Goal: Task Accomplishment & Management: Complete application form

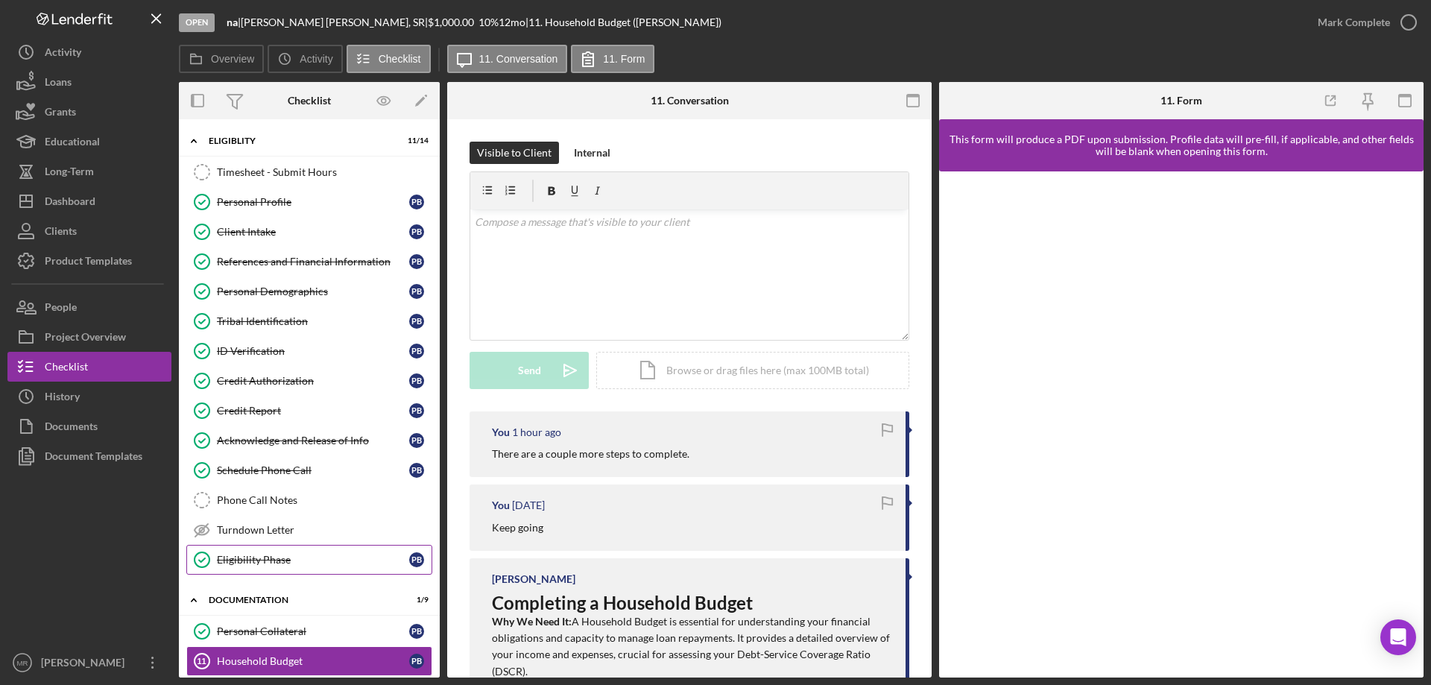
scroll to position [323, 0]
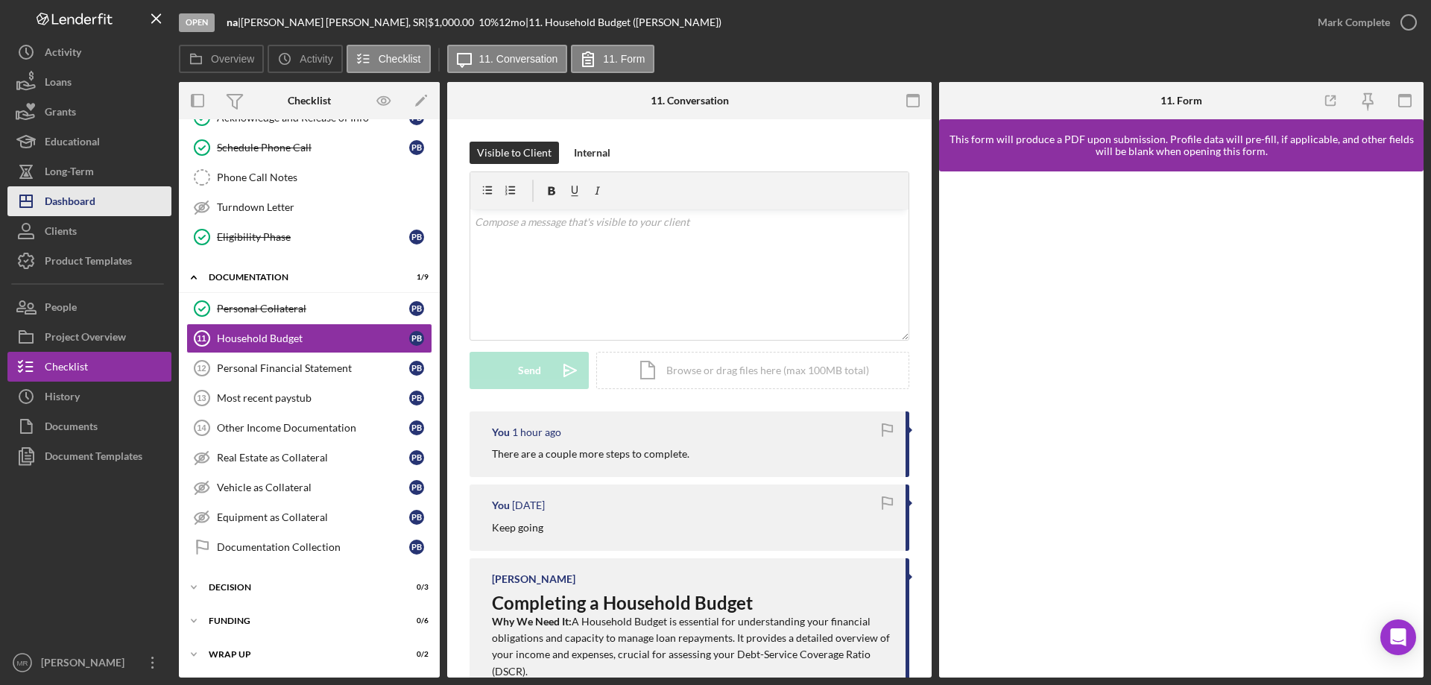
click at [57, 198] on div "Dashboard" at bounding box center [70, 203] width 51 height 34
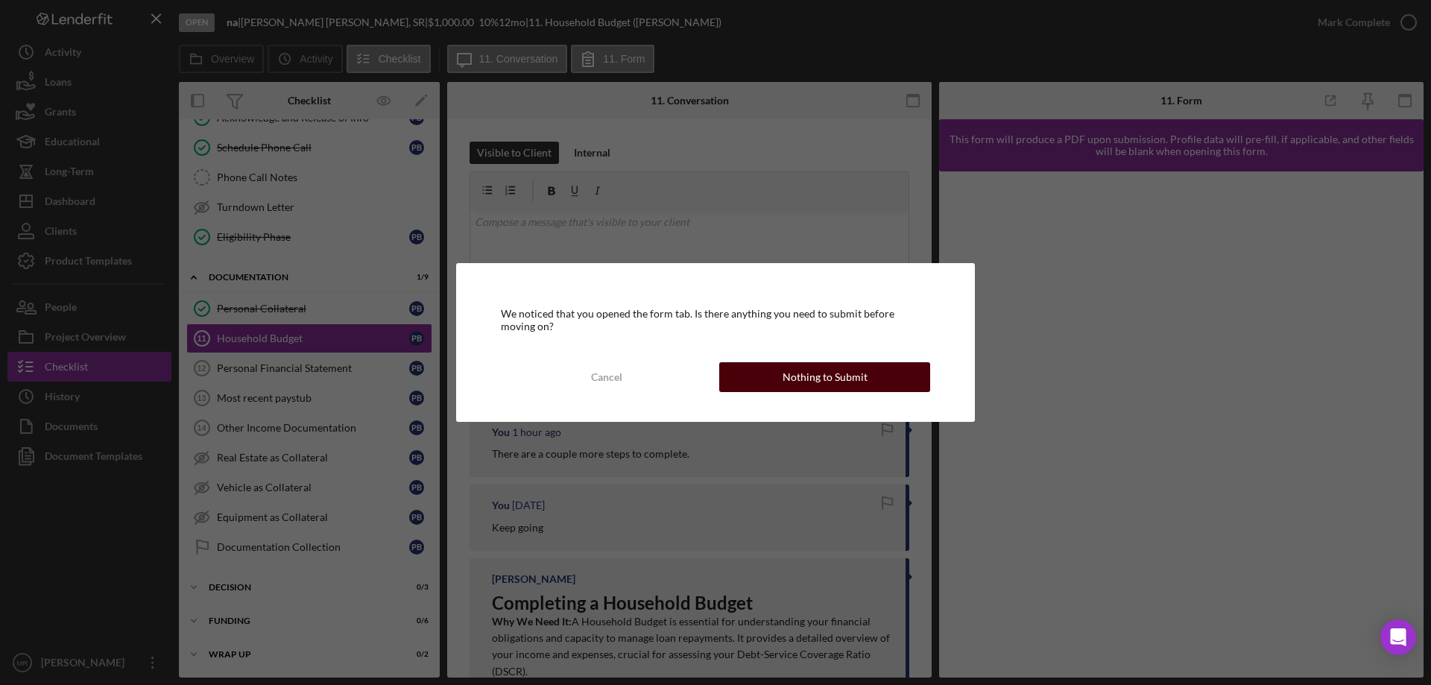
click at [833, 380] on div "Nothing to Submit" at bounding box center [825, 377] width 85 height 30
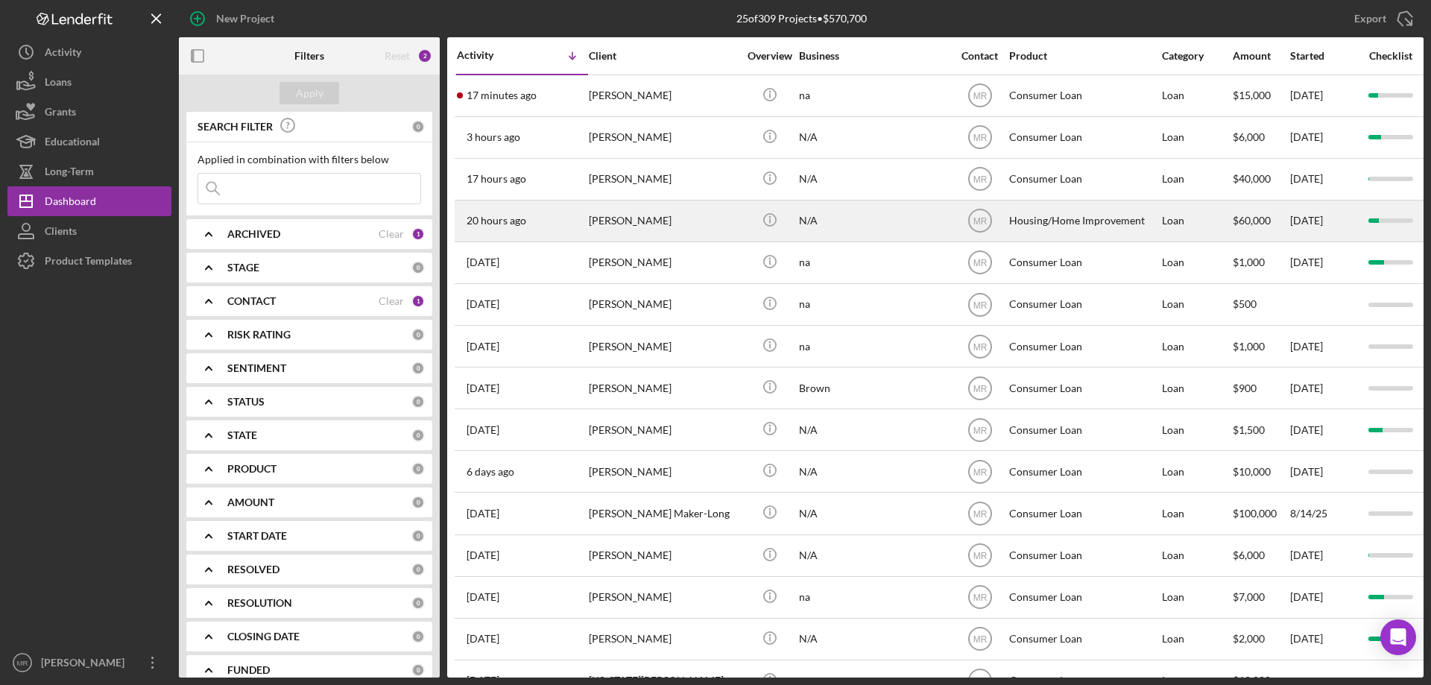
click at [663, 215] on div "[PERSON_NAME]" at bounding box center [663, 221] width 149 height 40
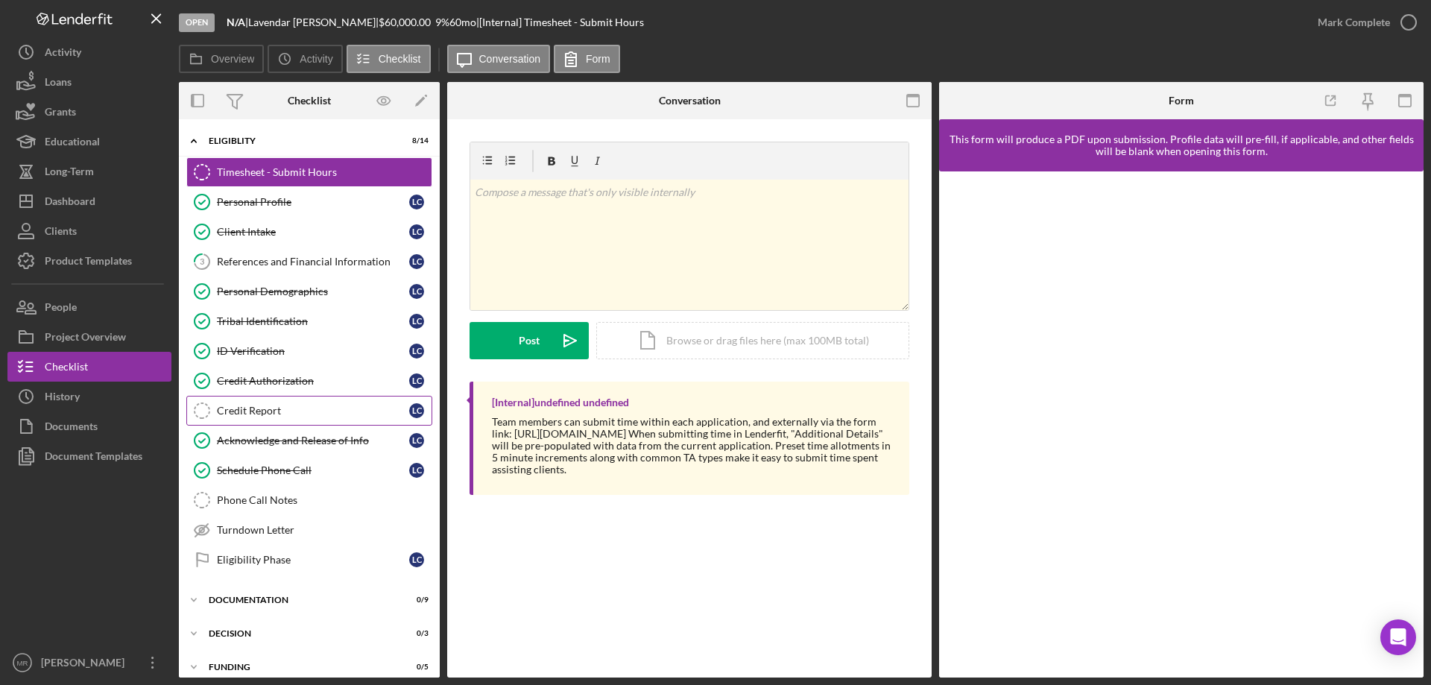
click at [253, 407] on div "Credit Report" at bounding box center [313, 411] width 192 height 12
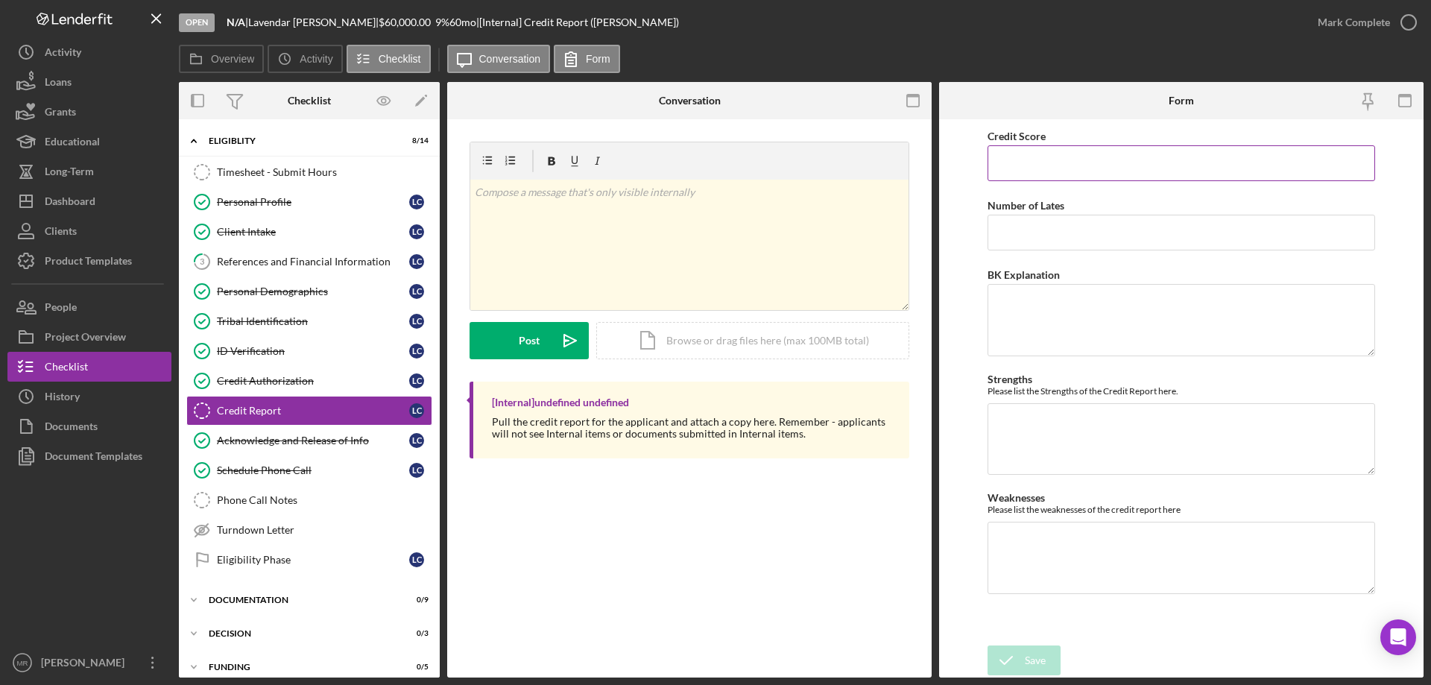
click at [1078, 161] on input "Credit Score" at bounding box center [1182, 163] width 388 height 36
type input "685"
drag, startPoint x: 1038, startPoint y: 651, endPoint x: 1046, endPoint y: 649, distance: 7.6
click at [1037, 650] on div "Save" at bounding box center [1035, 660] width 21 height 30
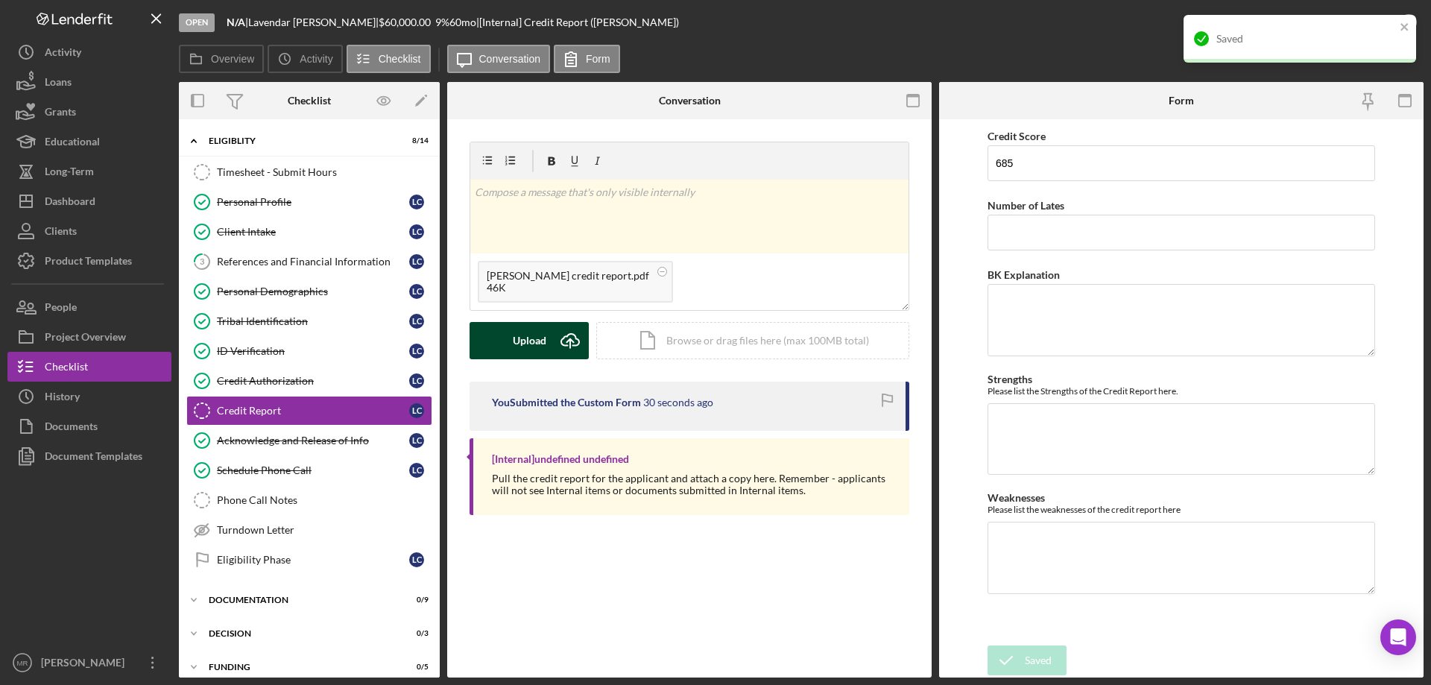
click at [524, 336] on div "Upload" at bounding box center [530, 340] width 34 height 37
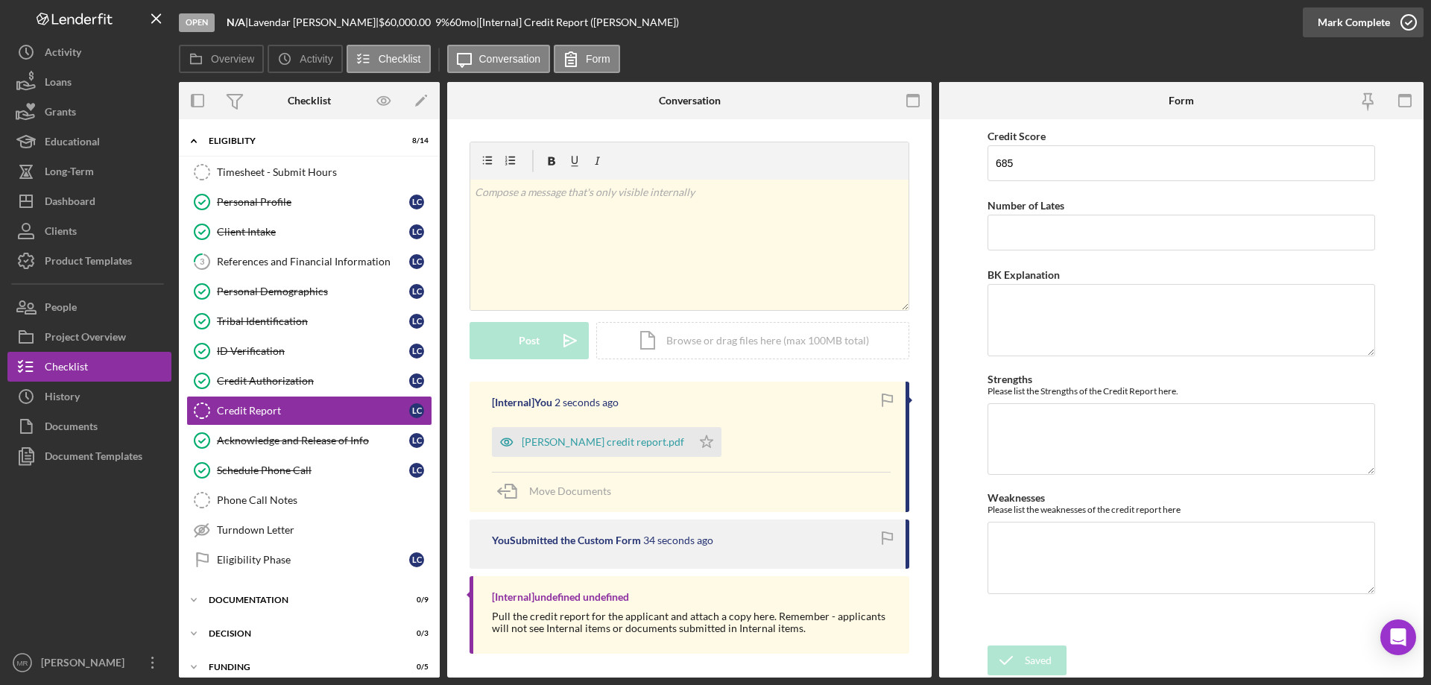
click at [1407, 17] on icon "button" at bounding box center [1408, 22] width 37 height 37
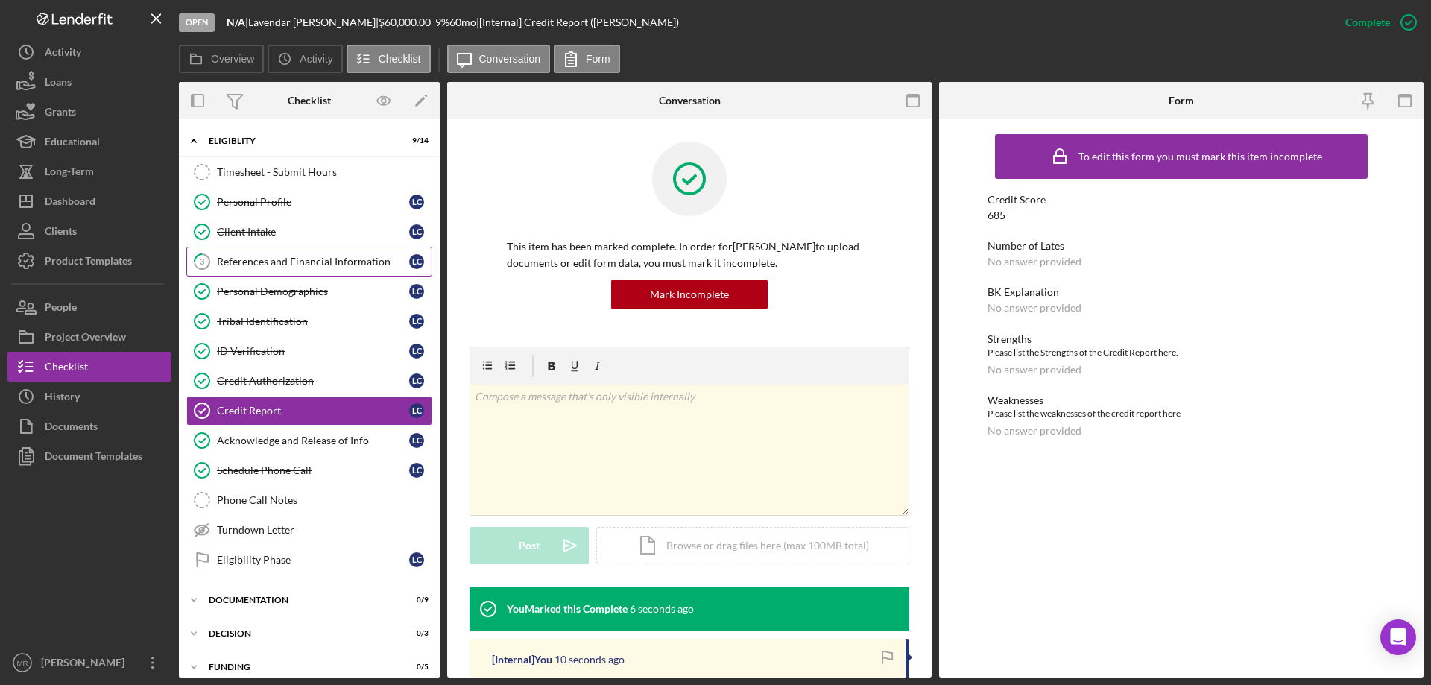
click at [271, 256] on div "References and Financial Information" at bounding box center [313, 262] width 192 height 12
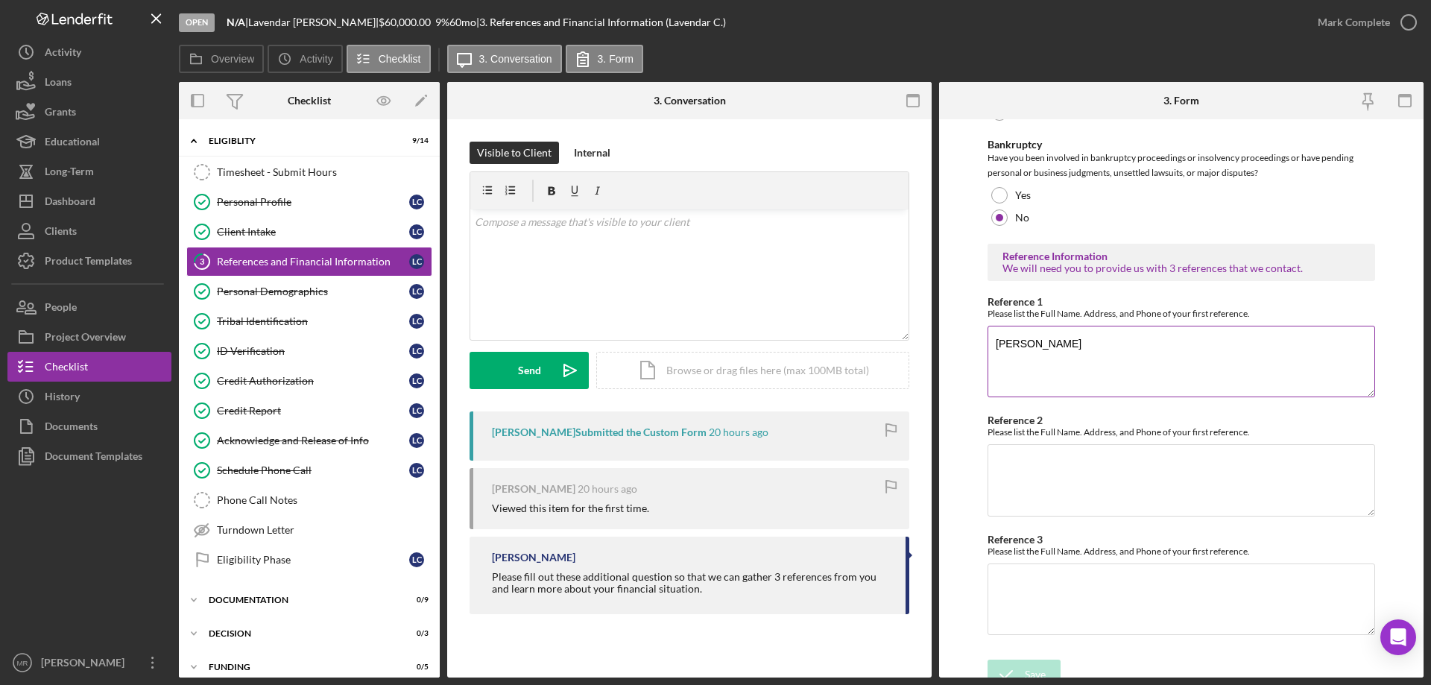
scroll to position [507, 0]
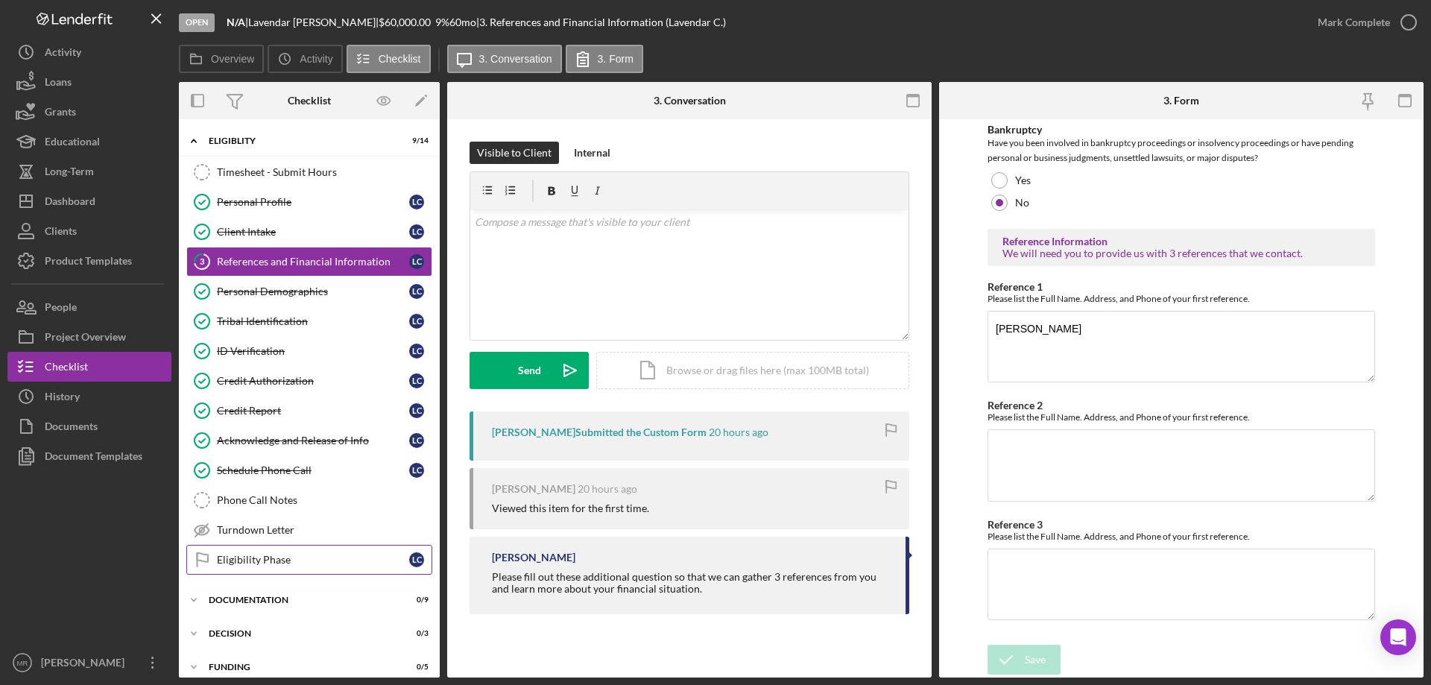
click at [253, 561] on div "Eligibility Phase" at bounding box center [313, 560] width 192 height 12
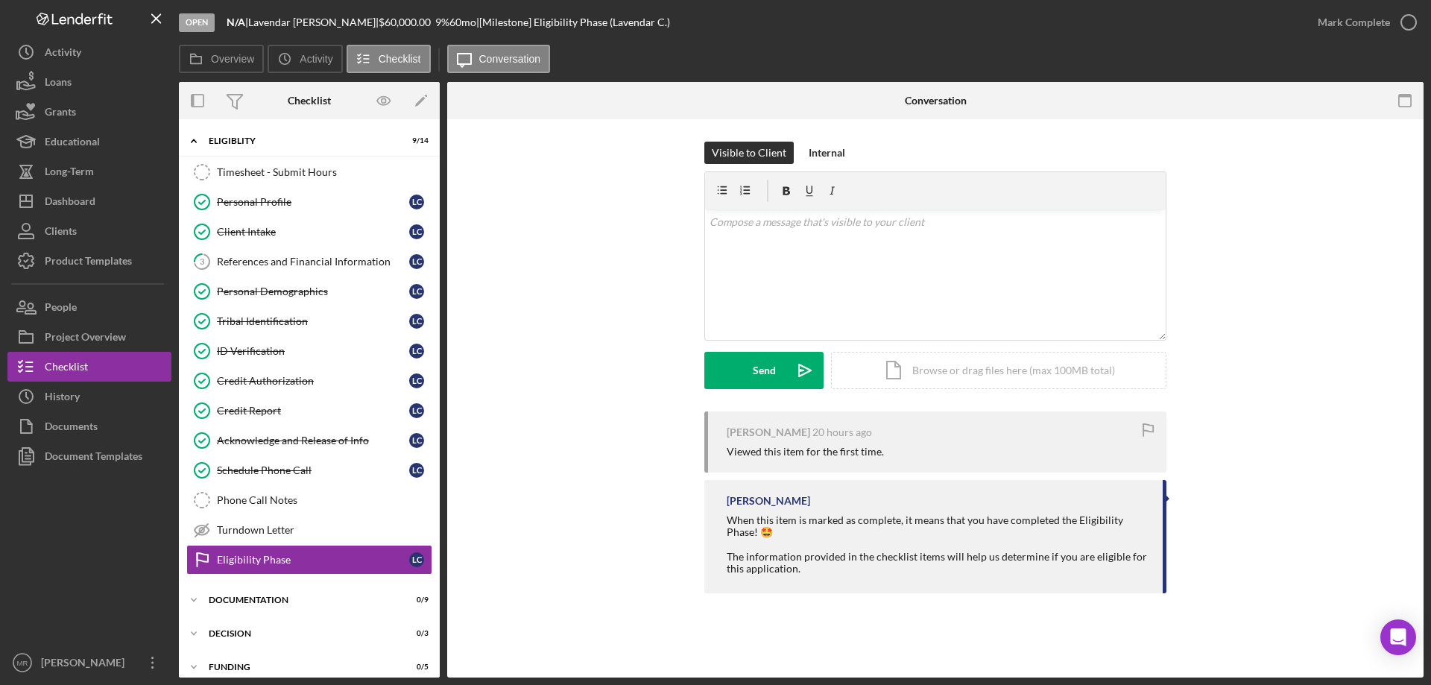
click at [569, 208] on div "Visible to Client Internal v Color teal Color pink Remove color Add row above A…" at bounding box center [936, 277] width 932 height 270
click at [256, 256] on div "References and Financial Information" at bounding box center [313, 262] width 192 height 12
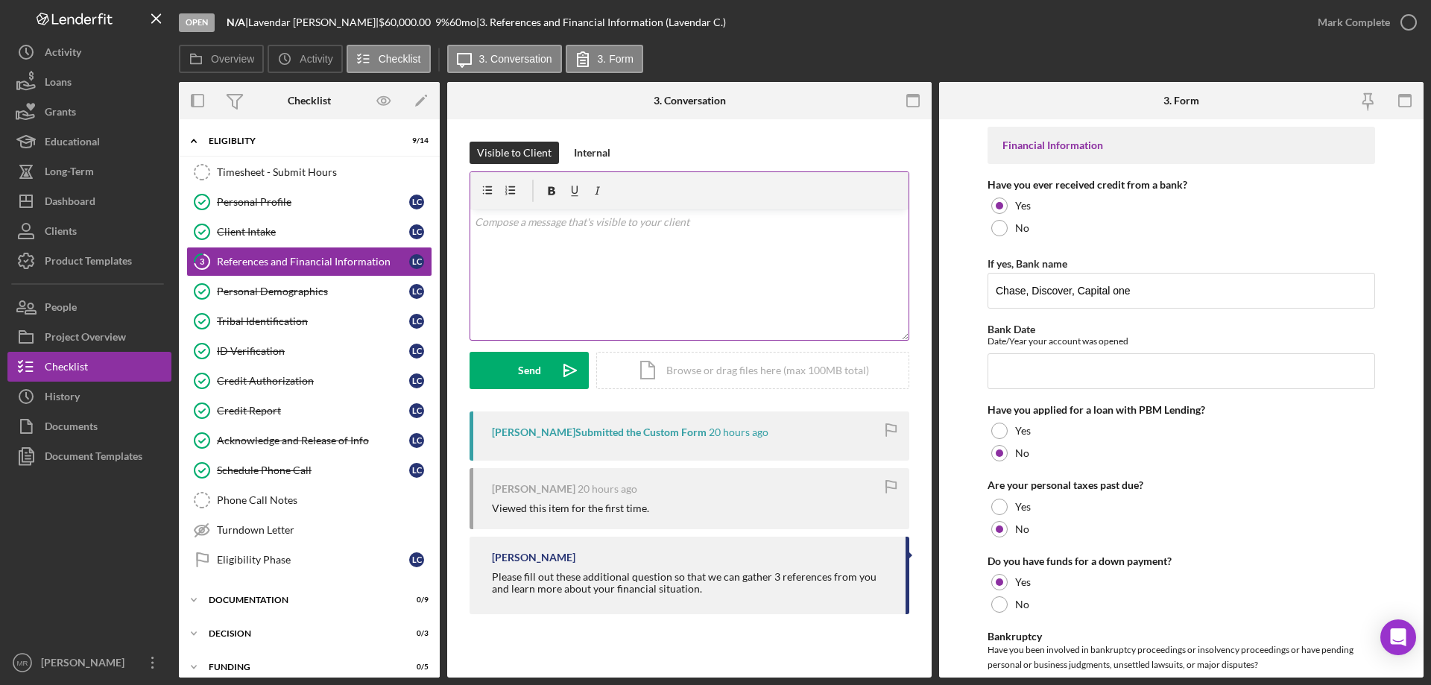
drag, startPoint x: 560, startPoint y: 244, endPoint x: 628, endPoint y: 244, distance: 68.6
click at [565, 244] on div "v Color teal Color pink Remove color Add row above Add row below Add column bef…" at bounding box center [689, 274] width 438 height 130
click at [512, 353] on form "v Color teal Color pink Remove color Add row above Add row below Add column bef…" at bounding box center [690, 280] width 440 height 218
click at [540, 368] on div "Send" at bounding box center [529, 370] width 23 height 37
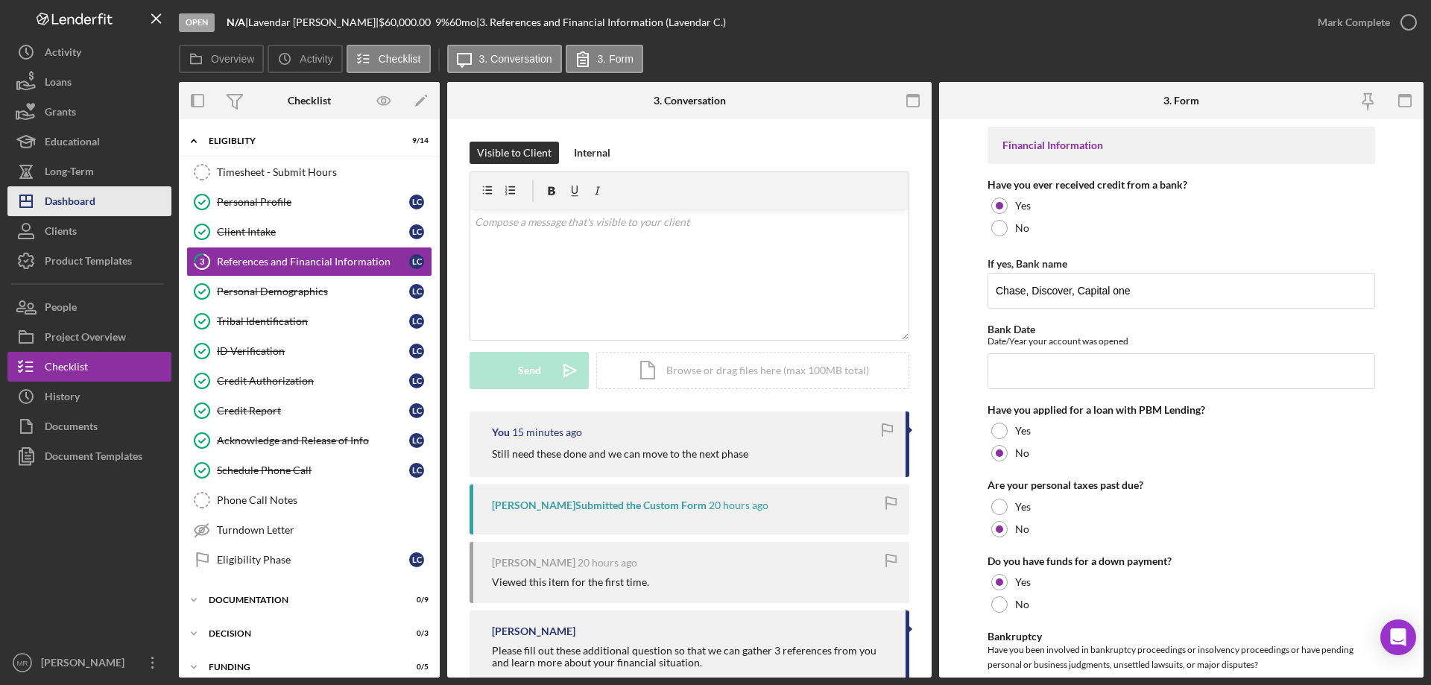
click at [61, 196] on div "Dashboard" at bounding box center [70, 203] width 51 height 34
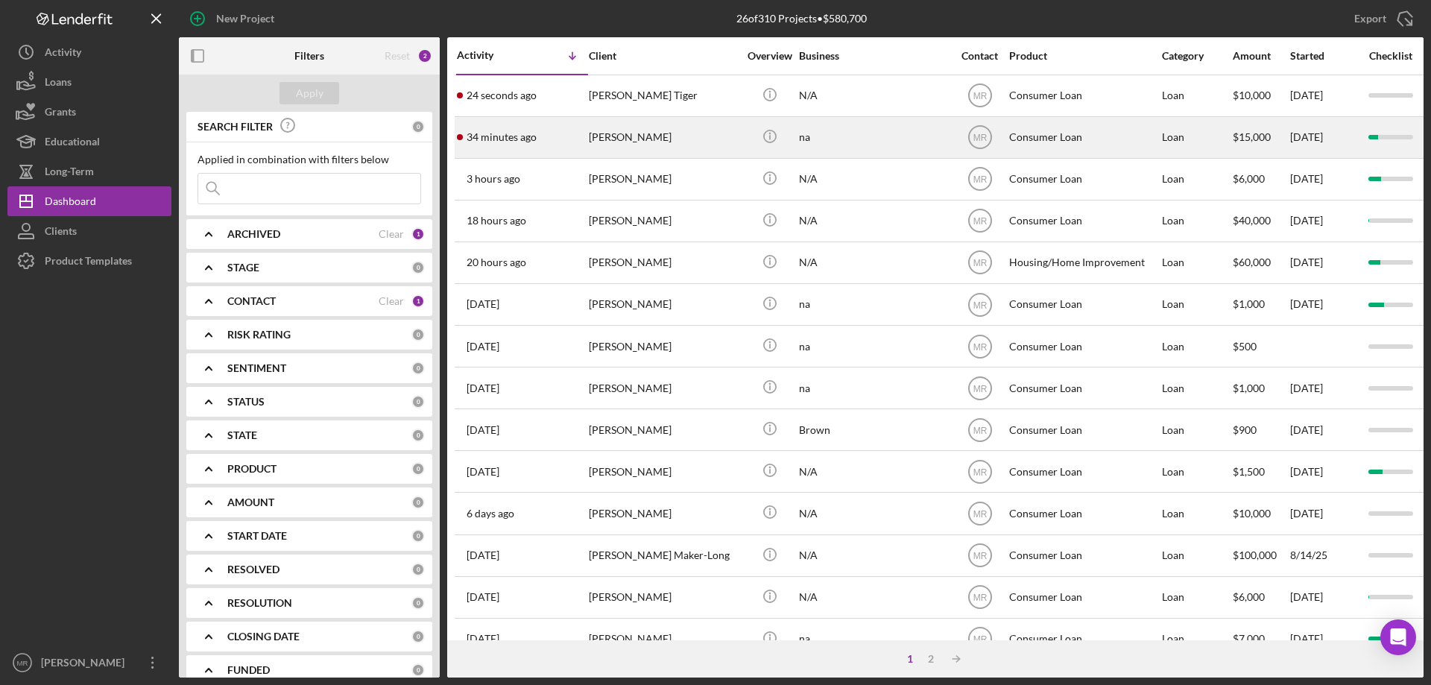
click at [693, 134] on div "[PERSON_NAME]" at bounding box center [663, 138] width 149 height 40
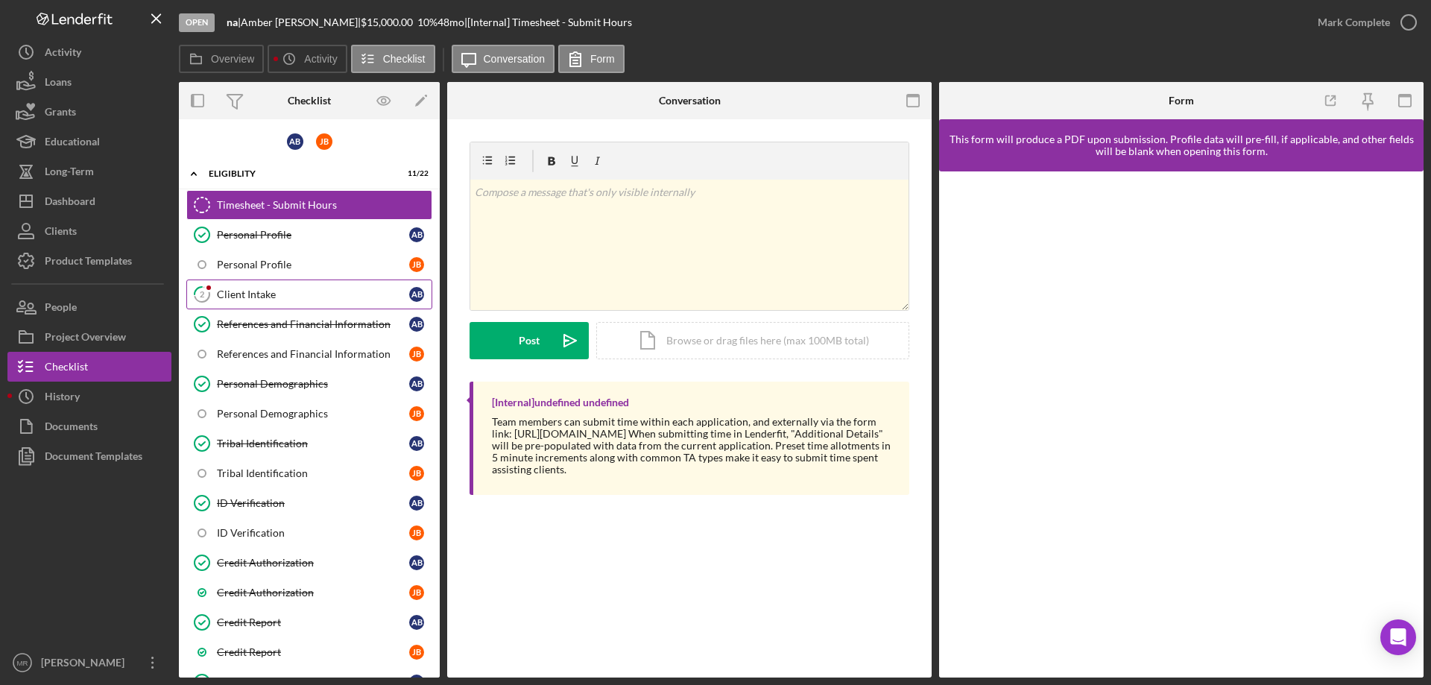
click at [259, 295] on div "Client Intake" at bounding box center [313, 294] width 192 height 12
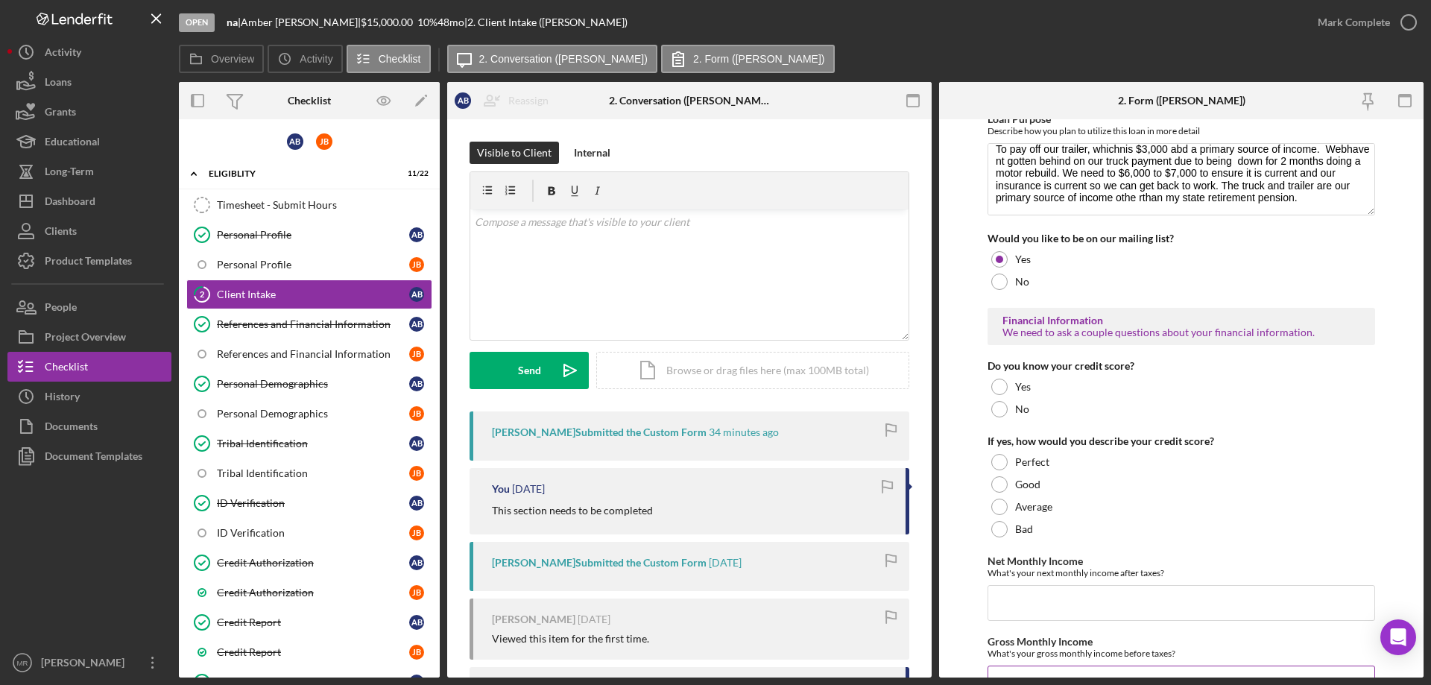
scroll to position [664, 0]
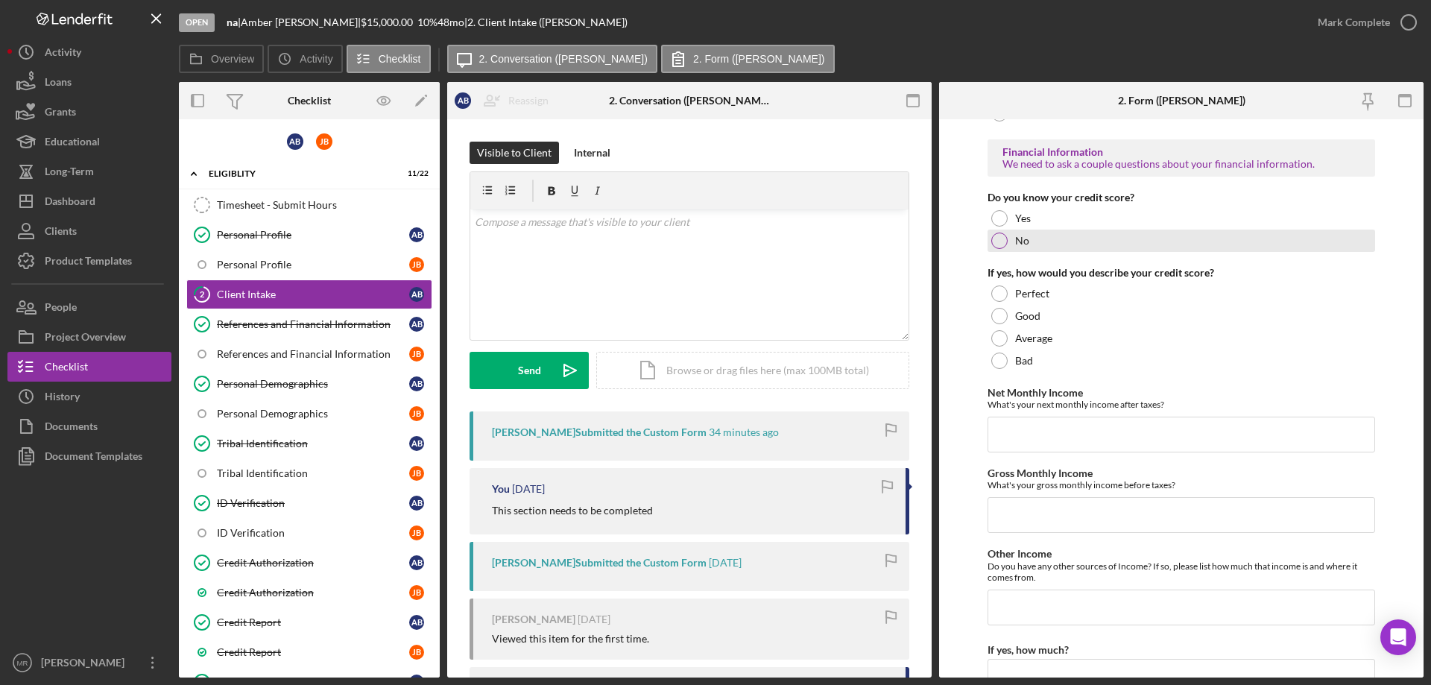
click at [999, 236] on div at bounding box center [999, 241] width 16 height 16
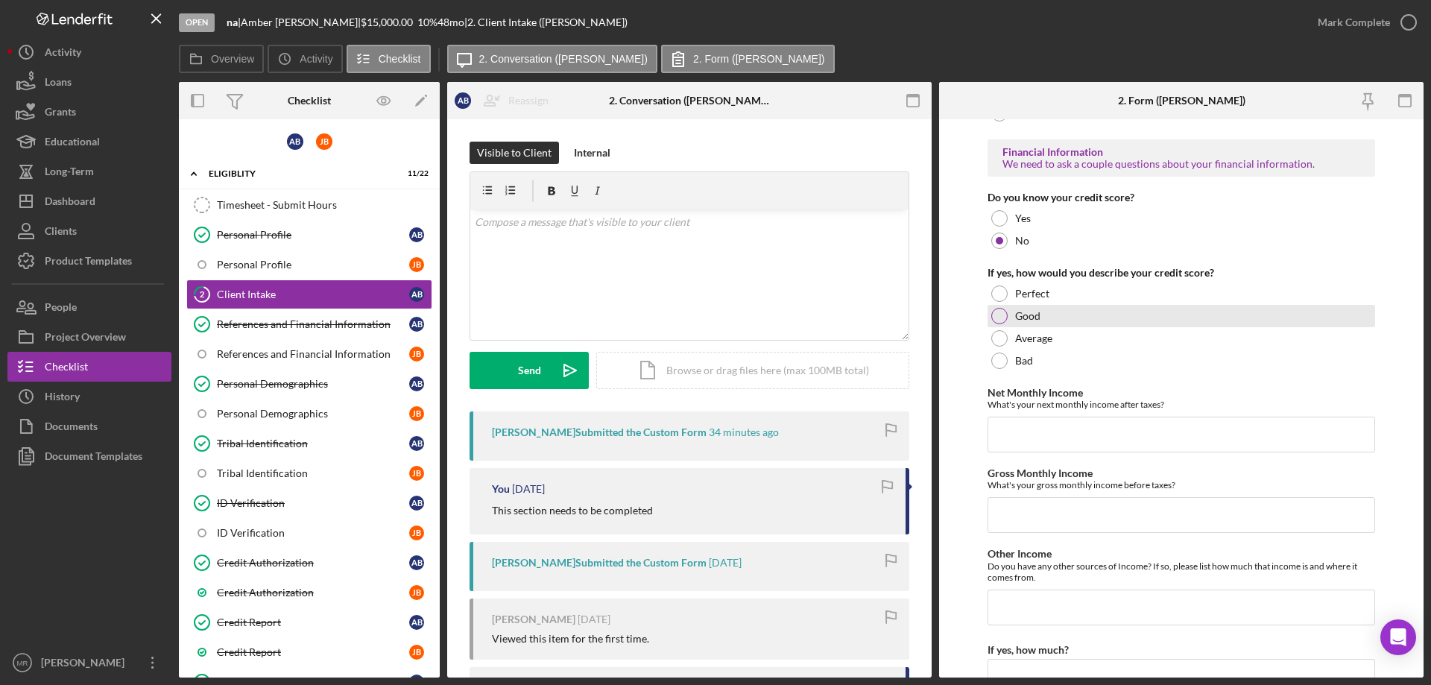
click at [996, 316] on div at bounding box center [999, 316] width 16 height 16
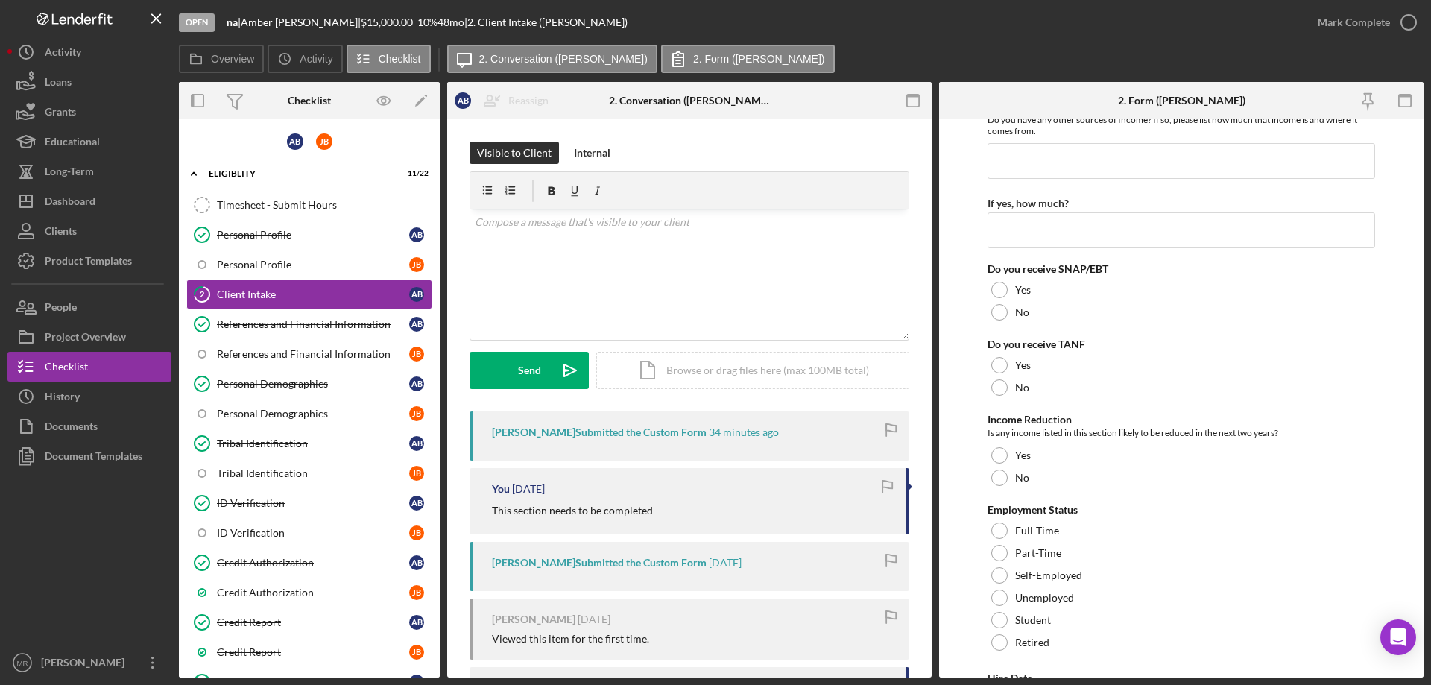
scroll to position [1111, 0]
click at [1413, 18] on icon "button" at bounding box center [1408, 22] width 37 height 37
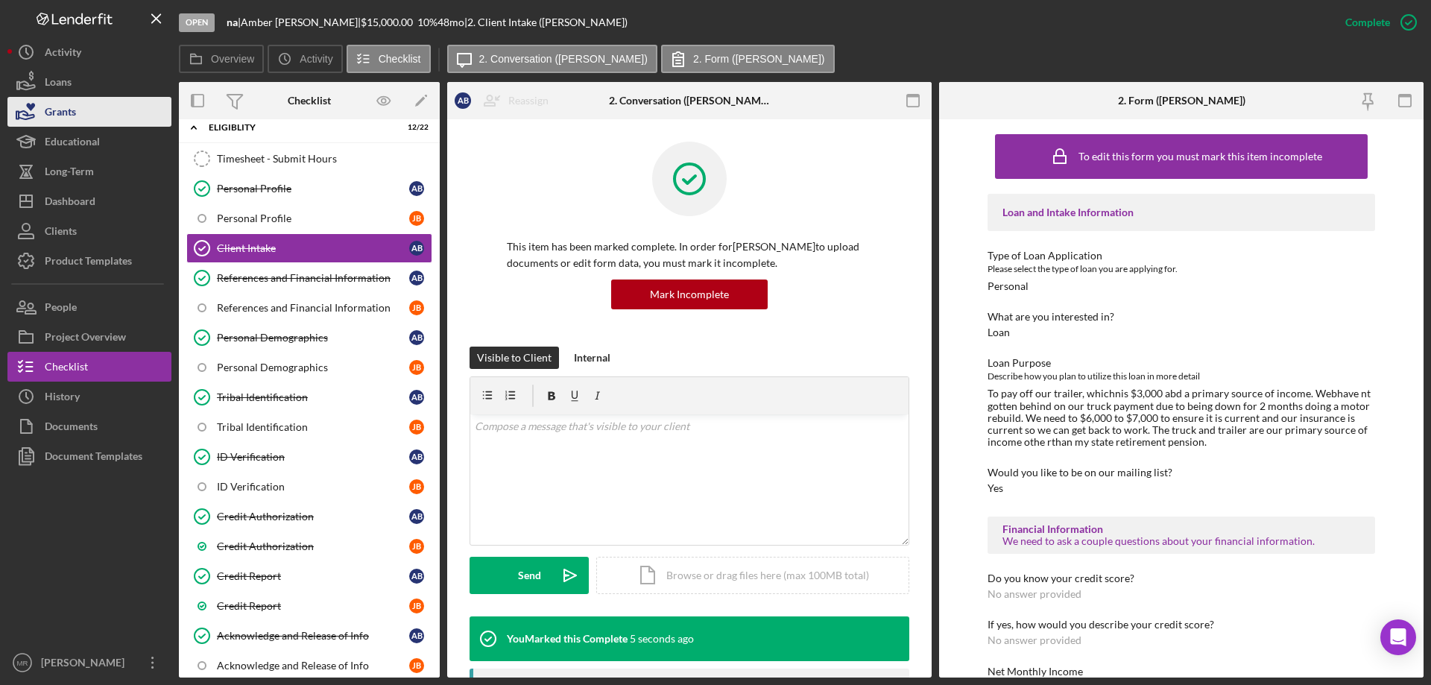
scroll to position [0, 0]
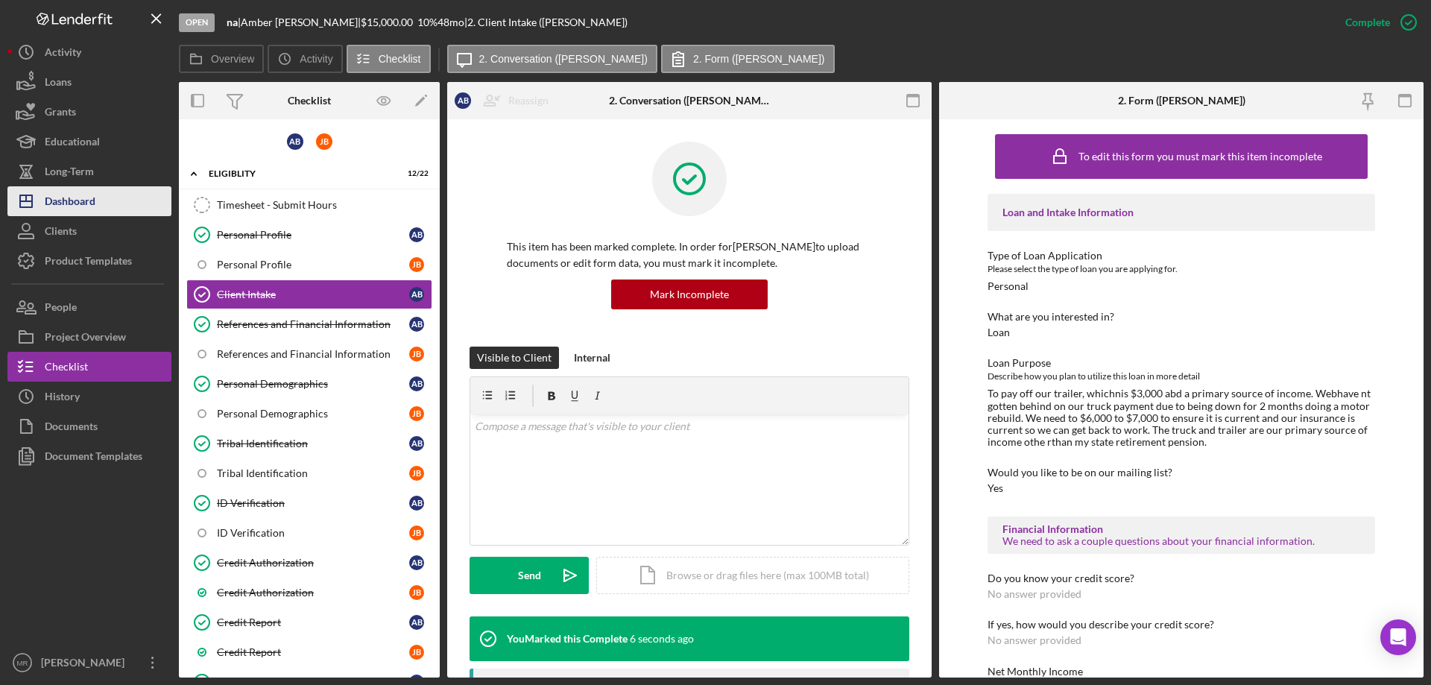
click at [59, 192] on div "Dashboard" at bounding box center [70, 203] width 51 height 34
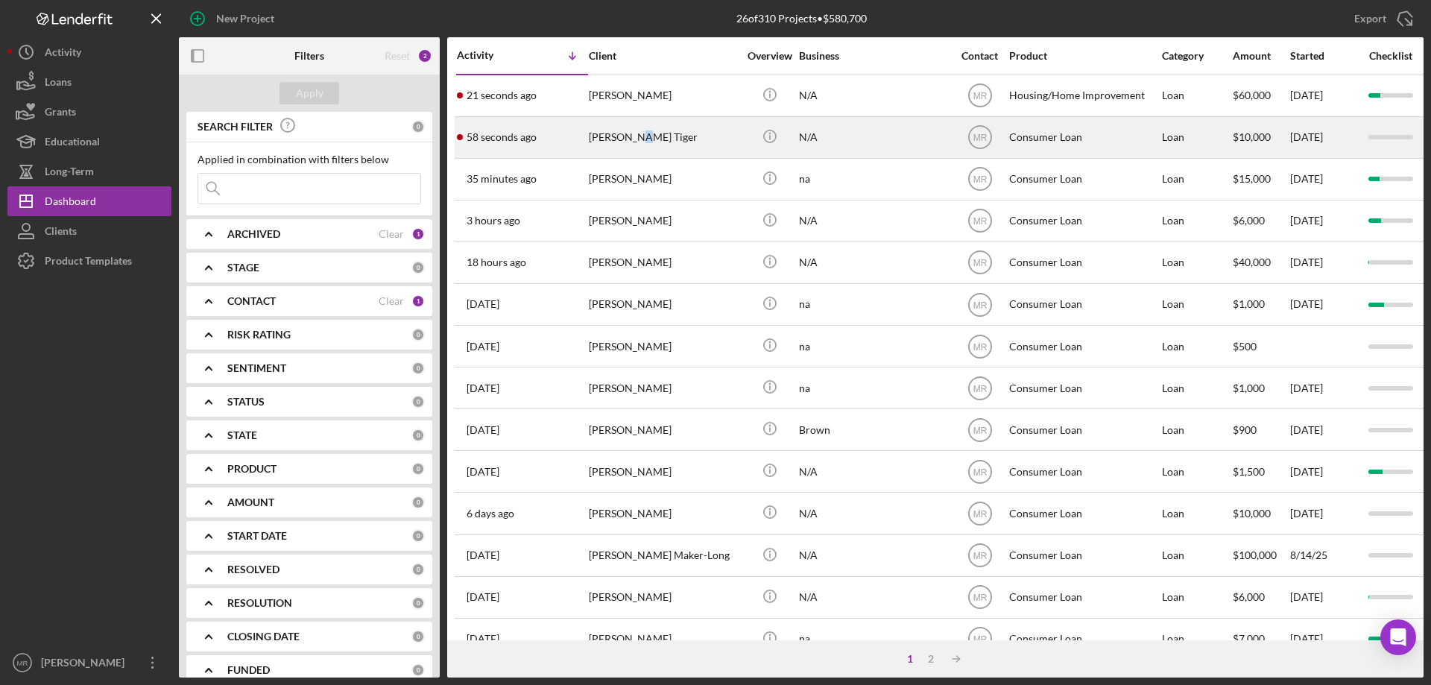
click at [633, 134] on div "[PERSON_NAME] Tiger" at bounding box center [663, 138] width 149 height 40
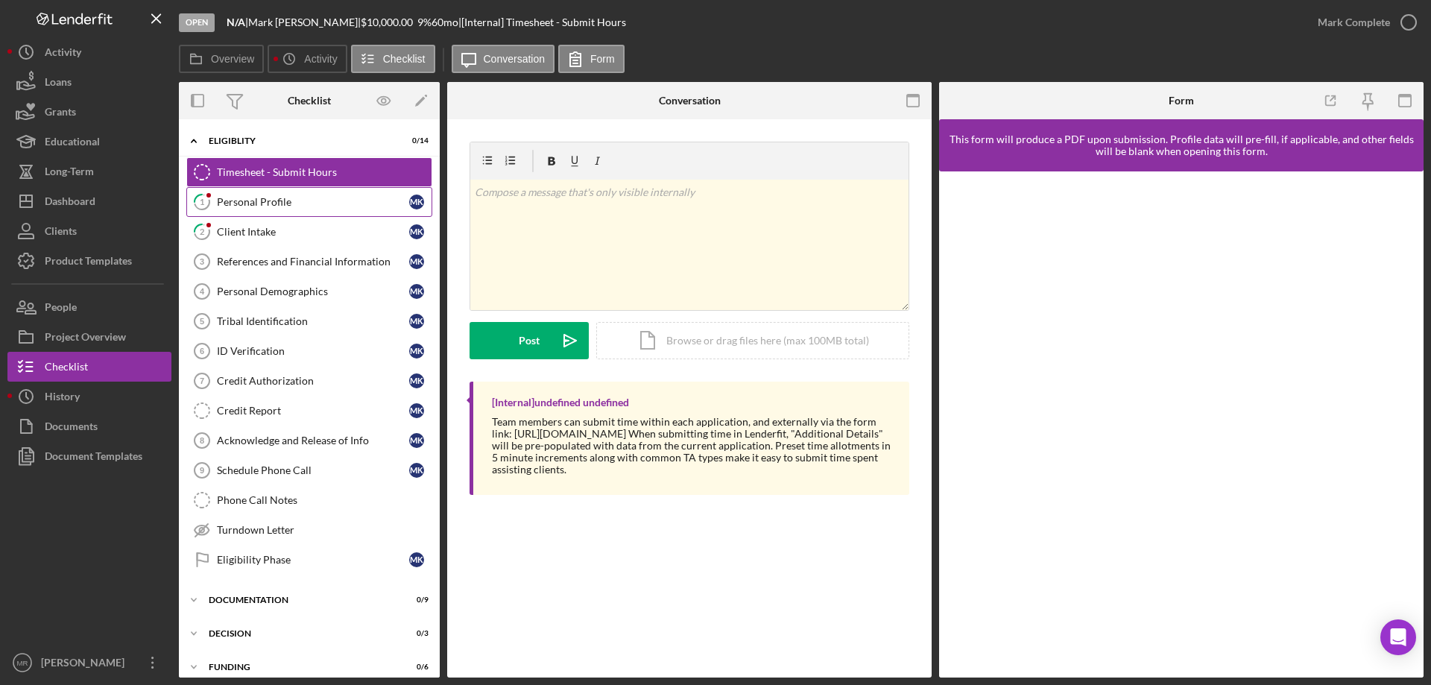
click at [251, 199] on div "Personal Profile" at bounding box center [313, 202] width 192 height 12
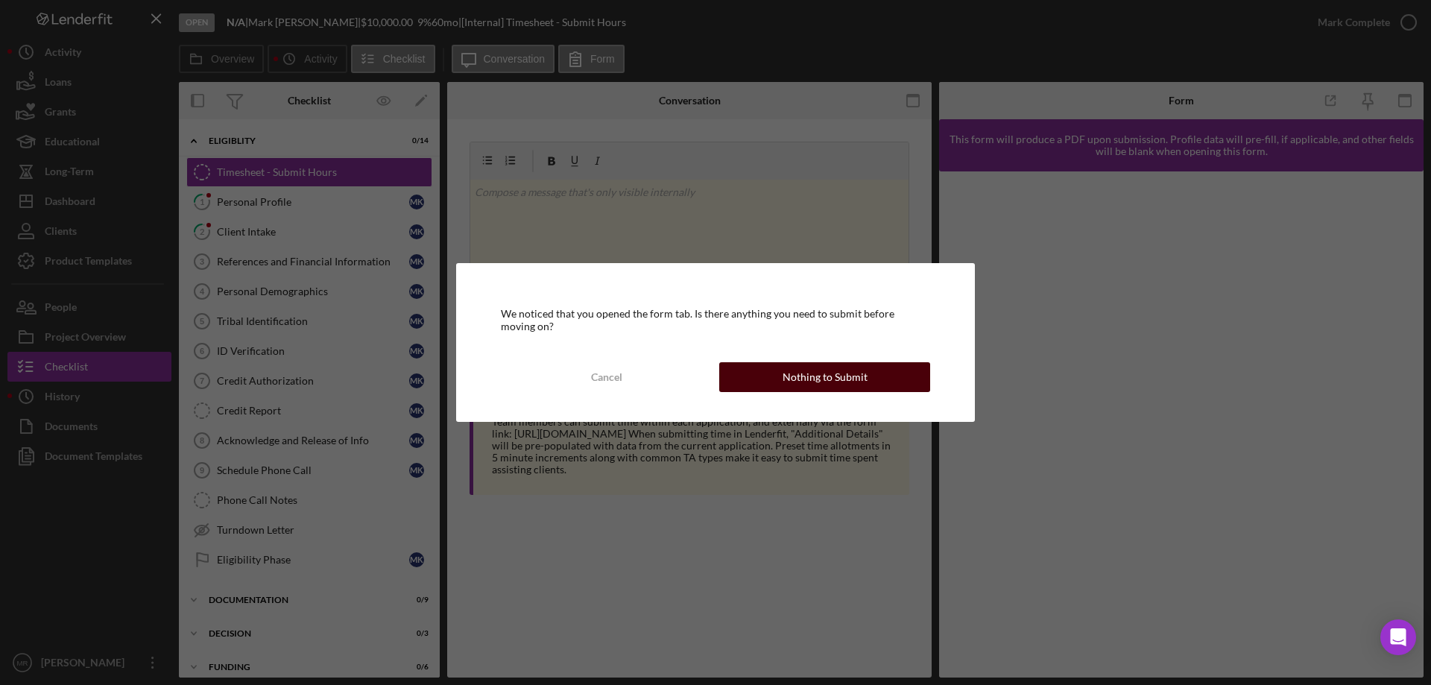
click at [829, 385] on div "Nothing to Submit" at bounding box center [825, 377] width 85 height 30
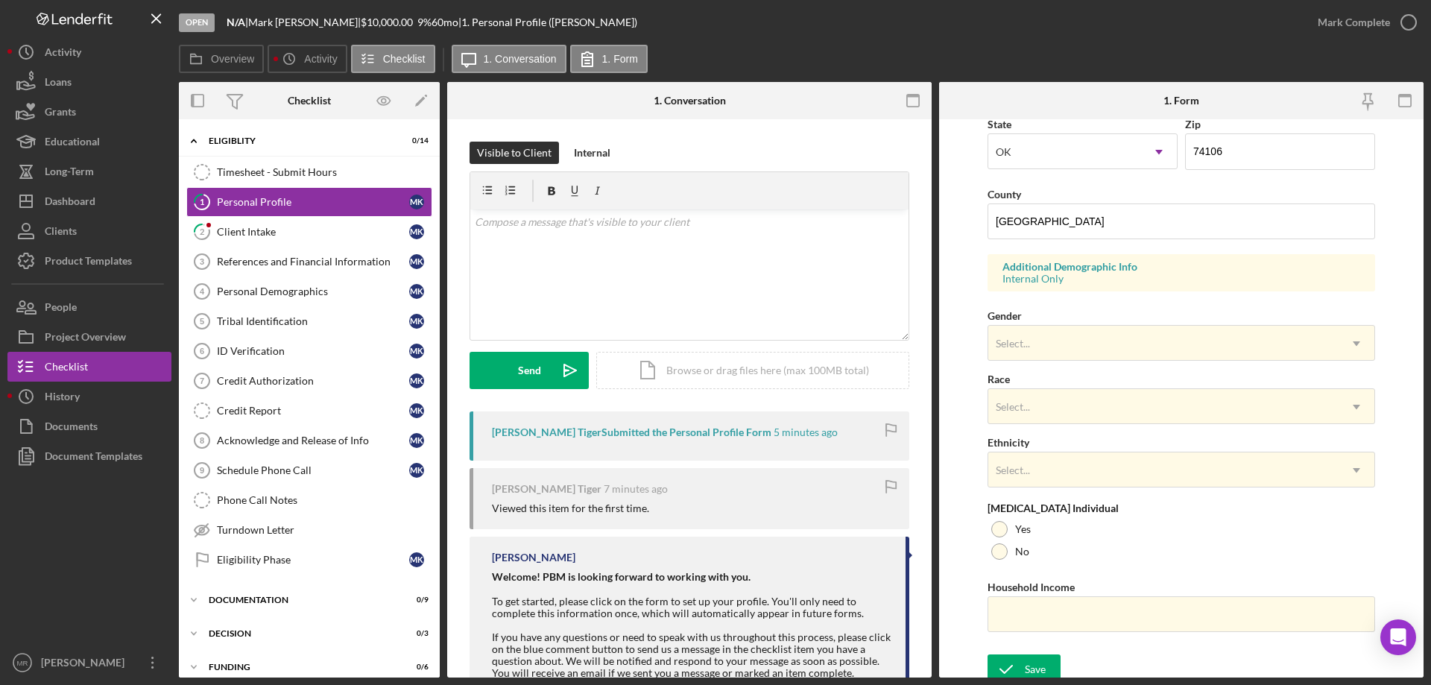
scroll to position [437, 0]
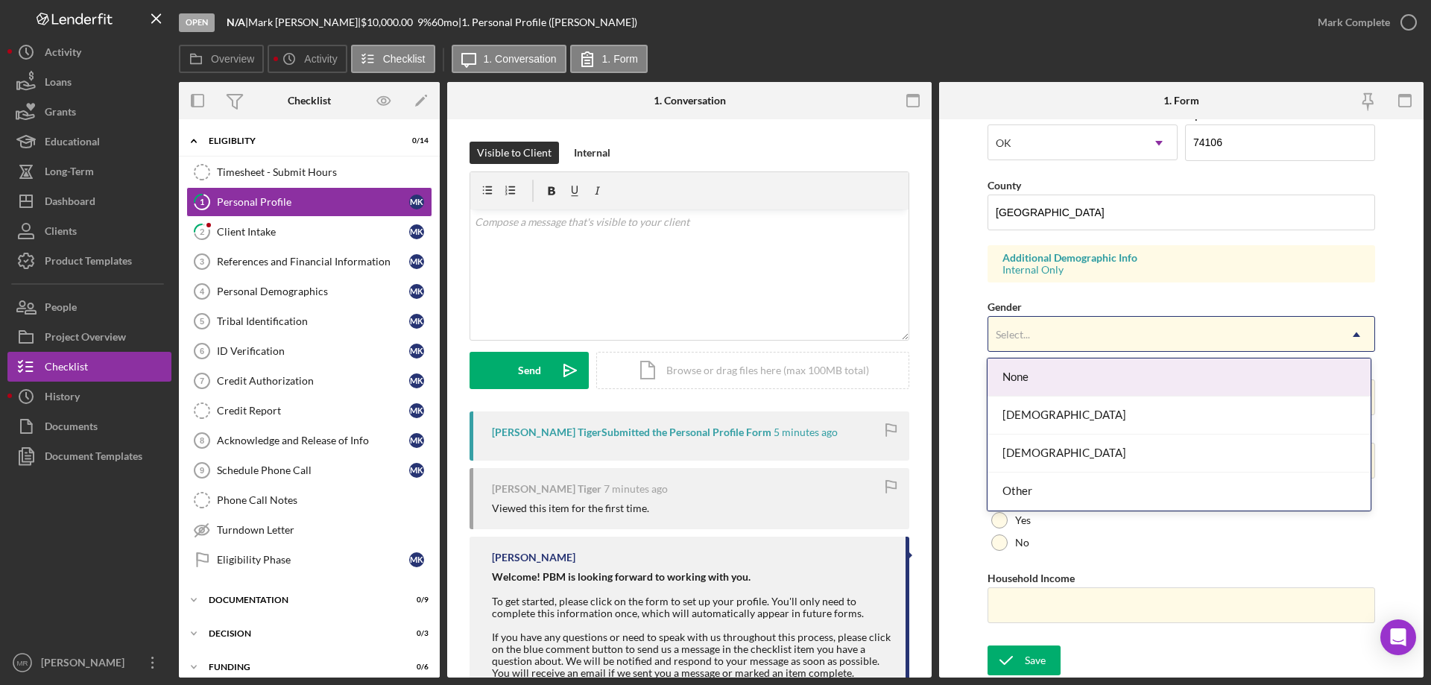
click at [1168, 328] on div "Select..." at bounding box center [1163, 335] width 350 height 34
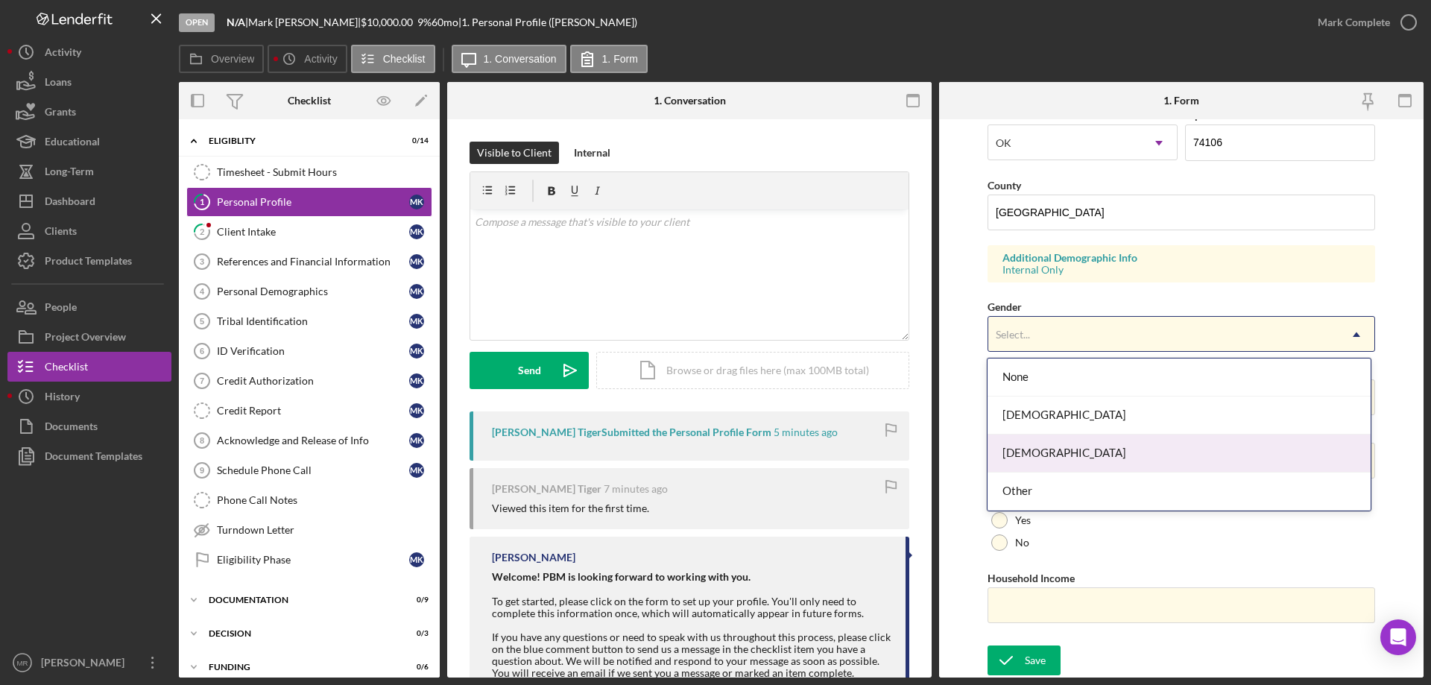
drag, startPoint x: 1155, startPoint y: 451, endPoint x: 1152, endPoint y: 440, distance: 10.9
click at [1156, 449] on div "[DEMOGRAPHIC_DATA]" at bounding box center [1179, 454] width 382 height 38
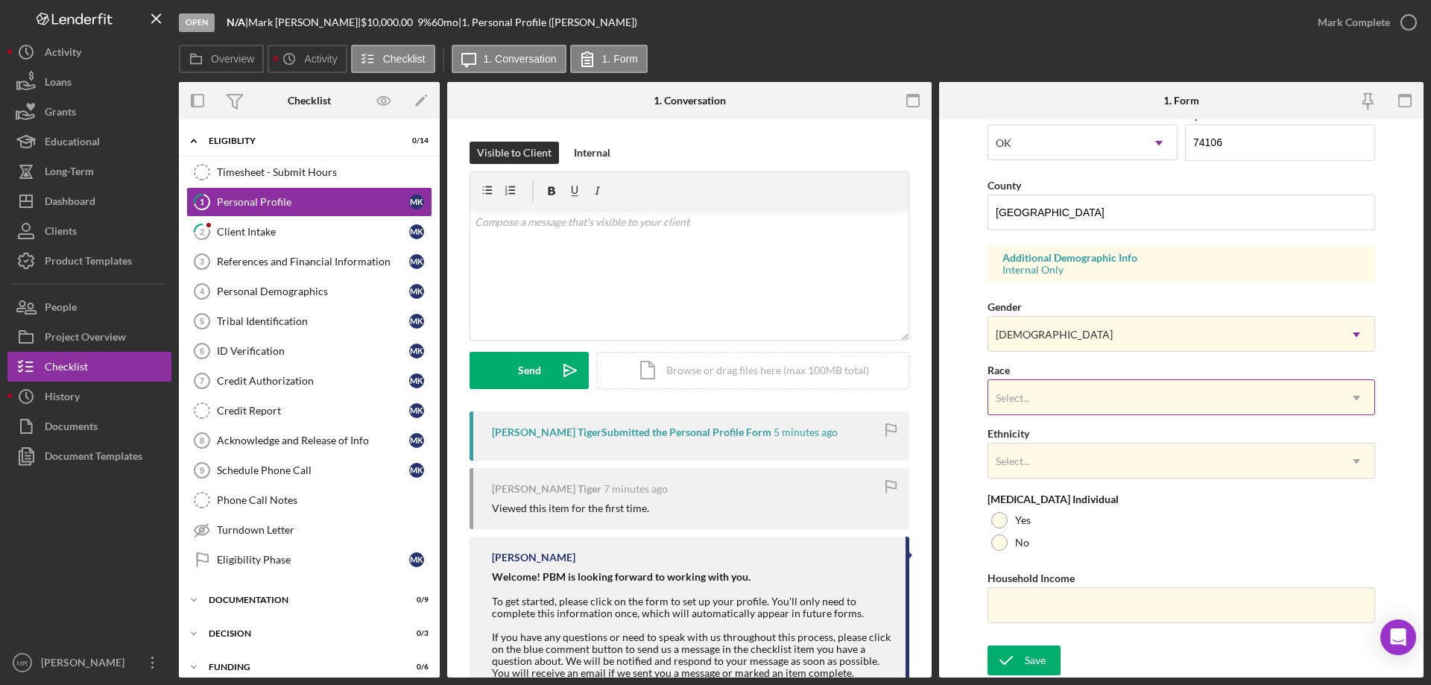
click at [1132, 407] on div "Select..." at bounding box center [1163, 398] width 350 height 34
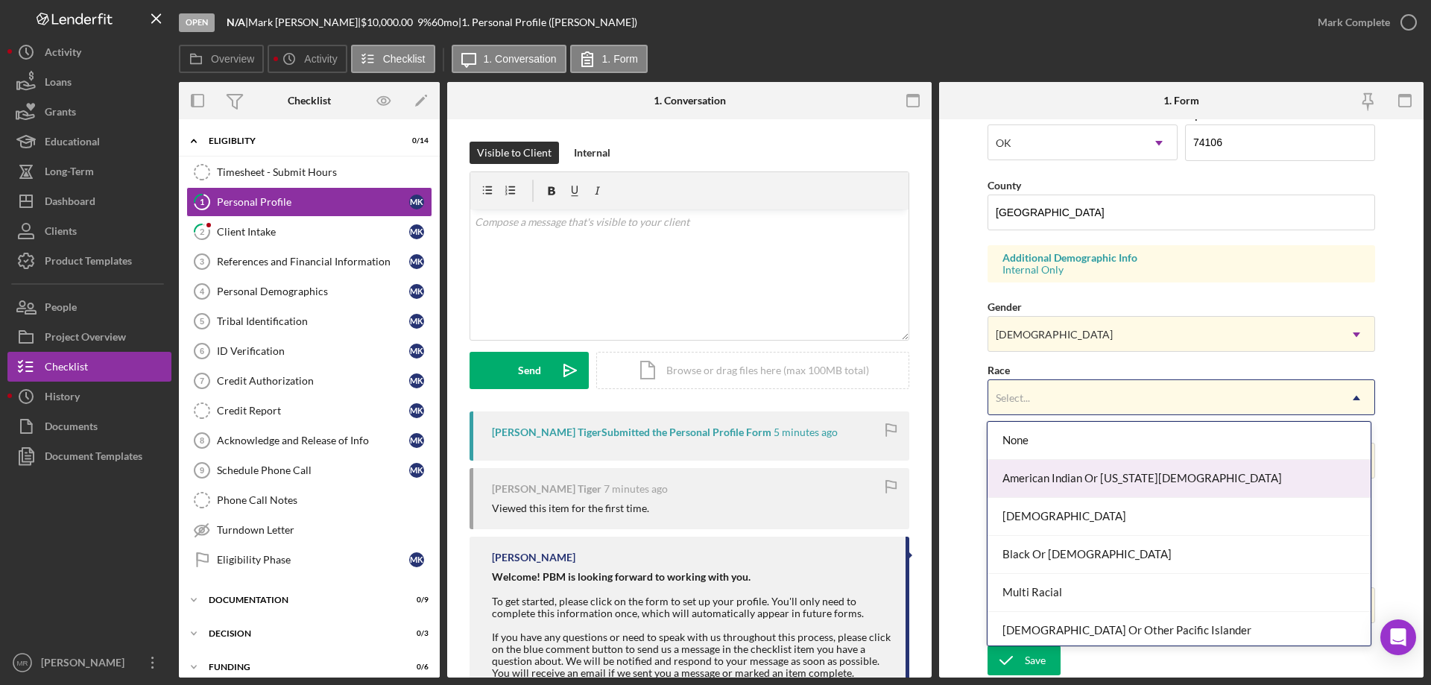
click at [1123, 474] on div "American Indian Or [US_STATE][DEMOGRAPHIC_DATA]" at bounding box center [1179, 479] width 382 height 38
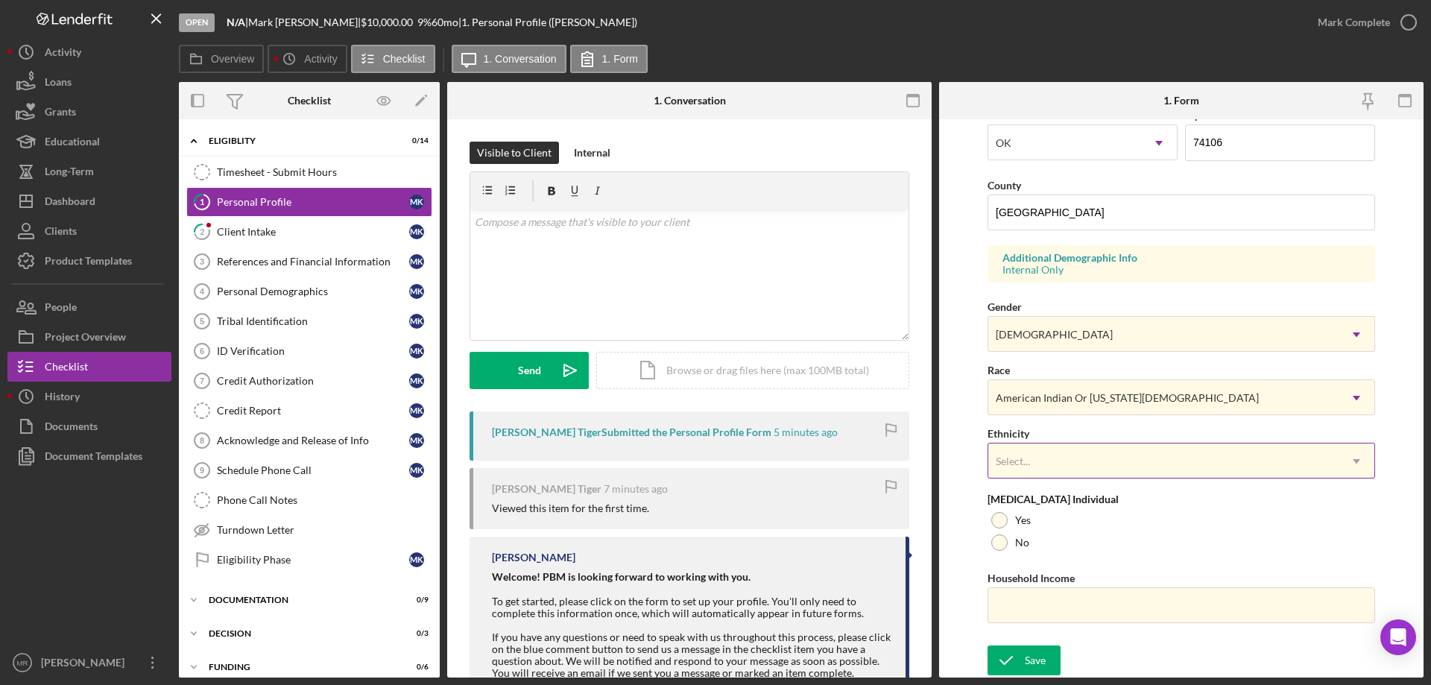
drag, startPoint x: 1110, startPoint y: 461, endPoint x: 1129, endPoint y: 477, distance: 25.4
click at [1120, 470] on div "Select..." at bounding box center [1163, 461] width 350 height 34
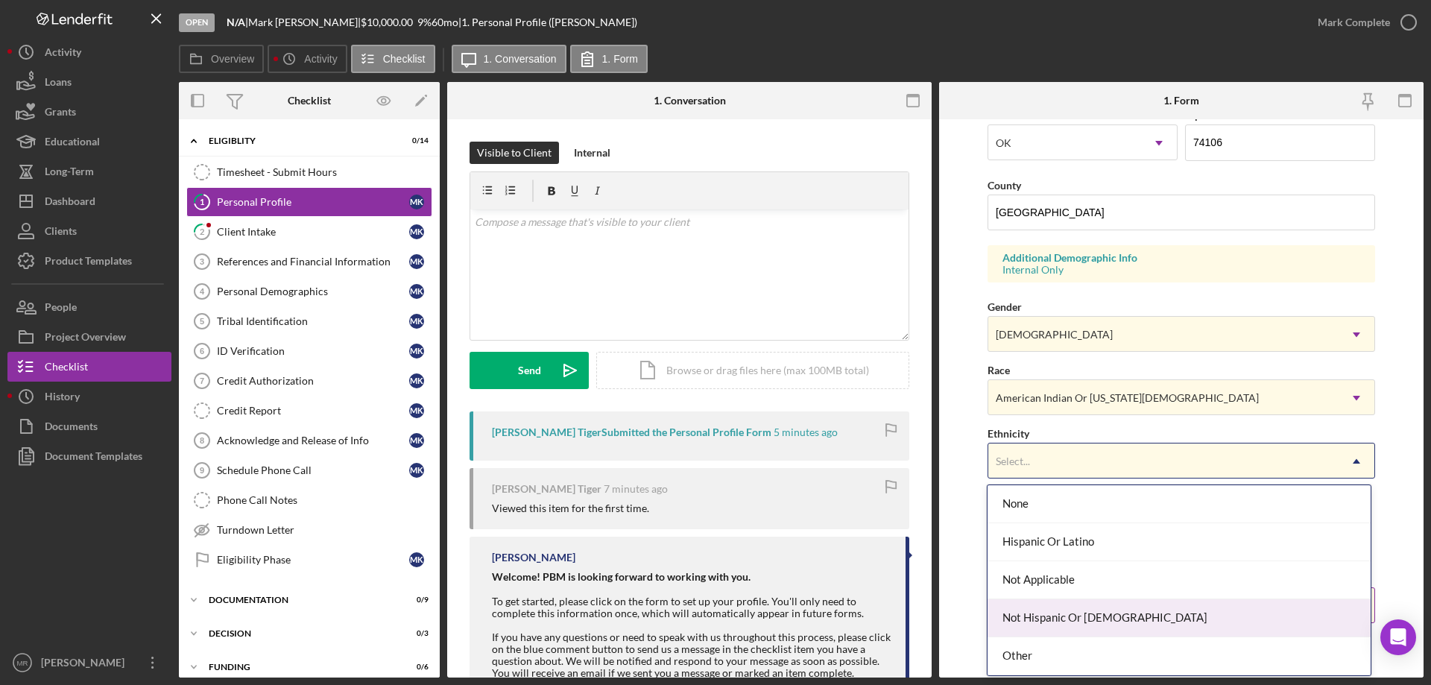
click at [1093, 608] on div "Not Hispanic Or [DEMOGRAPHIC_DATA]" at bounding box center [1179, 618] width 382 height 38
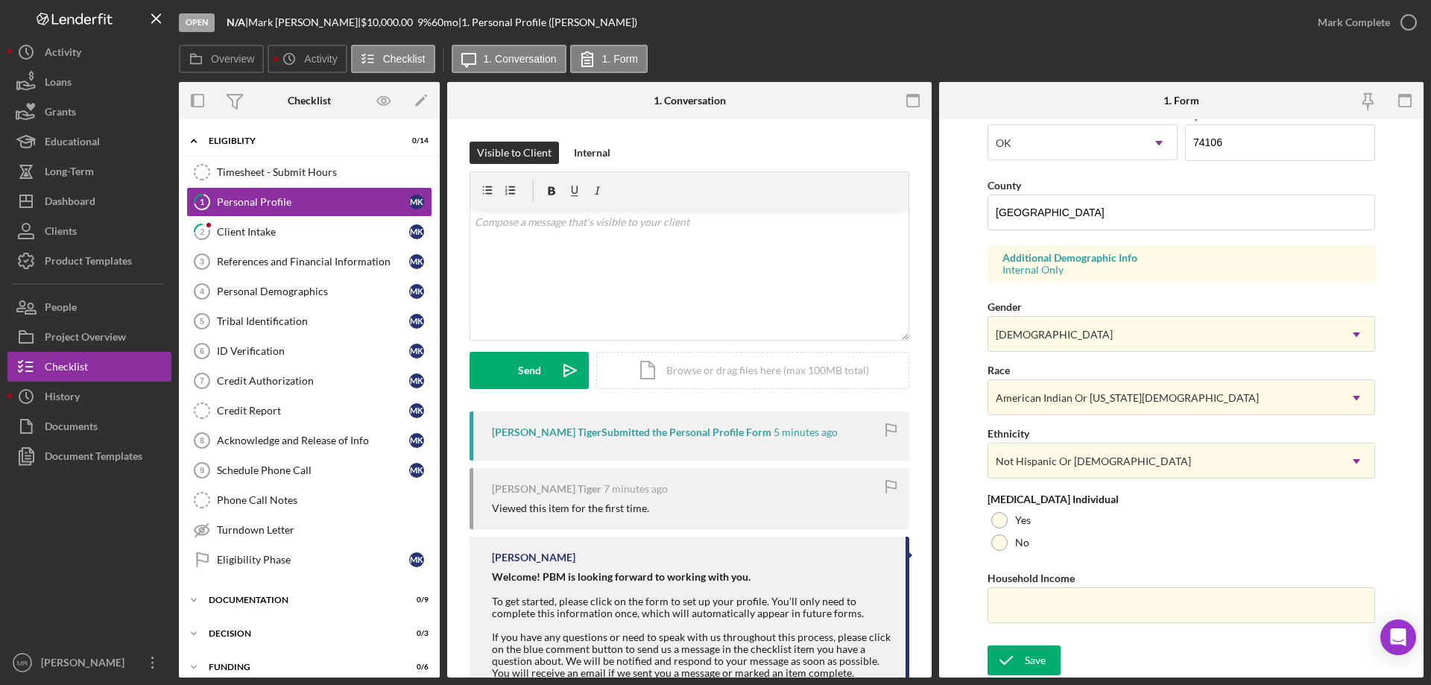
click at [1026, 663] on div "Save" at bounding box center [1035, 660] width 21 height 30
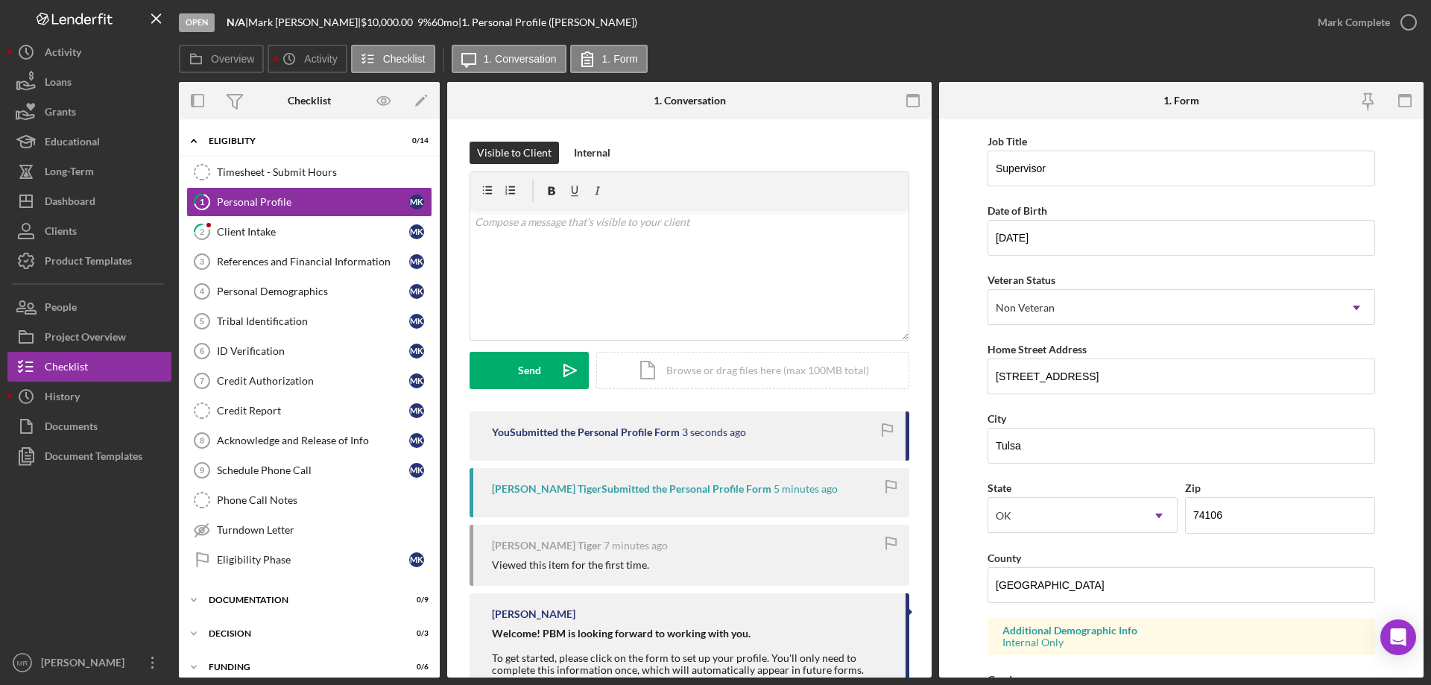
scroll to position [0, 0]
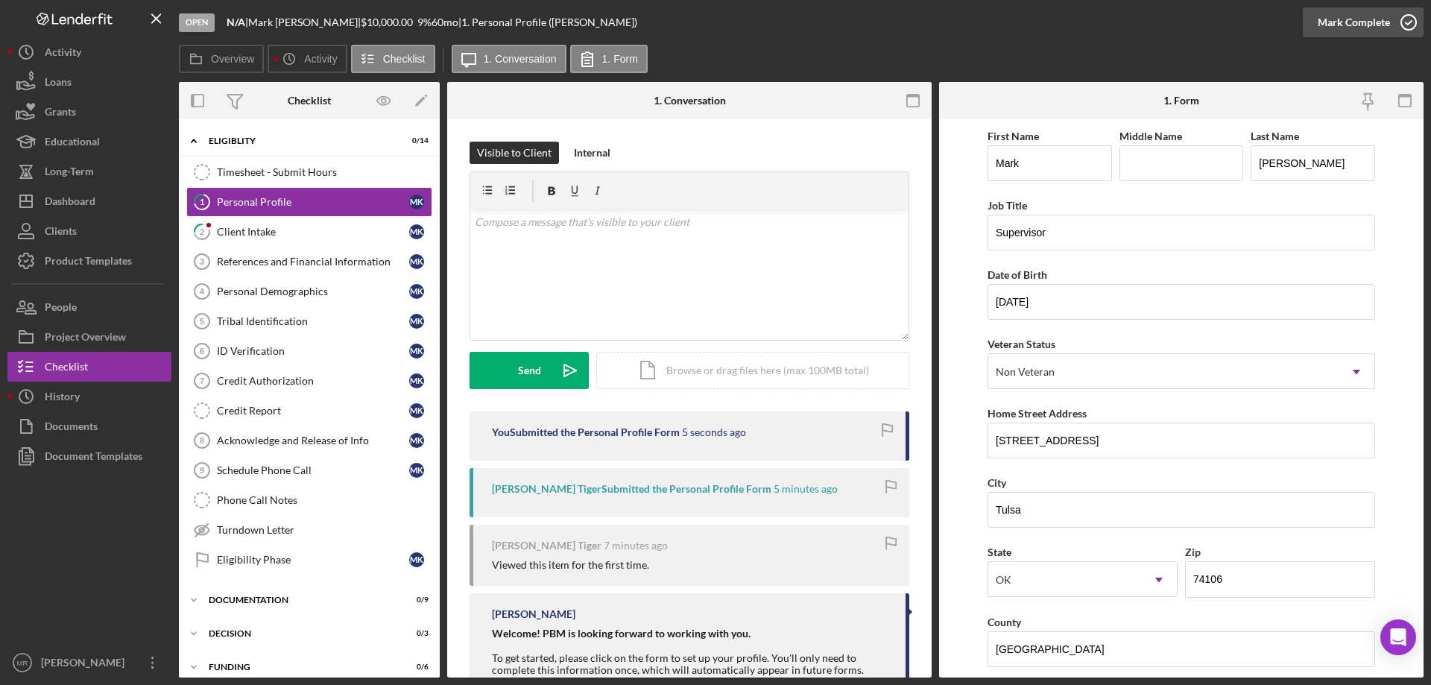
click at [1411, 21] on icon "button" at bounding box center [1408, 22] width 37 height 37
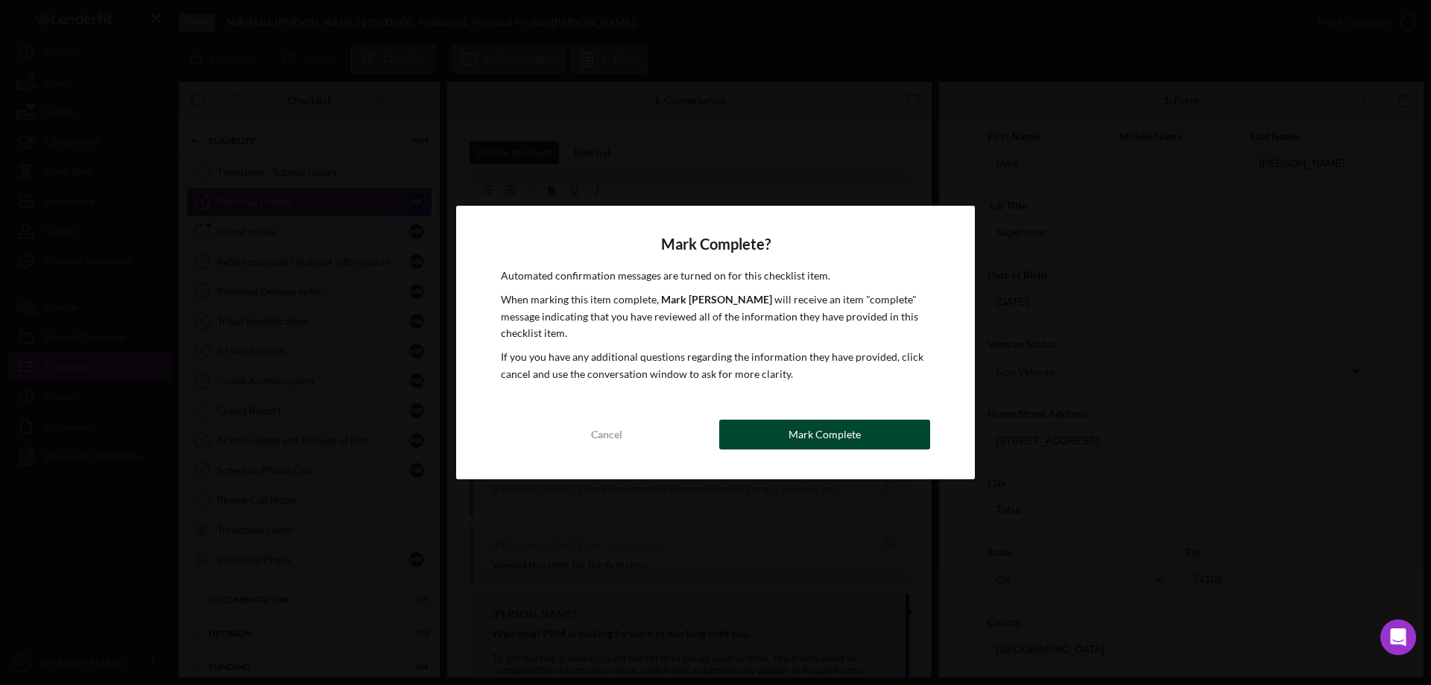
click at [801, 426] on div "Mark Complete" at bounding box center [825, 435] width 72 height 30
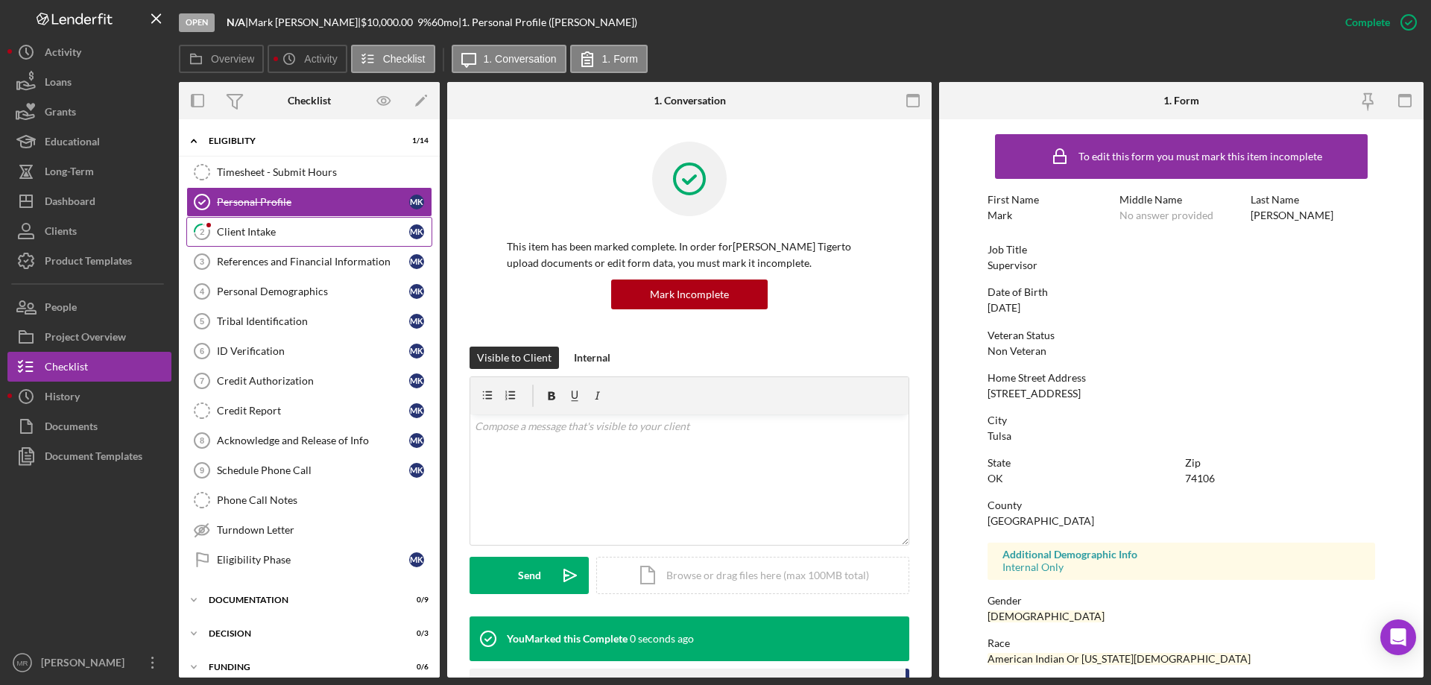
click at [237, 222] on link "2 Client Intake M K" at bounding box center [309, 232] width 246 height 30
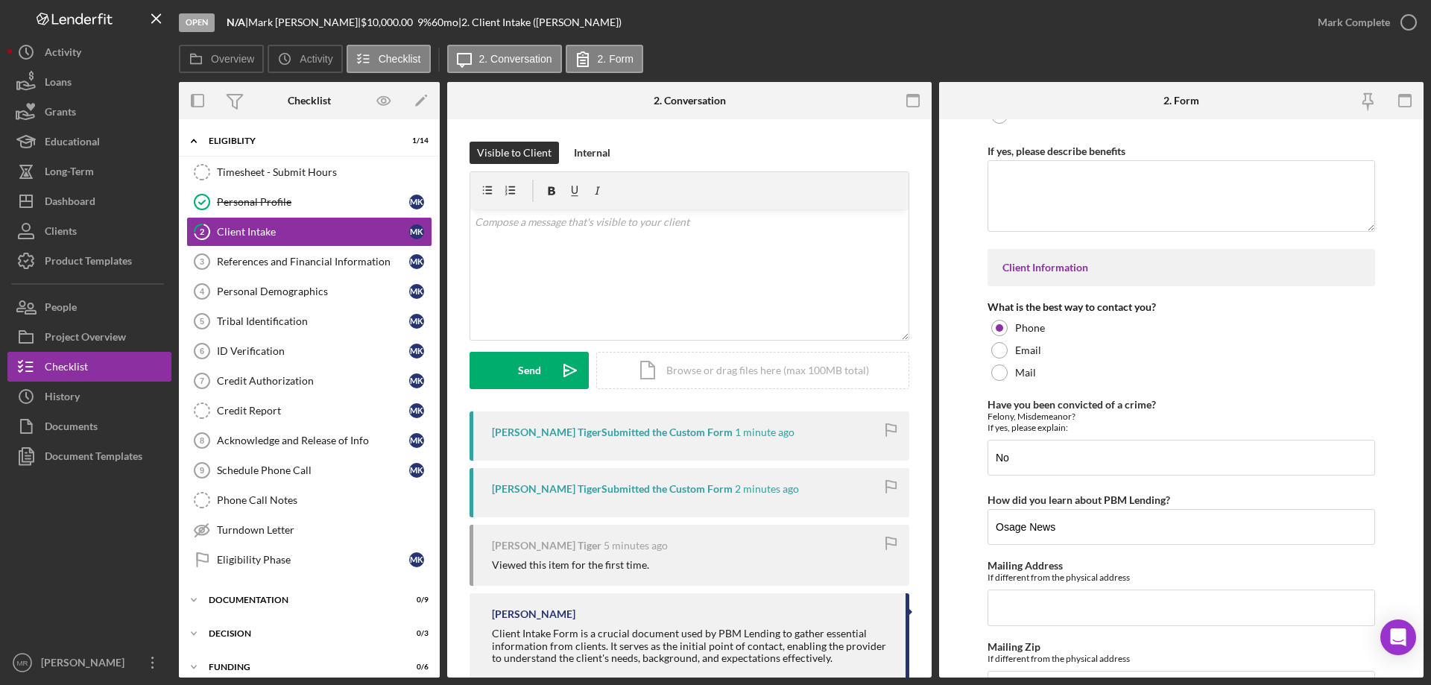
scroll to position [2080, 0]
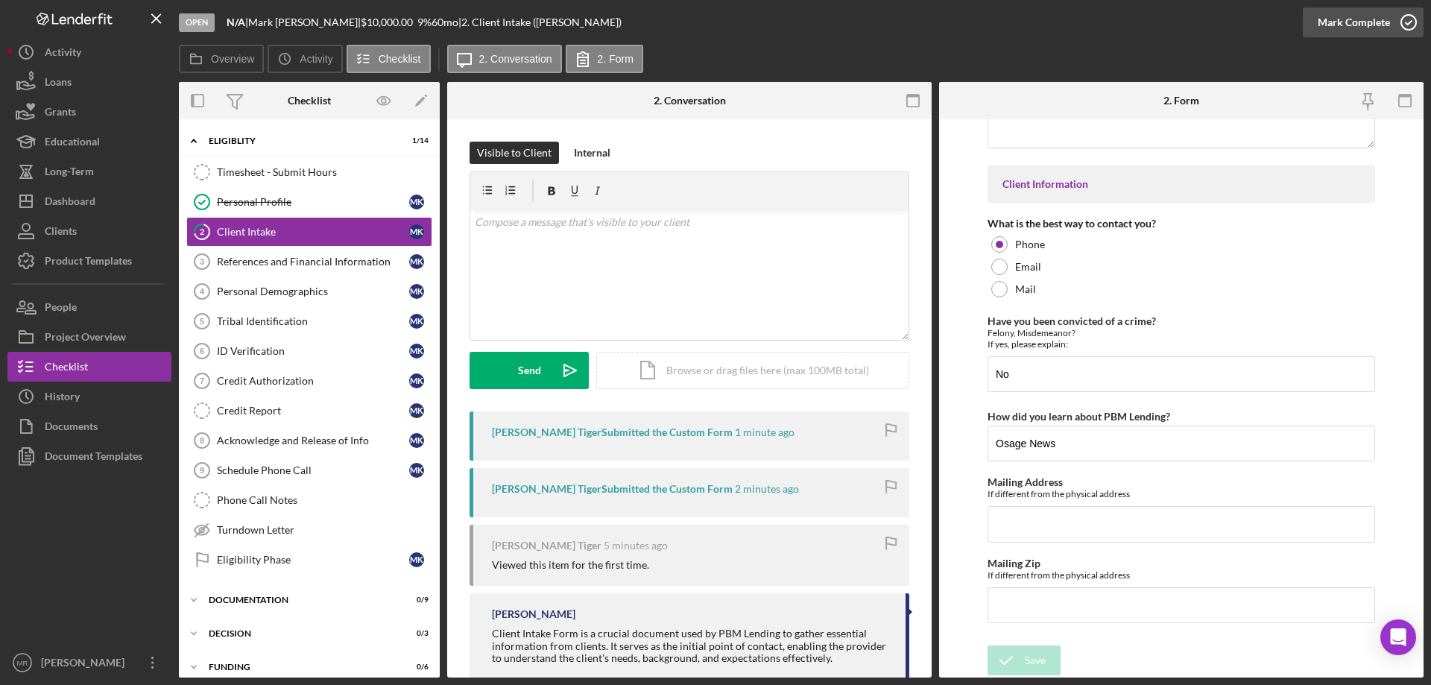
click at [1409, 25] on icon "button" at bounding box center [1408, 22] width 37 height 37
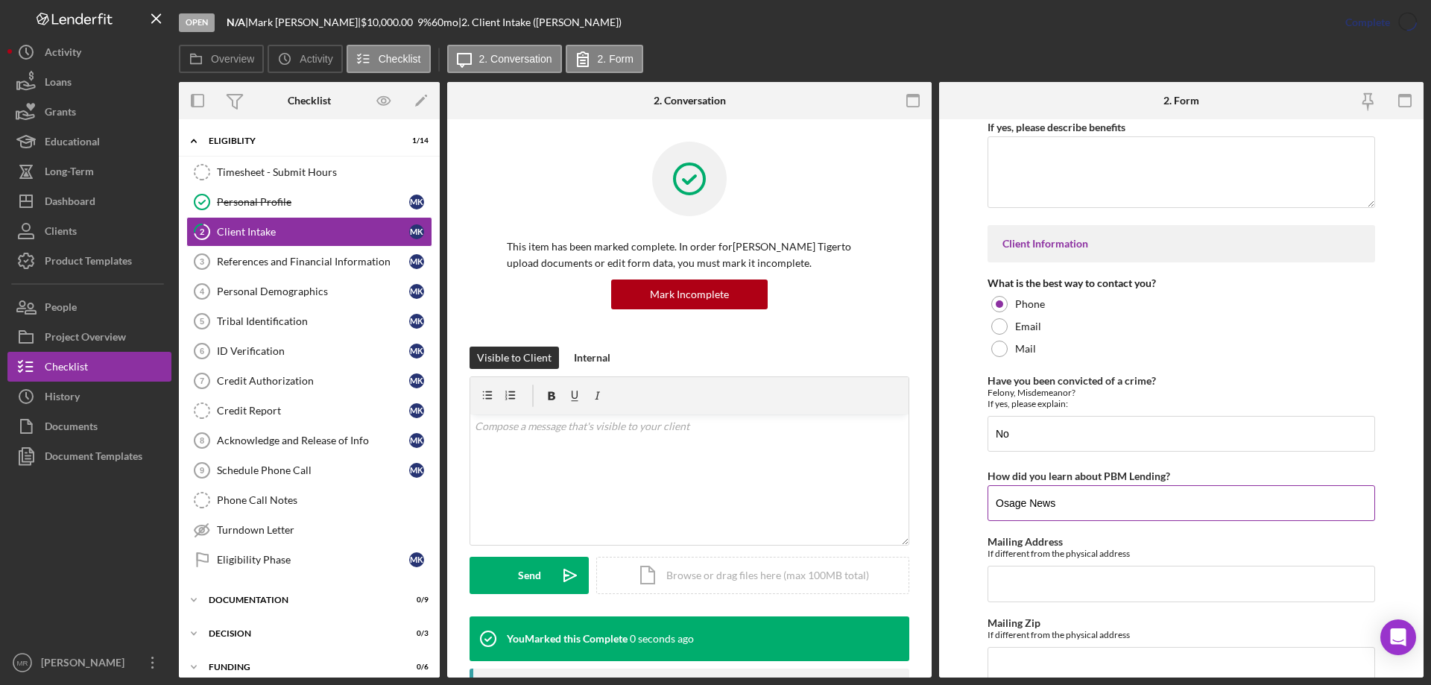
scroll to position [2140, 0]
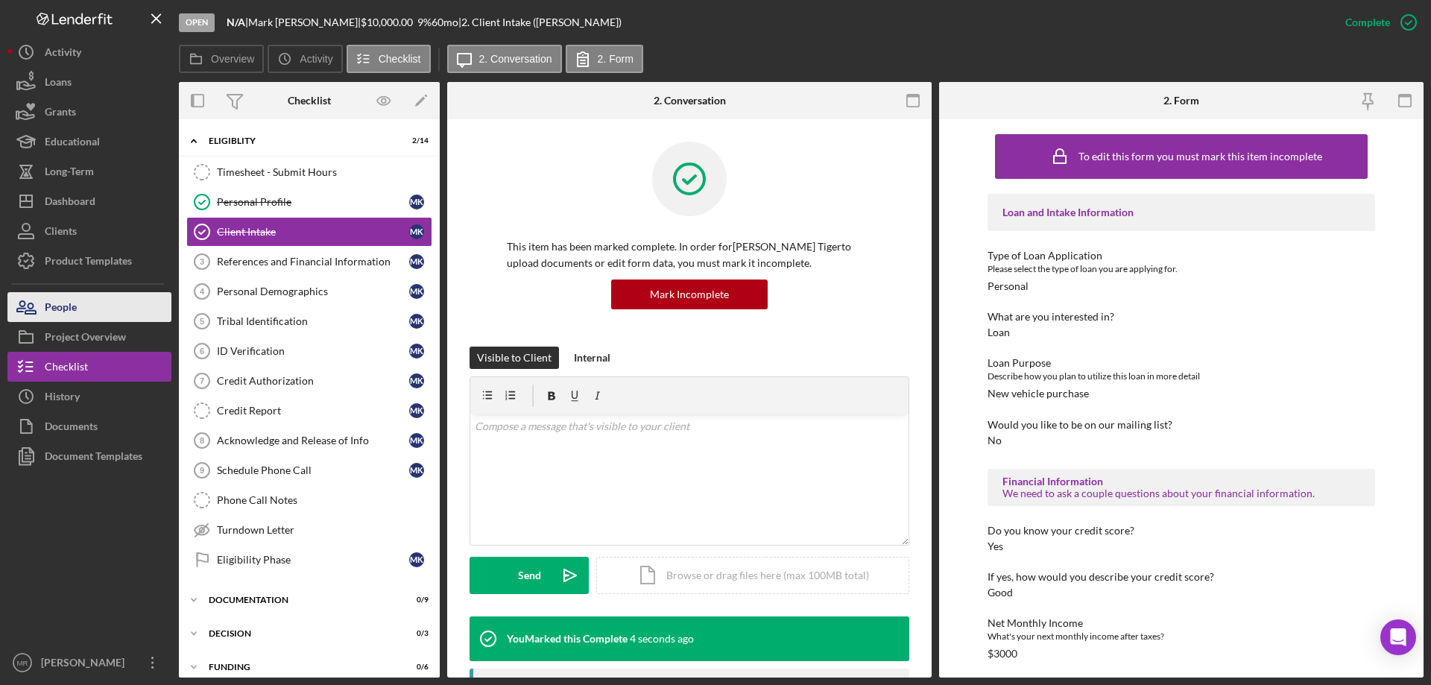
click at [74, 307] on div "People" at bounding box center [61, 309] width 32 height 34
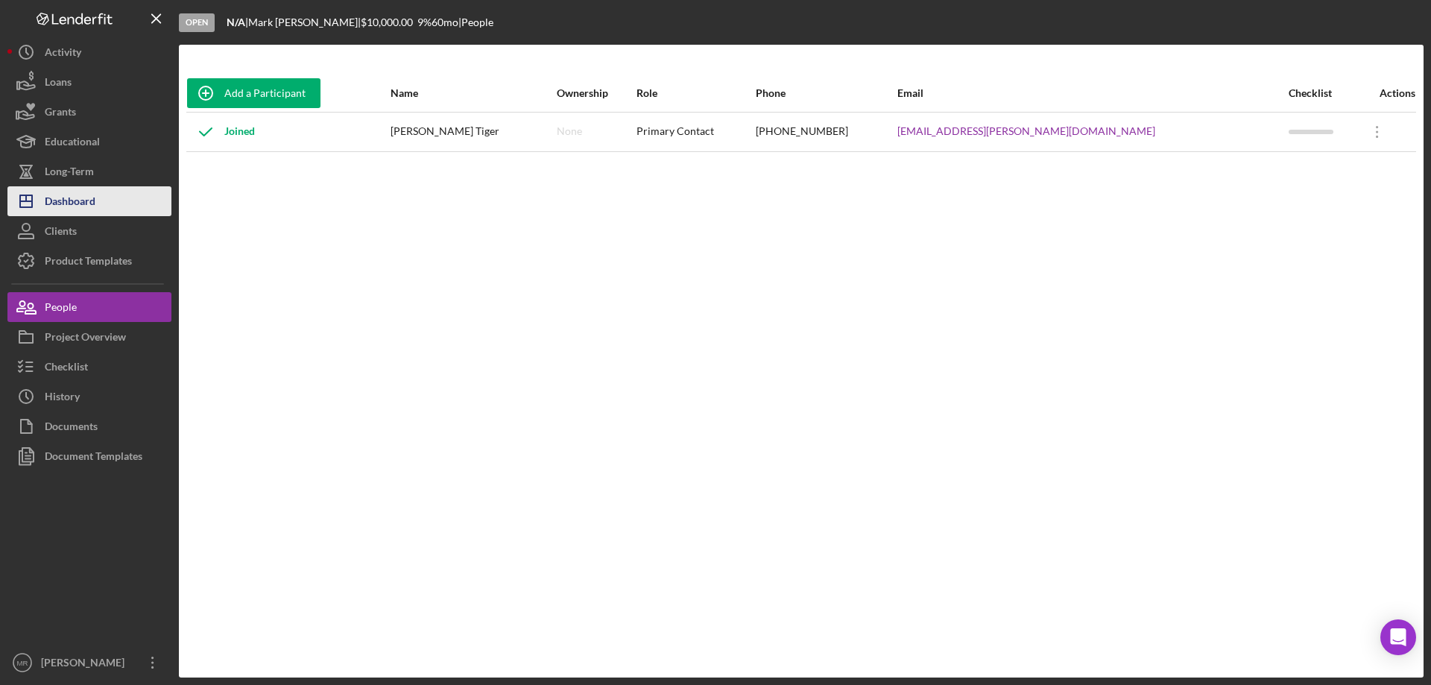
click at [82, 199] on div "Dashboard" at bounding box center [70, 203] width 51 height 34
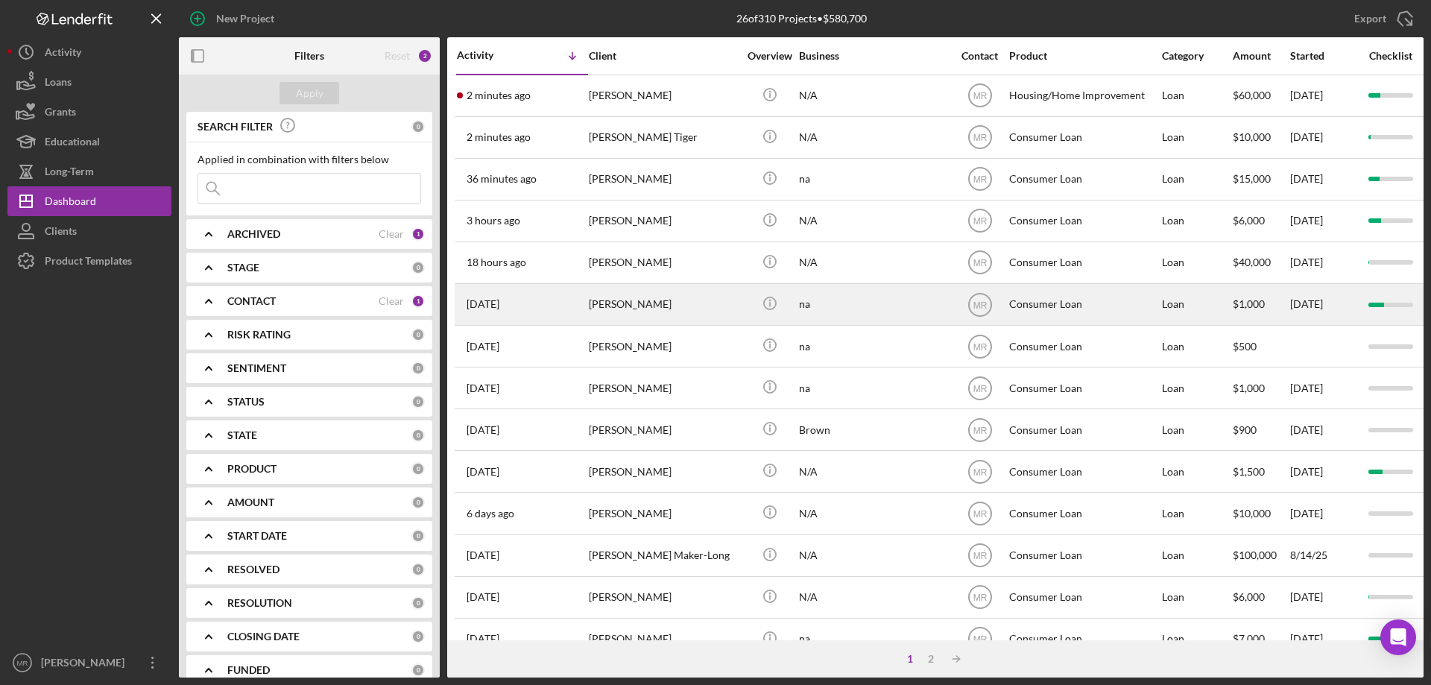
click at [695, 307] on div "[PERSON_NAME]" at bounding box center [663, 305] width 149 height 40
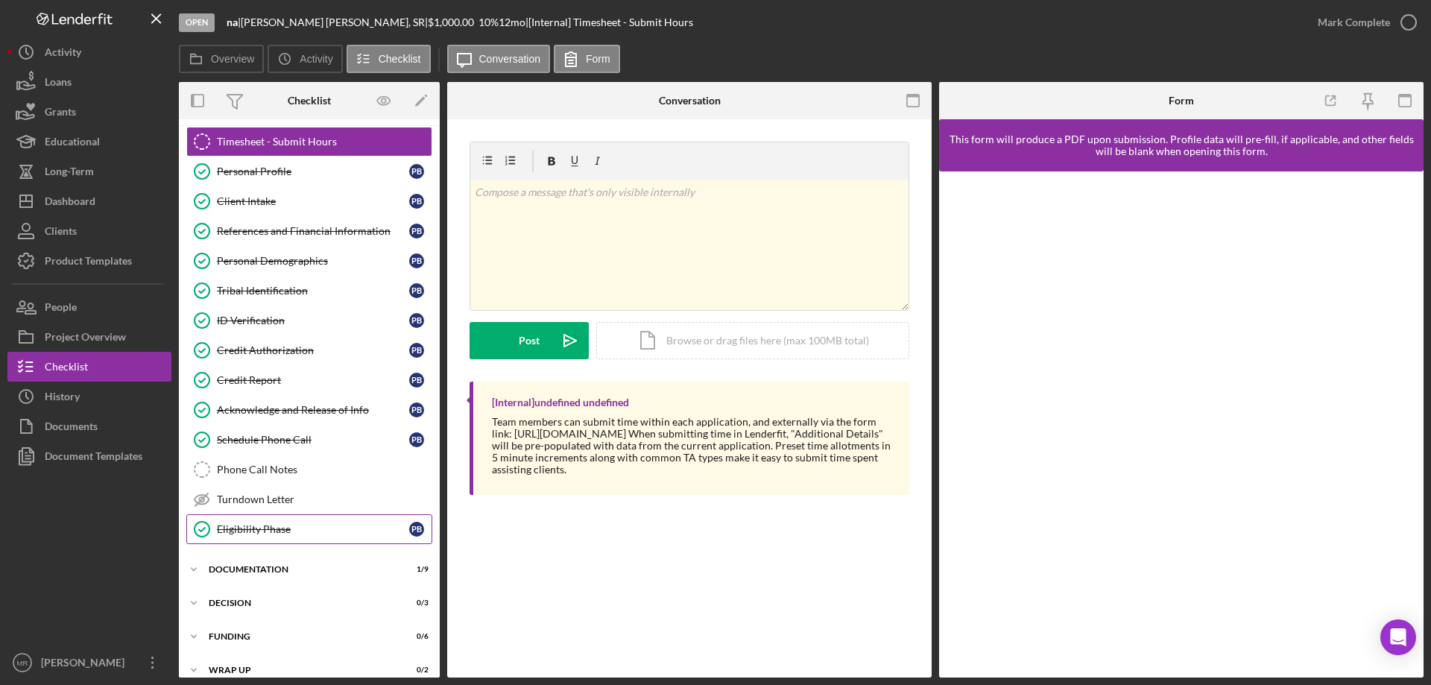
scroll to position [46, 0]
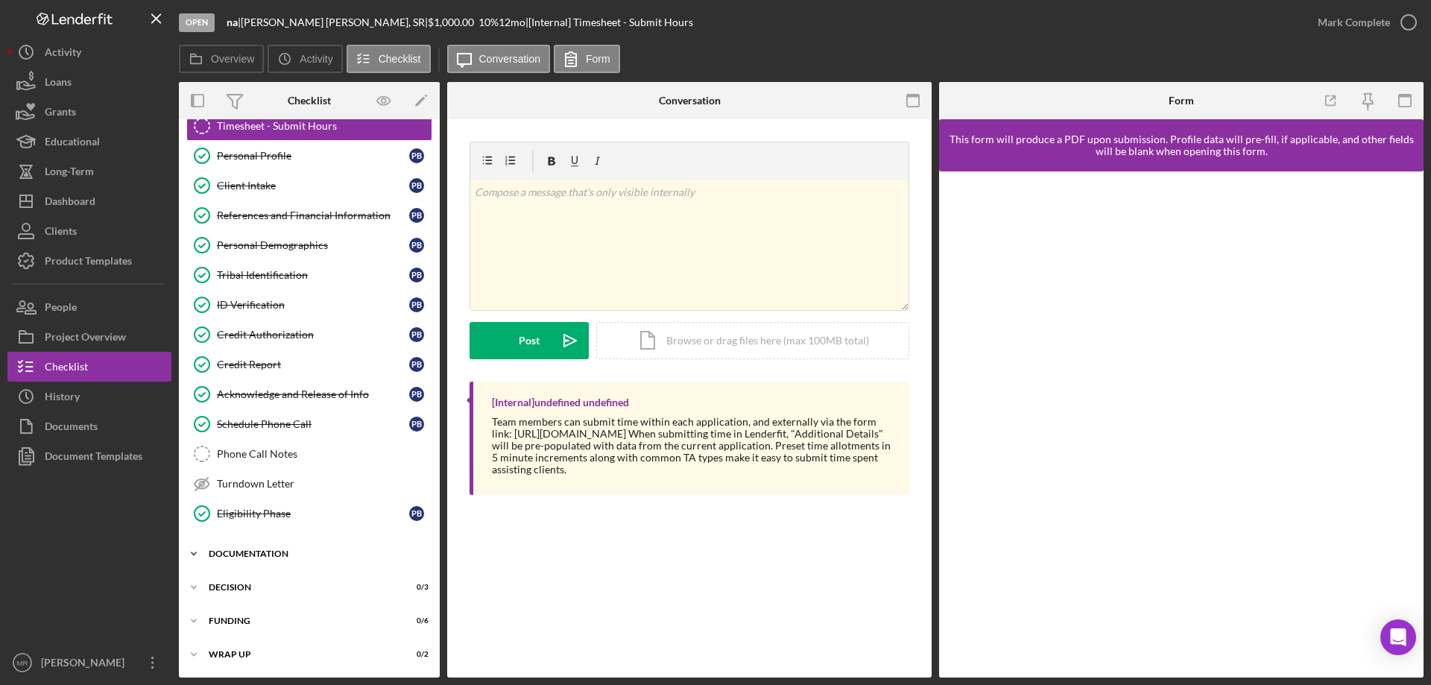
click at [282, 550] on div "Documentation" at bounding box center [315, 553] width 212 height 9
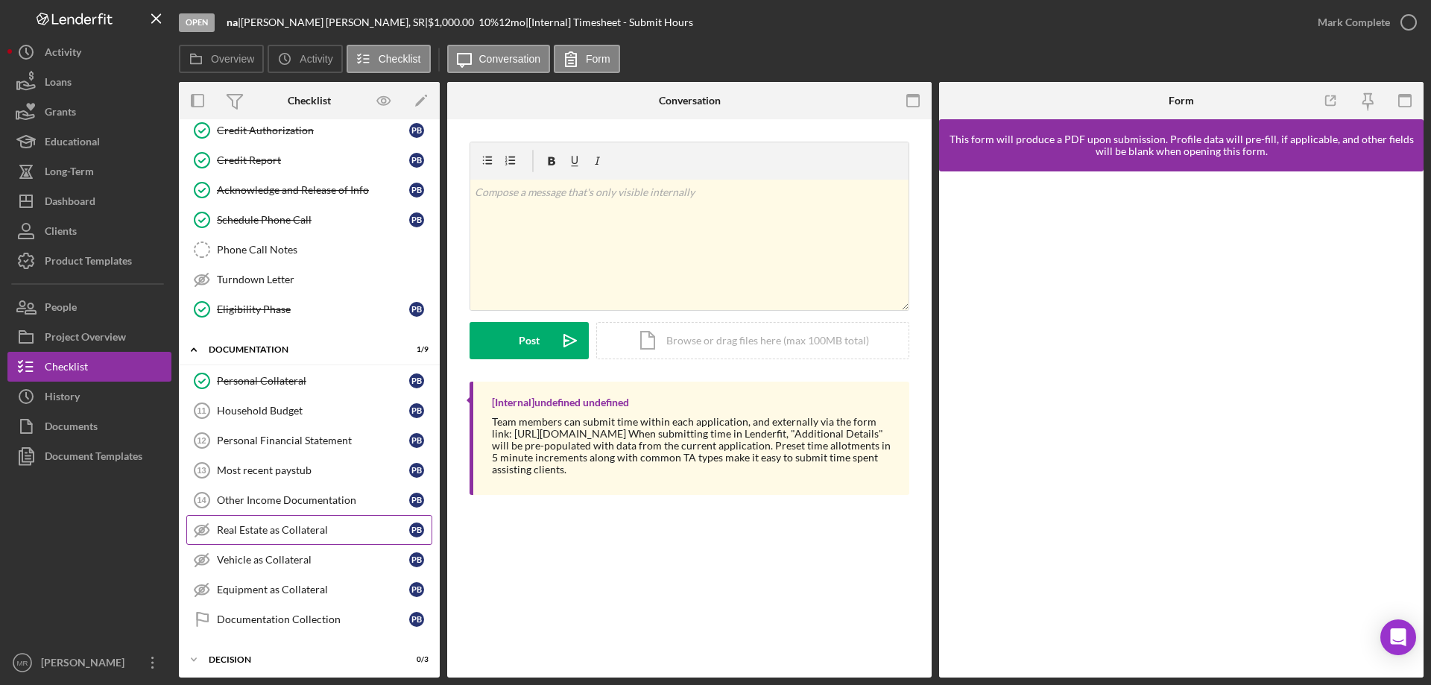
scroll to position [270, 0]
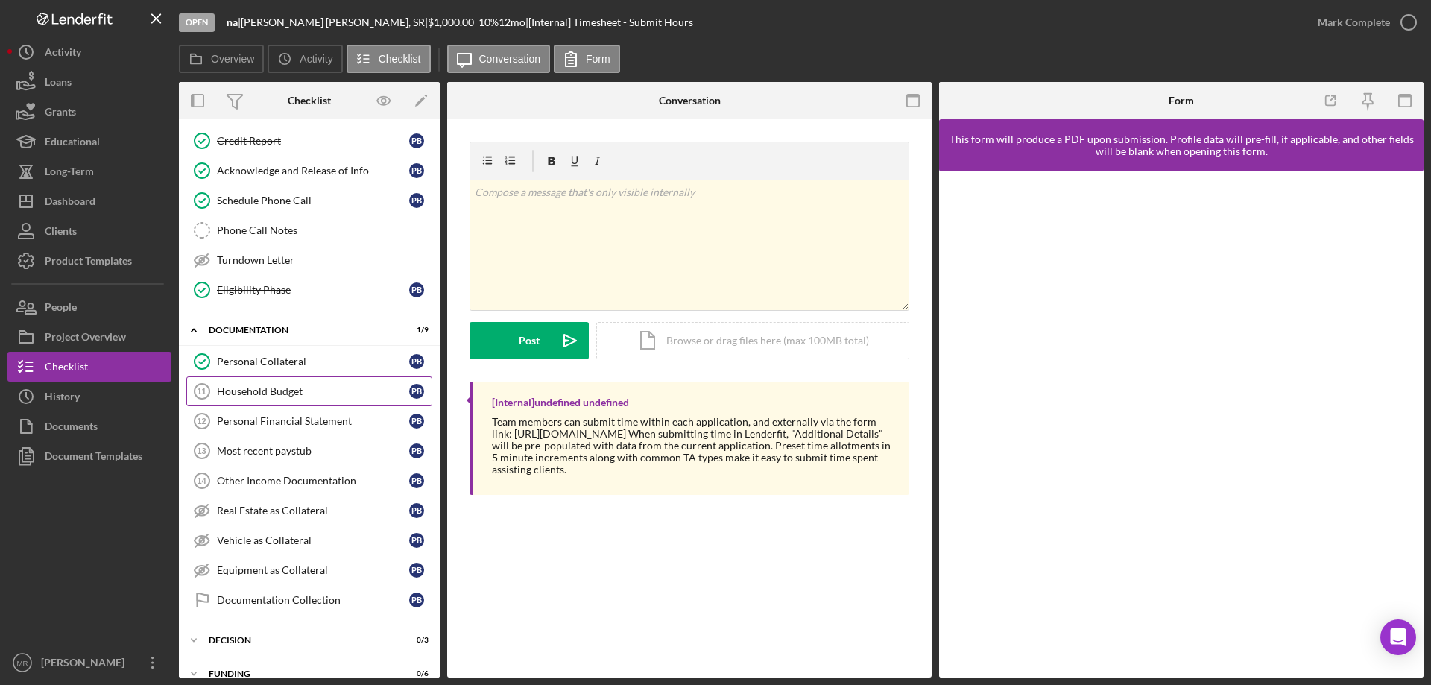
click at [347, 390] on div "Household Budget" at bounding box center [313, 391] width 192 height 12
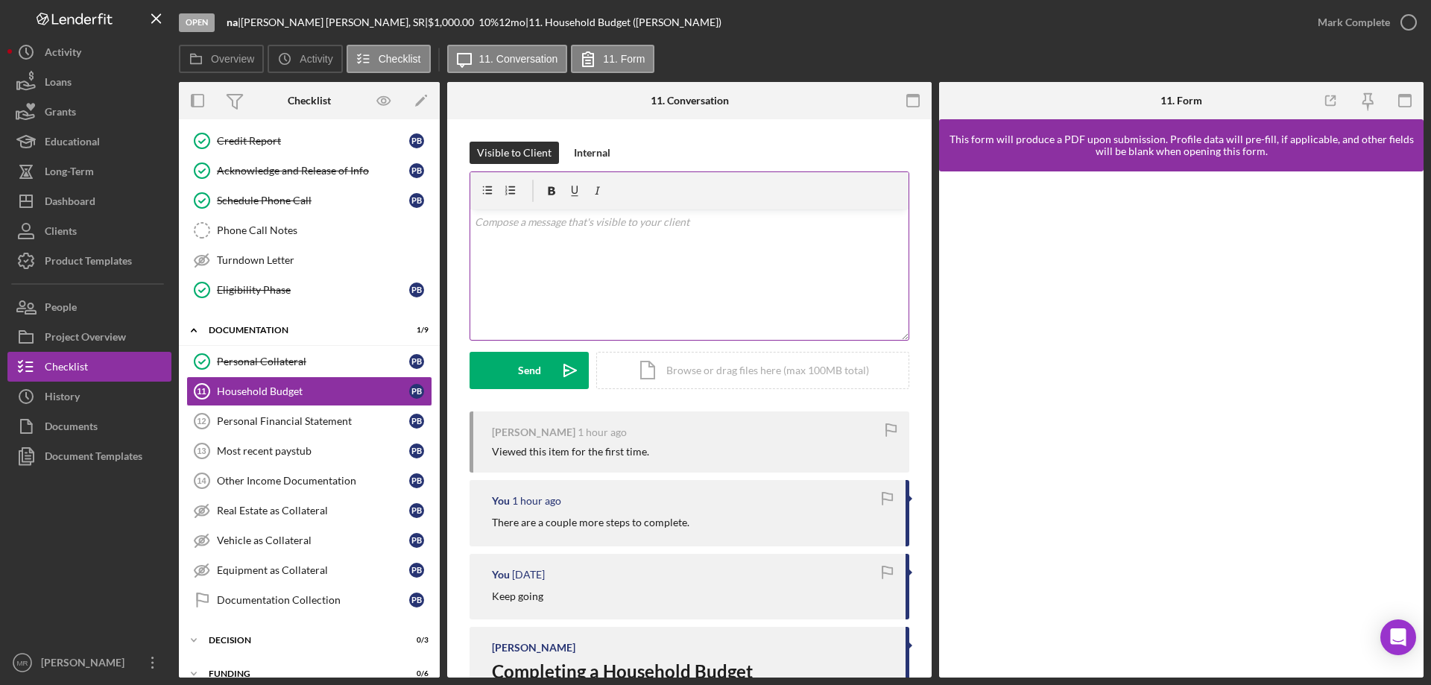
click at [592, 280] on div "v Color teal Color pink Remove color Add row above Add row below Add column bef…" at bounding box center [689, 274] width 438 height 130
click at [529, 371] on div "Send" at bounding box center [529, 370] width 23 height 37
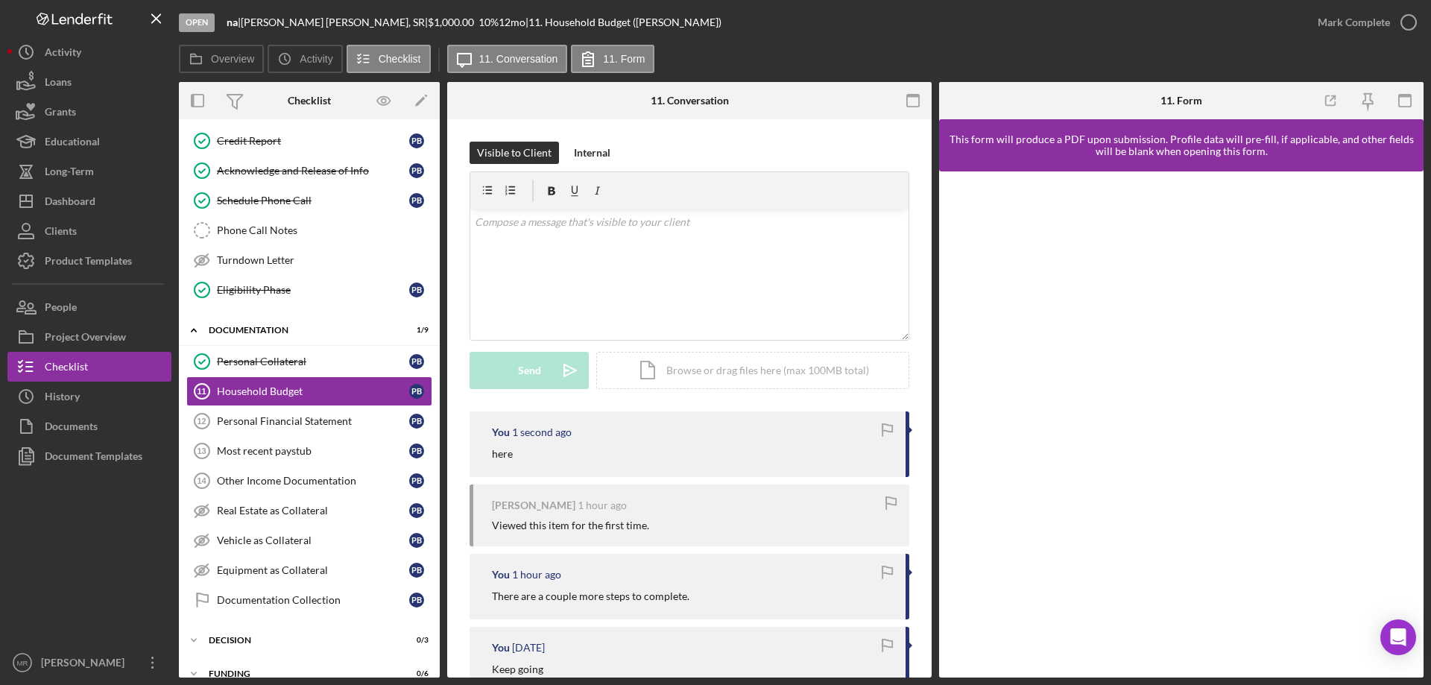
click at [664, 144] on div "Visible to Client Internal" at bounding box center [690, 153] width 440 height 22
click at [658, 130] on div "Visible to Client Internal v Color teal Color pink Remove color Add row above A…" at bounding box center [689, 642] width 484 height 1046
click at [667, 128] on div "Visible to Client Internal v Color teal Color pink Remove color Add row above A…" at bounding box center [689, 642] width 484 height 1046
click at [193, 96] on rect "button" at bounding box center [193, 101] width 3 height 12
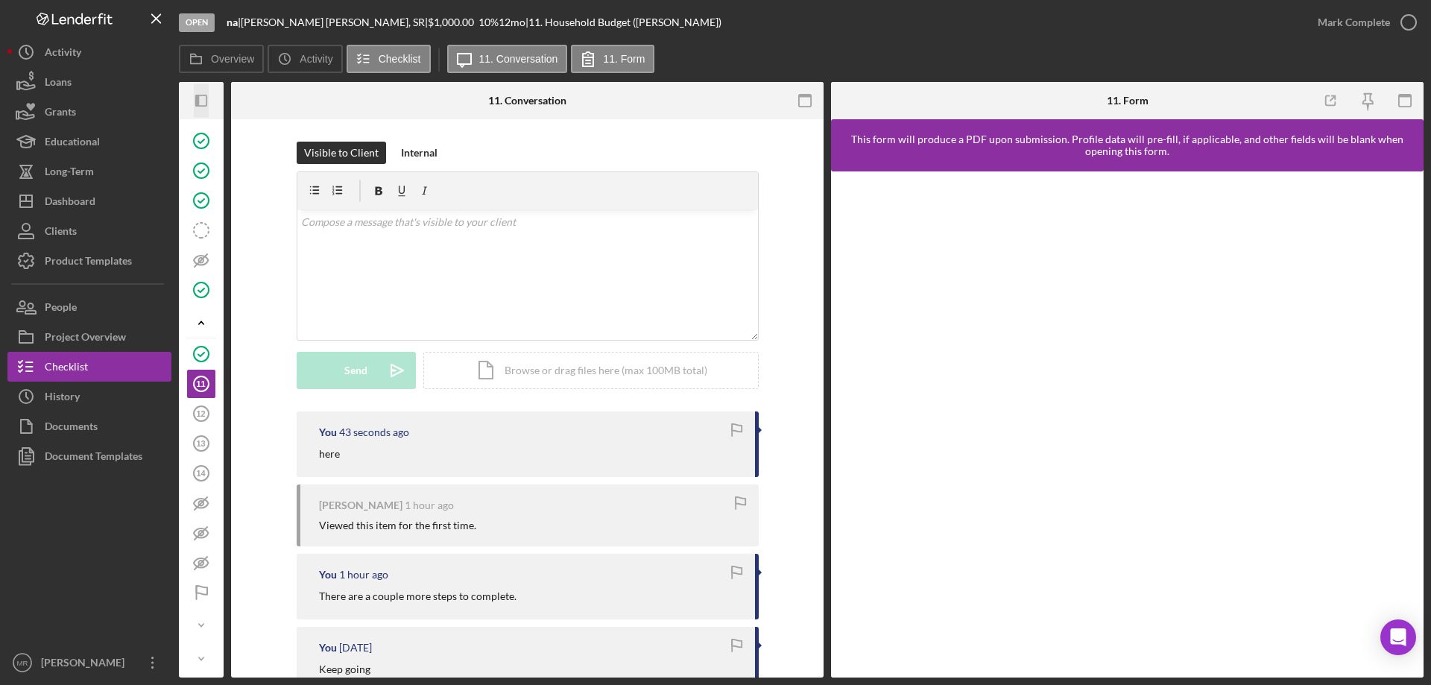
click at [200, 97] on icon "Icon/Panel Side Expand" at bounding box center [202, 101] width 34 height 34
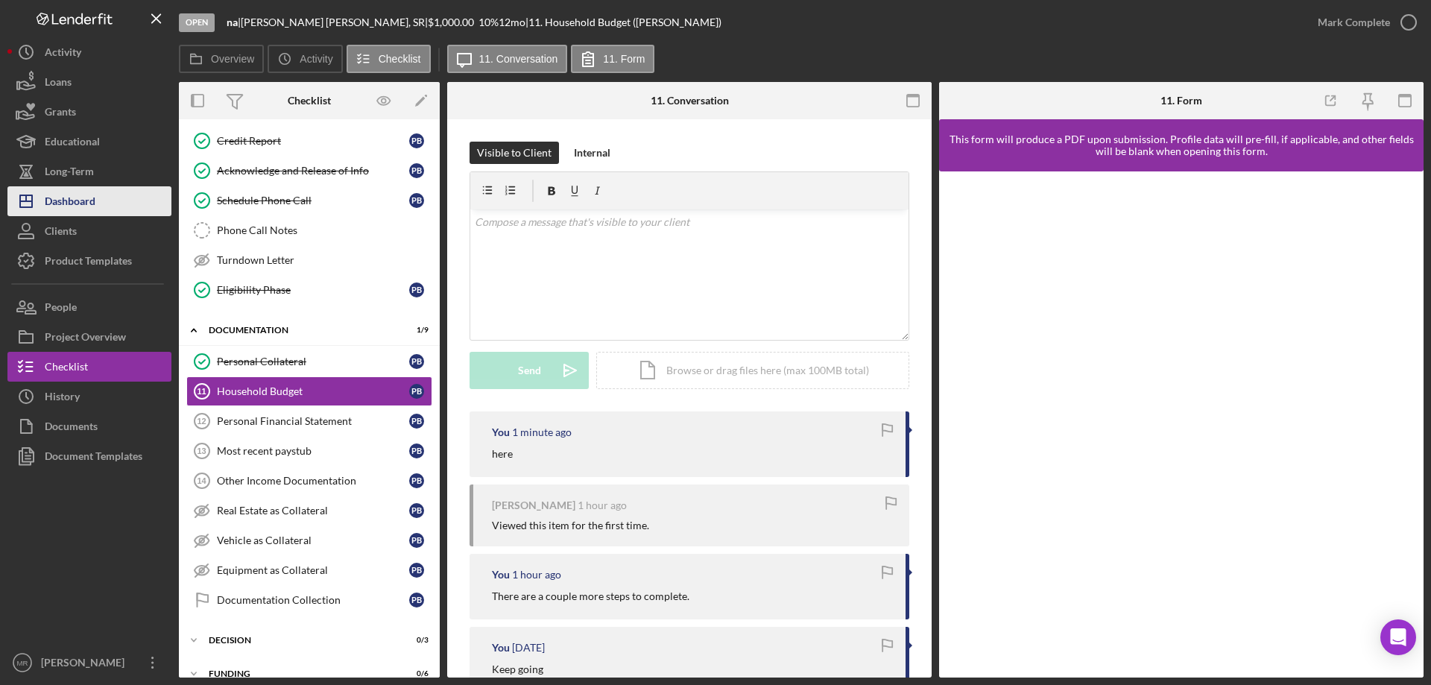
click at [83, 197] on div "Dashboard" at bounding box center [70, 203] width 51 height 34
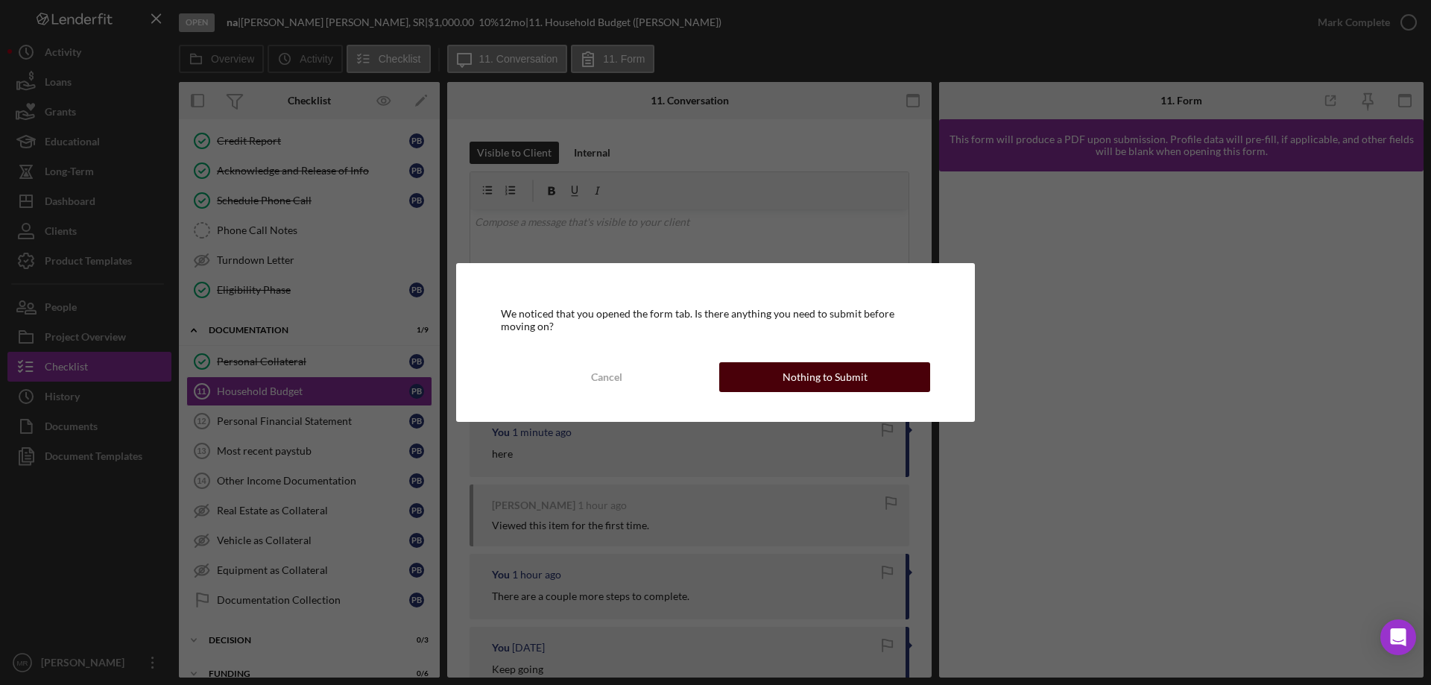
click at [832, 368] on div "Nothing to Submit" at bounding box center [825, 377] width 85 height 30
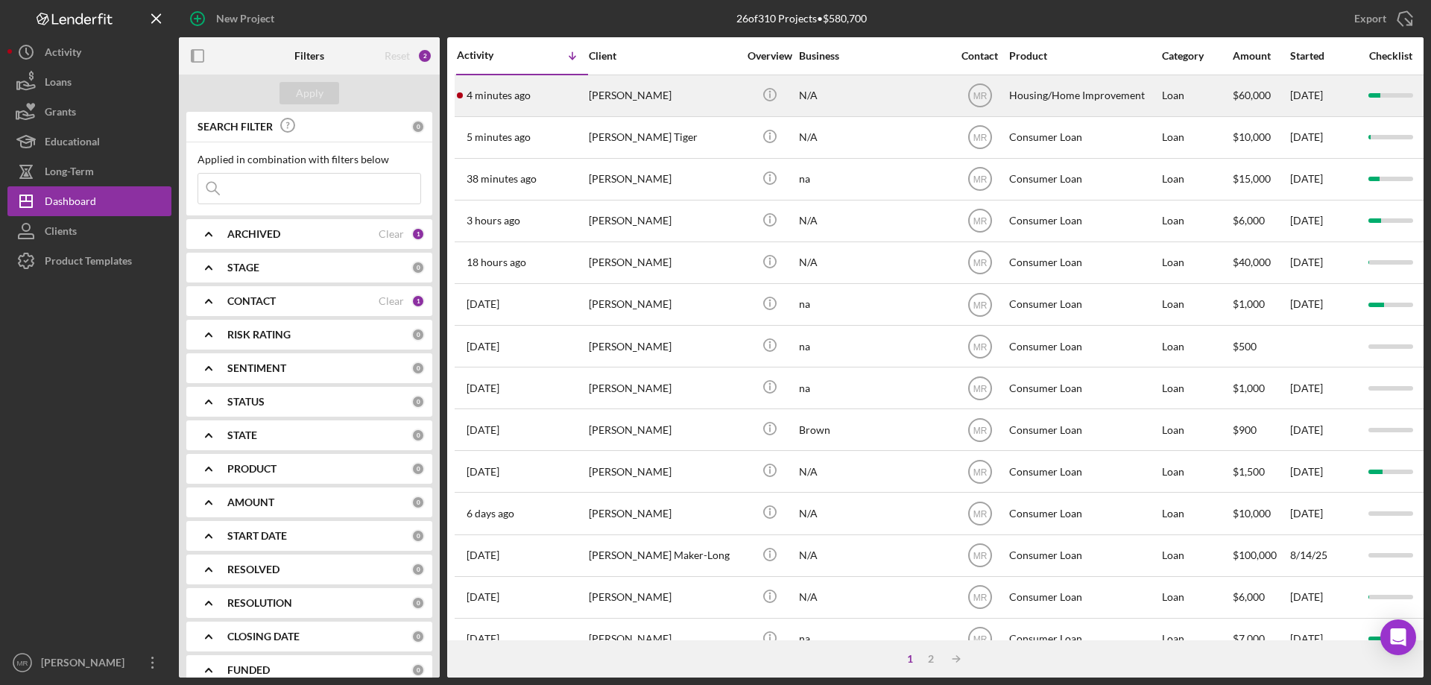
click at [748, 88] on div "Icon/Info" at bounding box center [770, 96] width 56 height 40
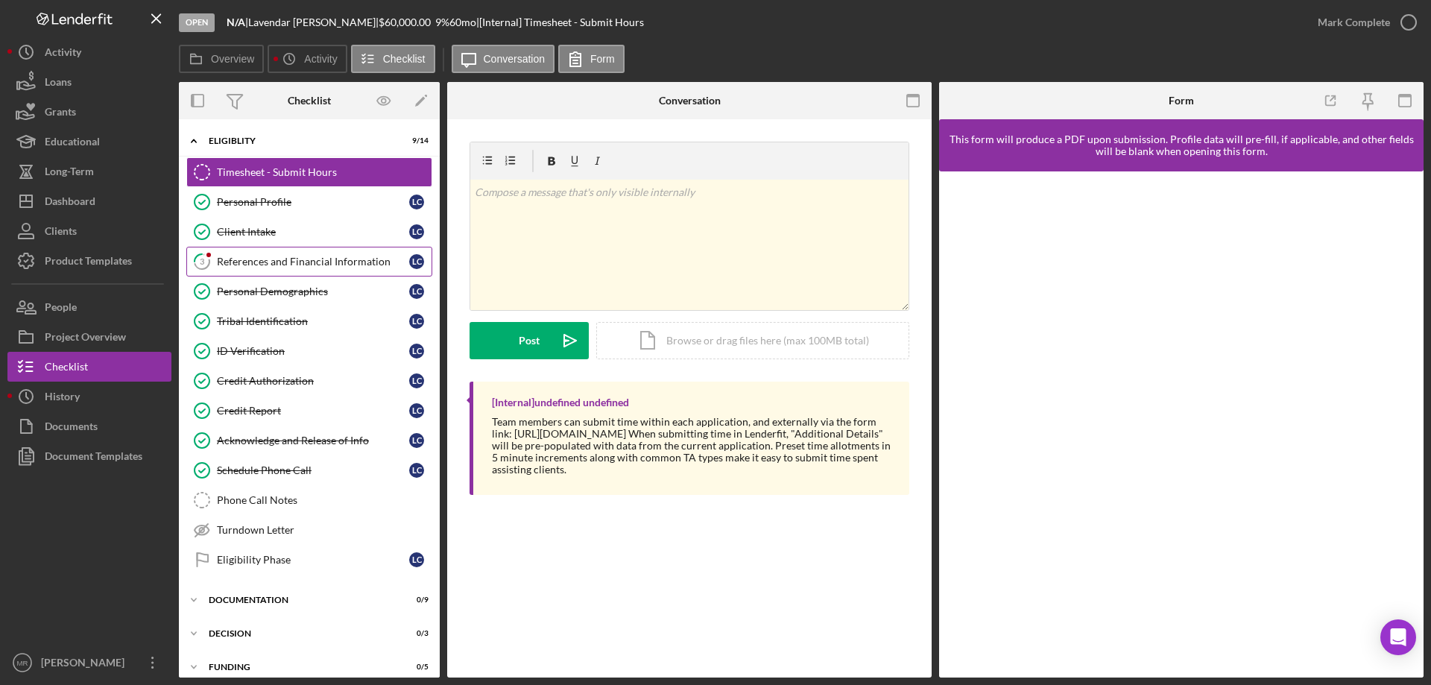
click at [259, 262] on div "References and Financial Information" at bounding box center [313, 262] width 192 height 12
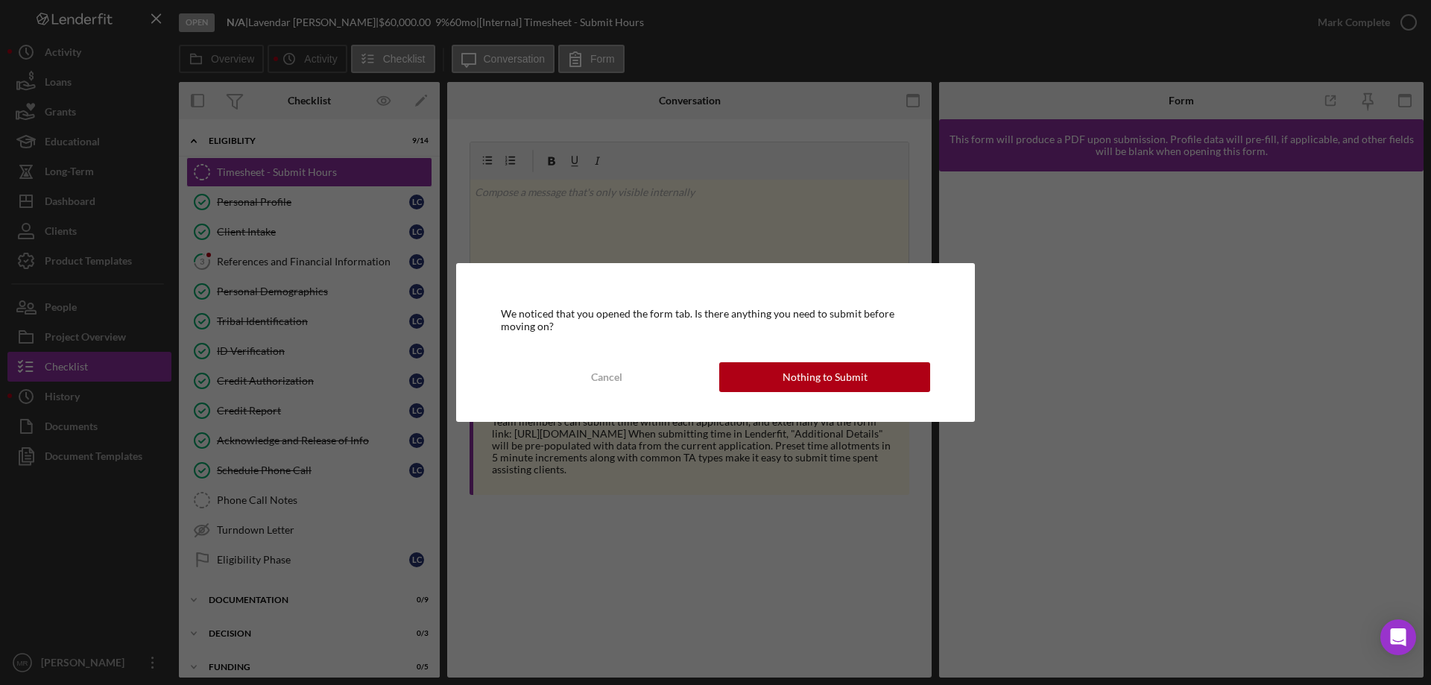
drag, startPoint x: 805, startPoint y: 362, endPoint x: 927, endPoint y: 376, distance: 123.0
click at [808, 363] on div "Nothing to Submit" at bounding box center [825, 377] width 85 height 30
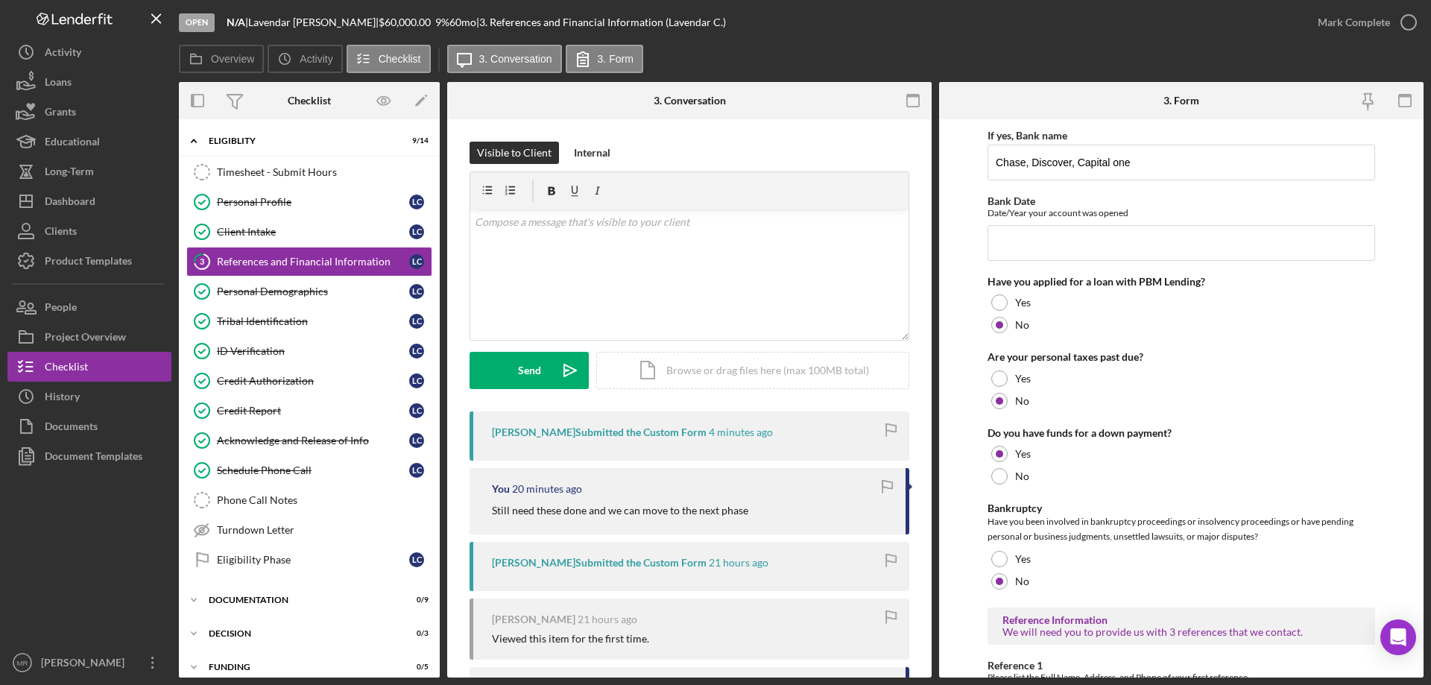
scroll to position [507, 0]
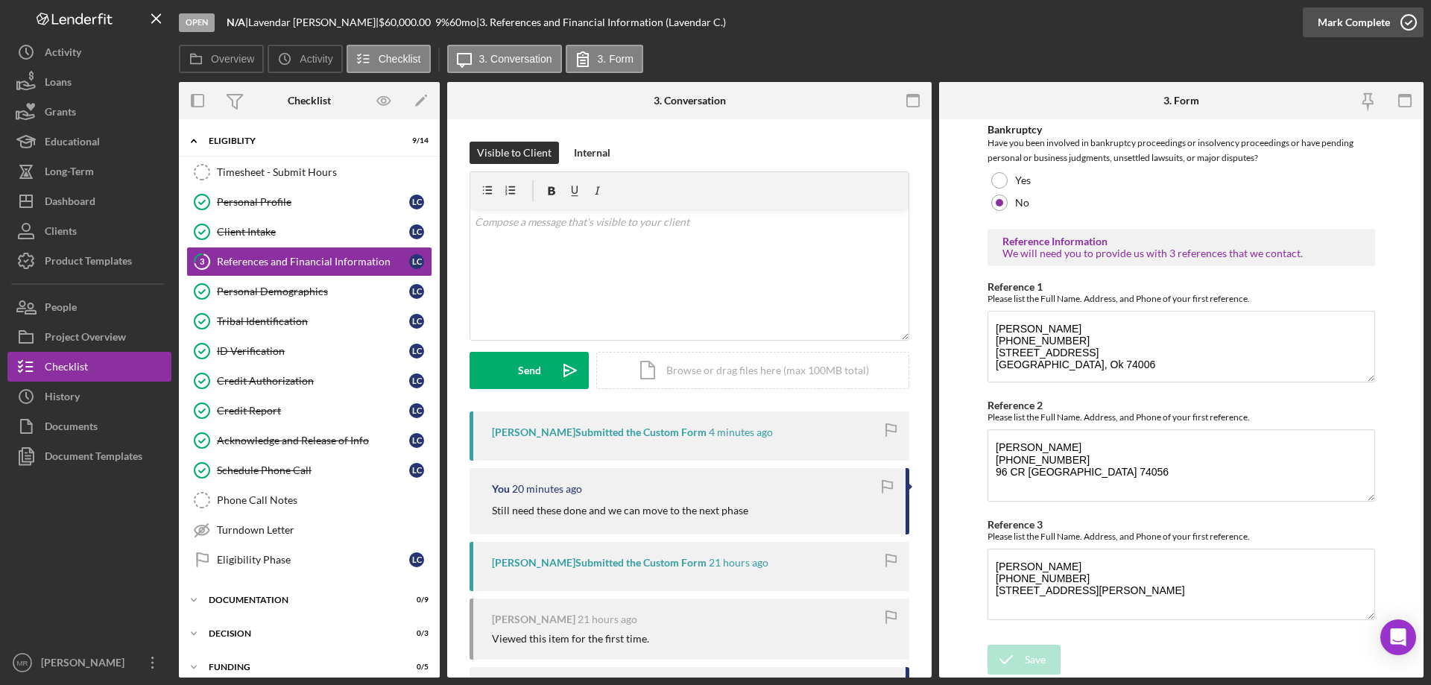
click at [1409, 17] on icon "button" at bounding box center [1408, 22] width 37 height 37
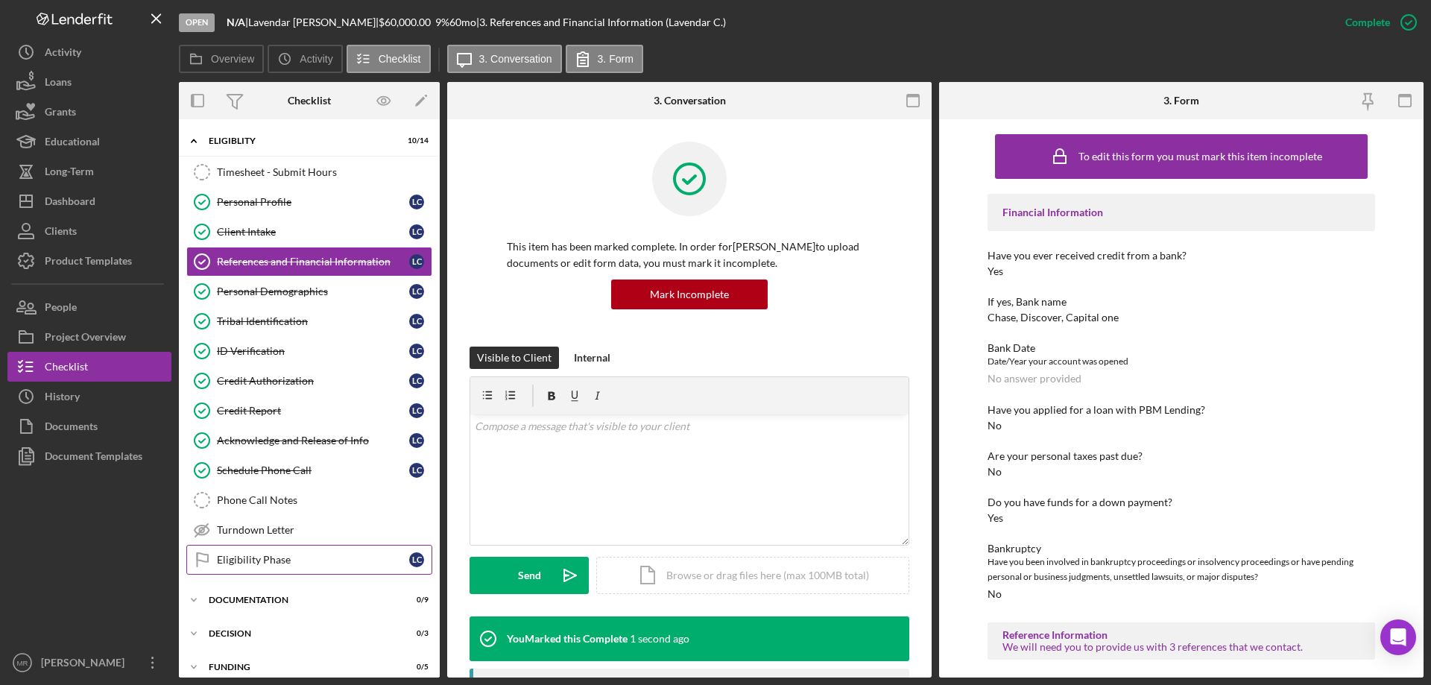
click at [222, 560] on div "Eligibility Phase" at bounding box center [313, 560] width 192 height 12
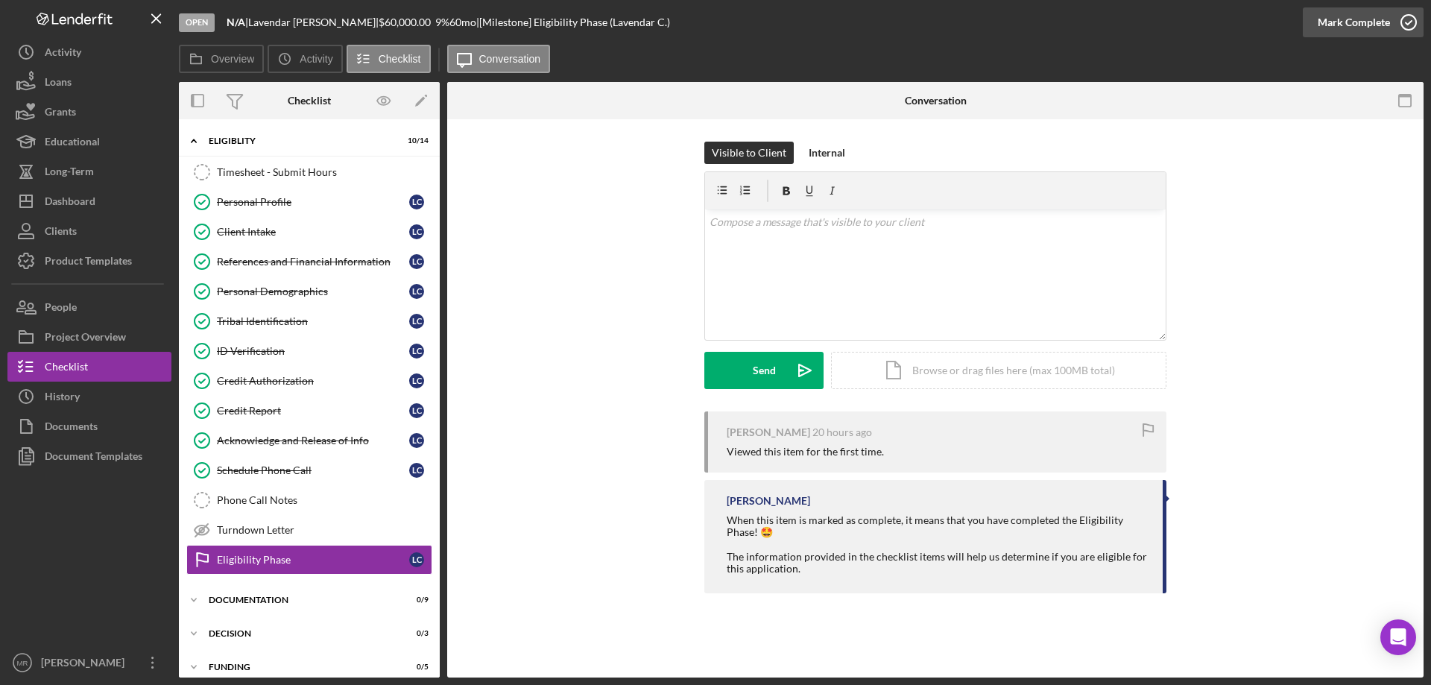
click at [1406, 15] on circle "button" at bounding box center [1408, 22] width 15 height 15
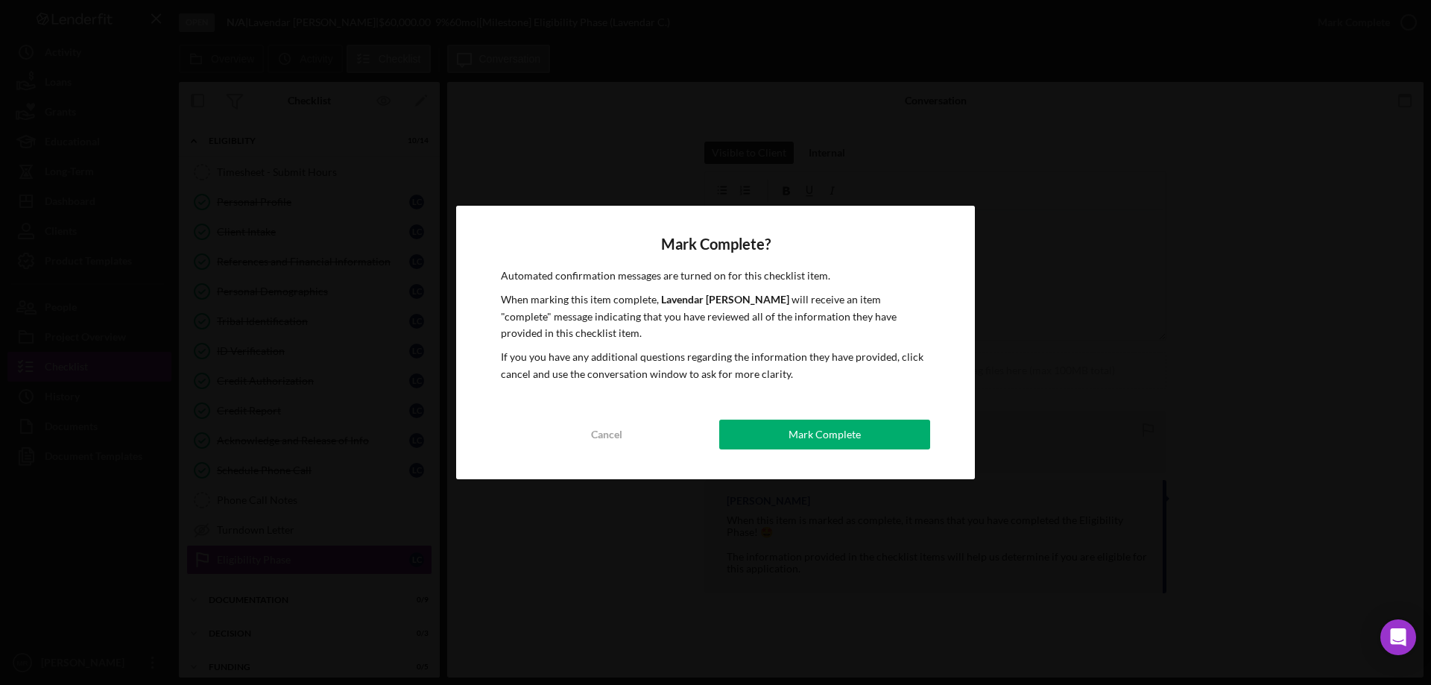
drag, startPoint x: 796, startPoint y: 432, endPoint x: 877, endPoint y: 424, distance: 81.6
click at [803, 432] on div "Mark Complete" at bounding box center [825, 435] width 72 height 30
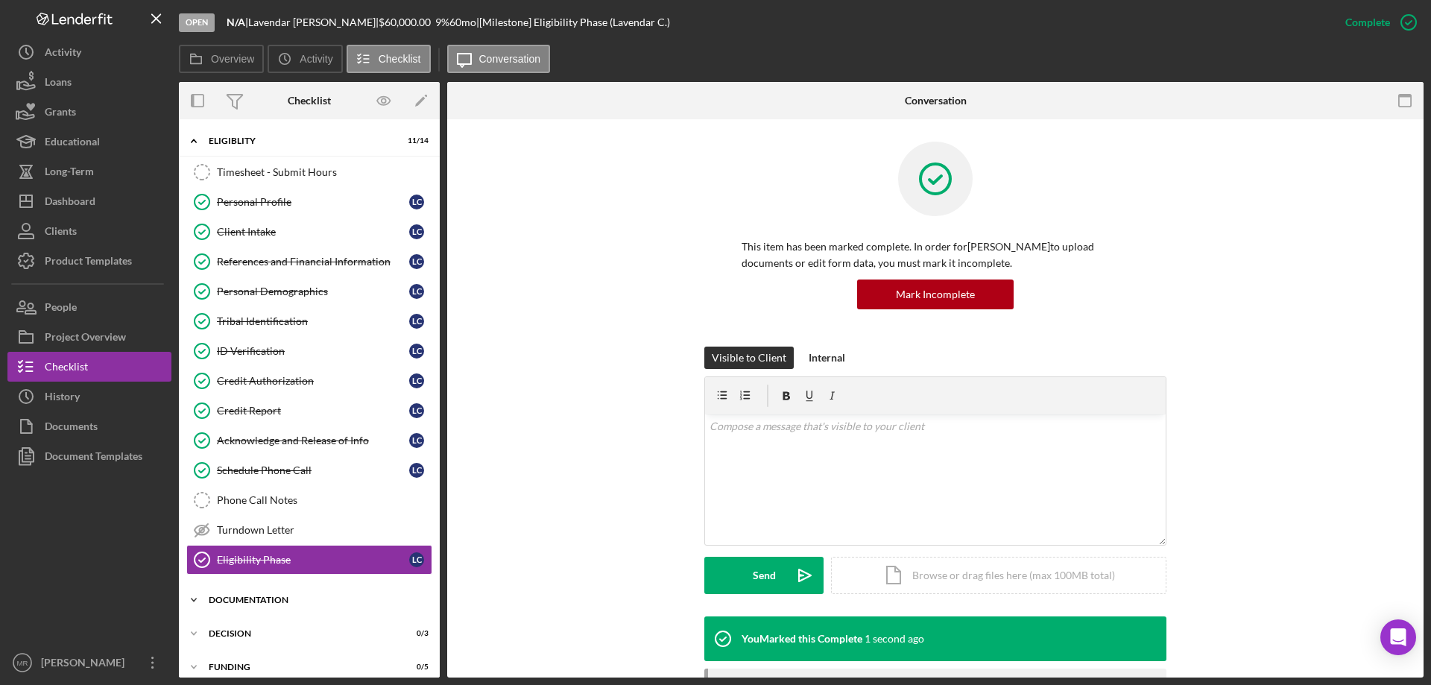
click at [320, 590] on div "Icon/Expander Documentation 0 / 9" at bounding box center [309, 600] width 261 height 30
click at [296, 634] on div "Personal Collateral" at bounding box center [313, 631] width 192 height 12
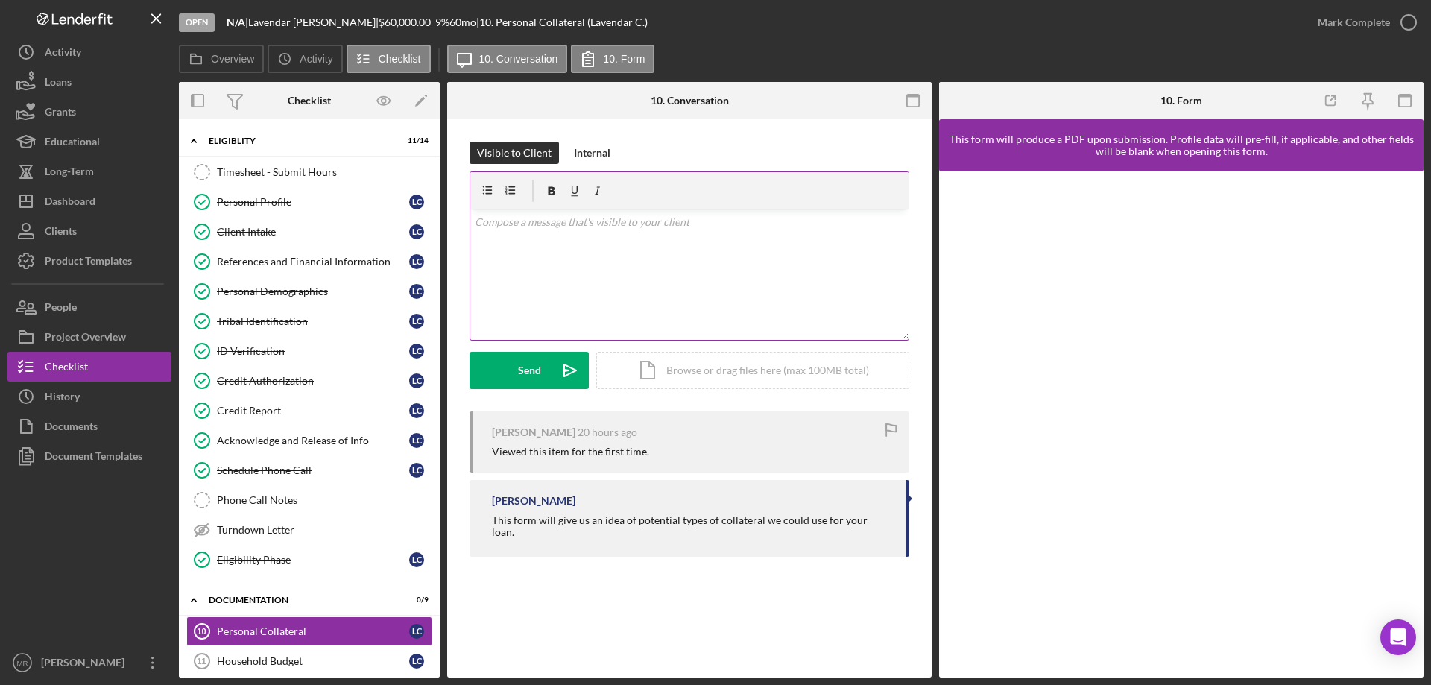
click at [531, 244] on div "v Color teal Color pink Remove color Add row above Add row below Add column bef…" at bounding box center [689, 274] width 438 height 130
click at [512, 382] on button "Send Icon/icon-invite-send" at bounding box center [529, 370] width 119 height 37
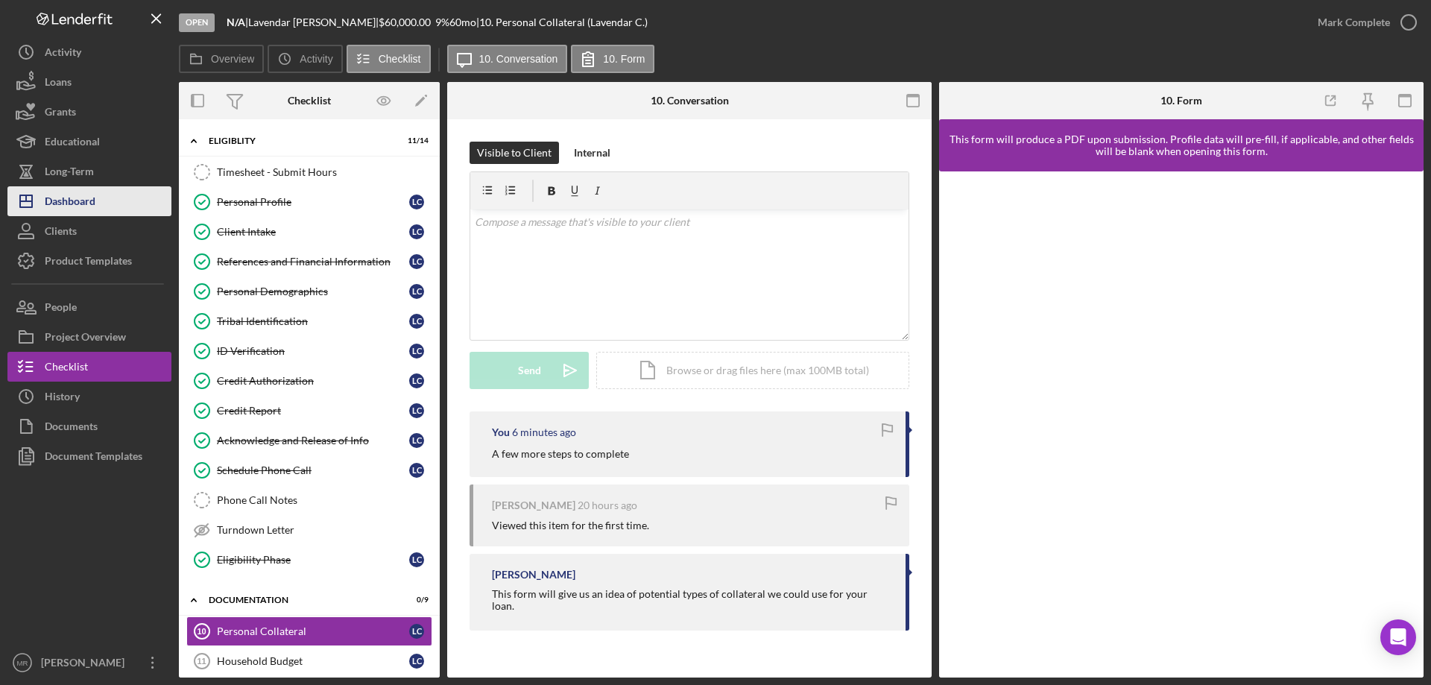
click at [73, 200] on div "Dashboard" at bounding box center [70, 203] width 51 height 34
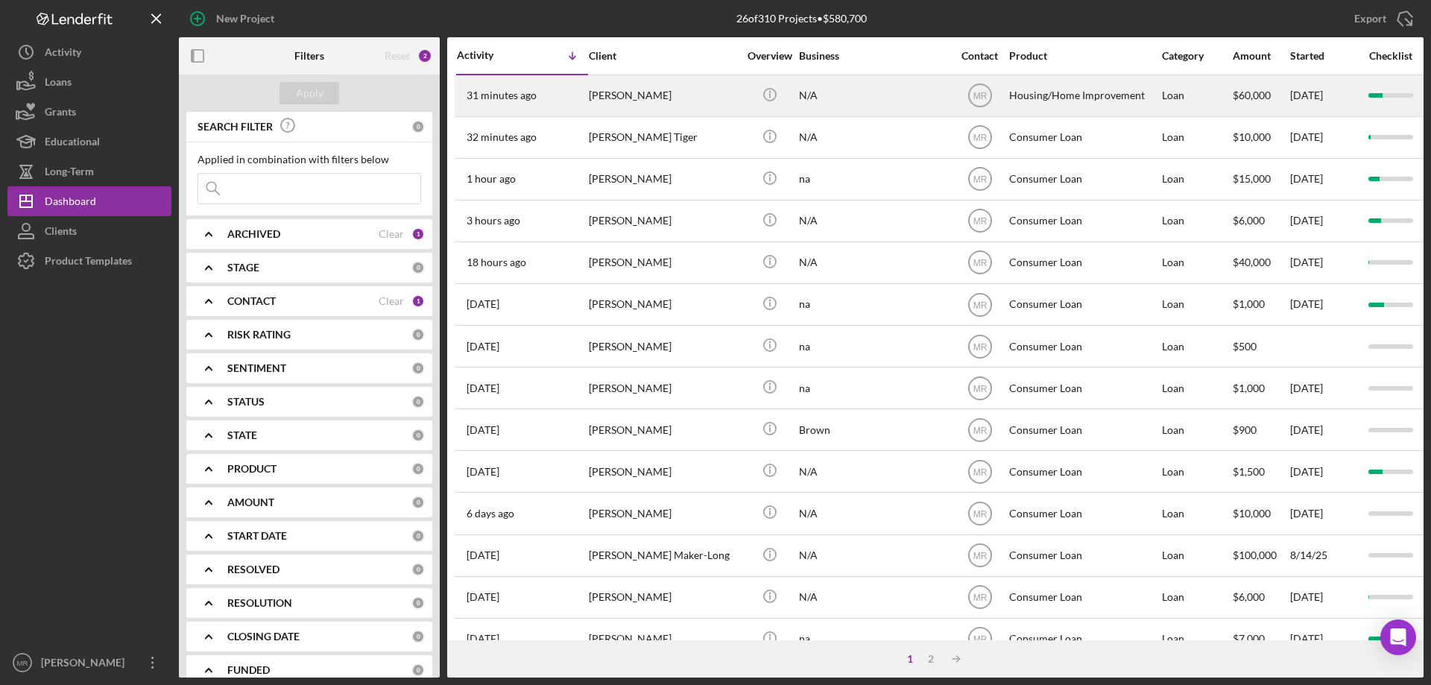
click at [669, 92] on div "[PERSON_NAME]" at bounding box center [663, 96] width 149 height 40
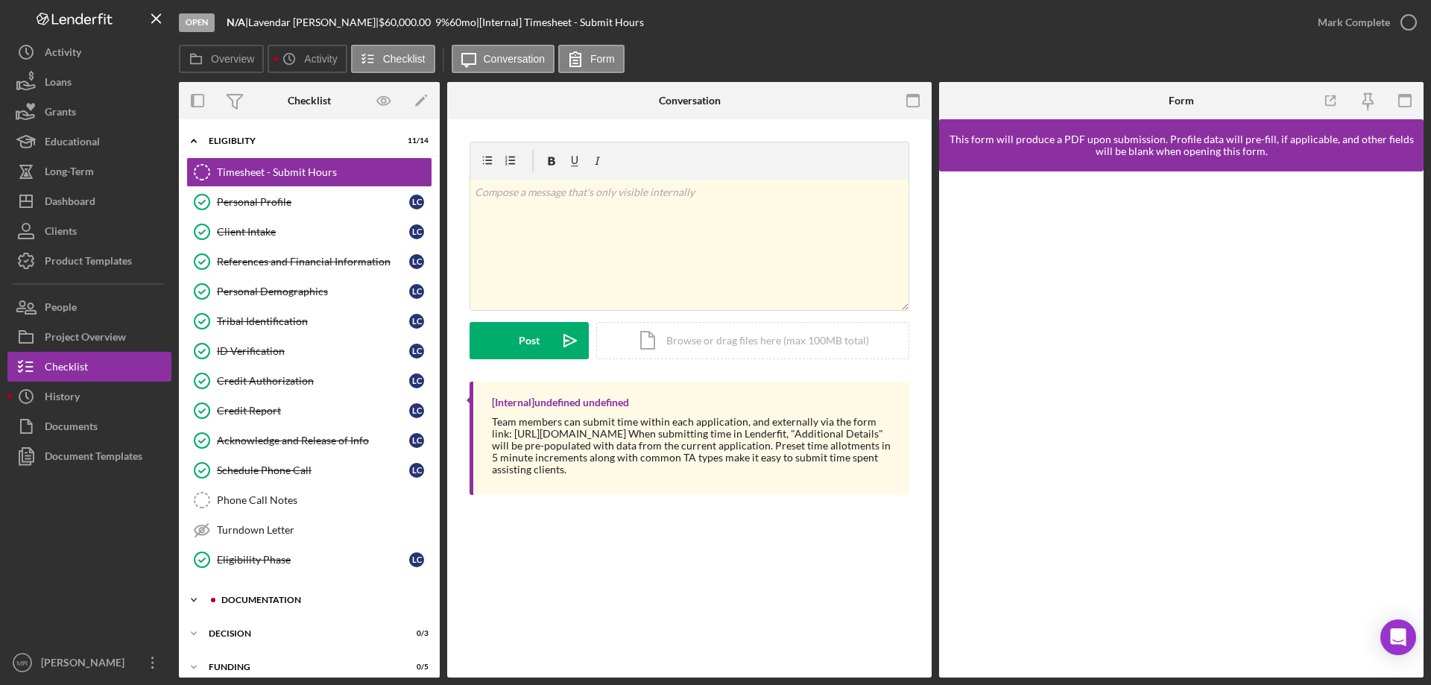
click at [243, 597] on div "Documentation" at bounding box center [321, 600] width 200 height 9
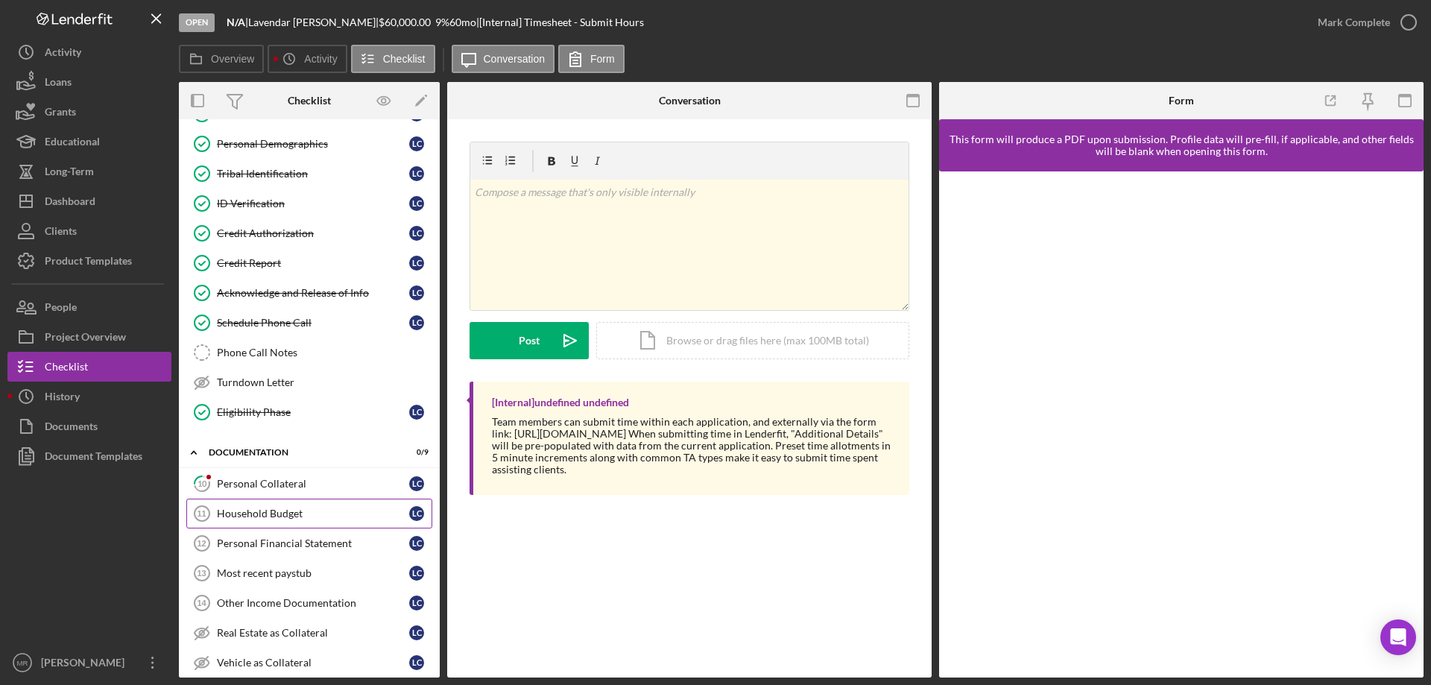
scroll to position [149, 0]
click at [265, 482] on div "Personal Collateral" at bounding box center [313, 482] width 192 height 12
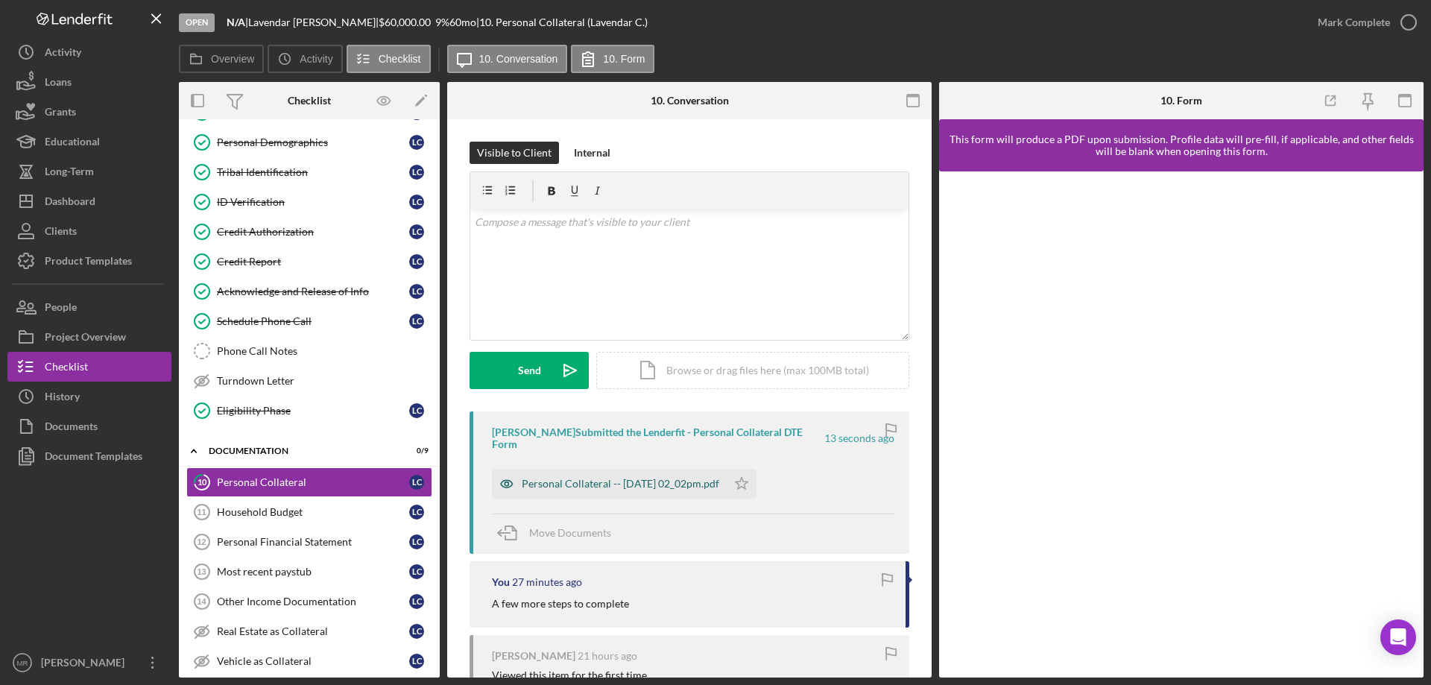
click at [634, 475] on div "Personal Collateral -- [DATE] 02_02pm.pdf" at bounding box center [609, 484] width 235 height 30
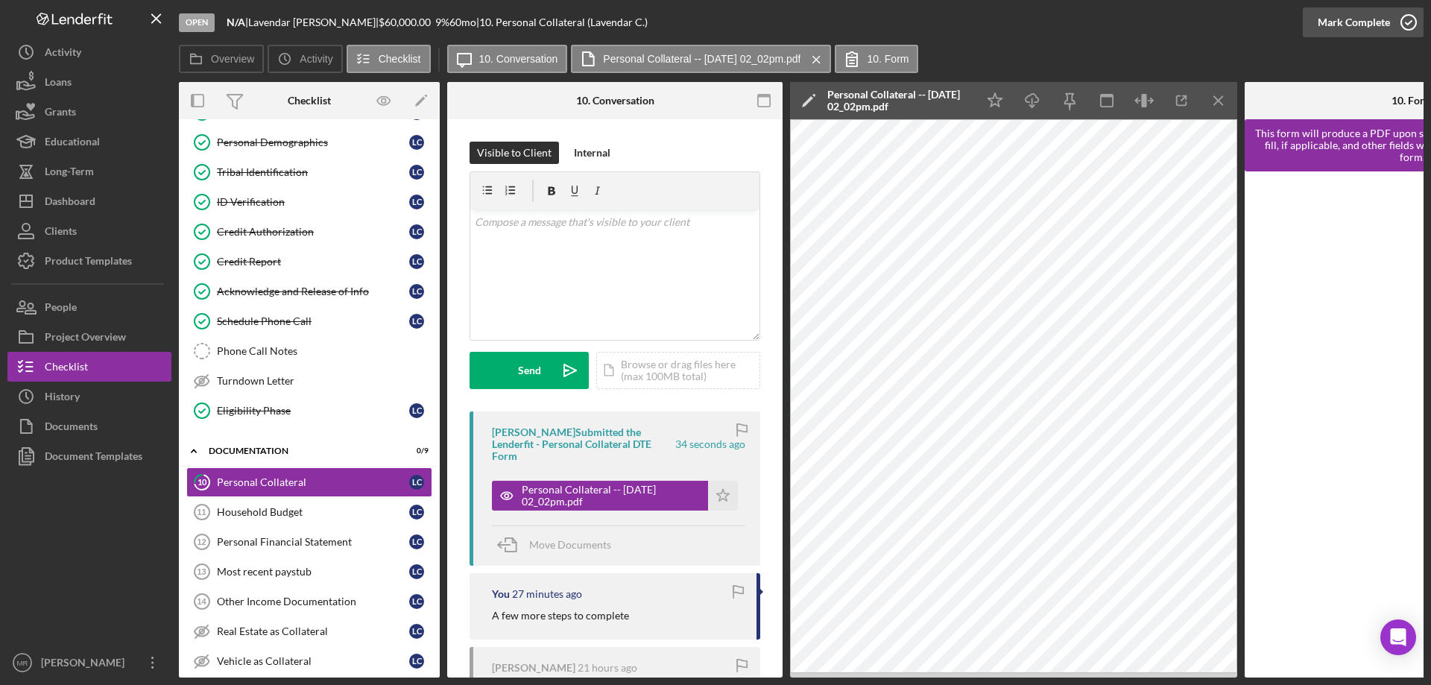
click at [1403, 11] on icon "button" at bounding box center [1408, 22] width 37 height 37
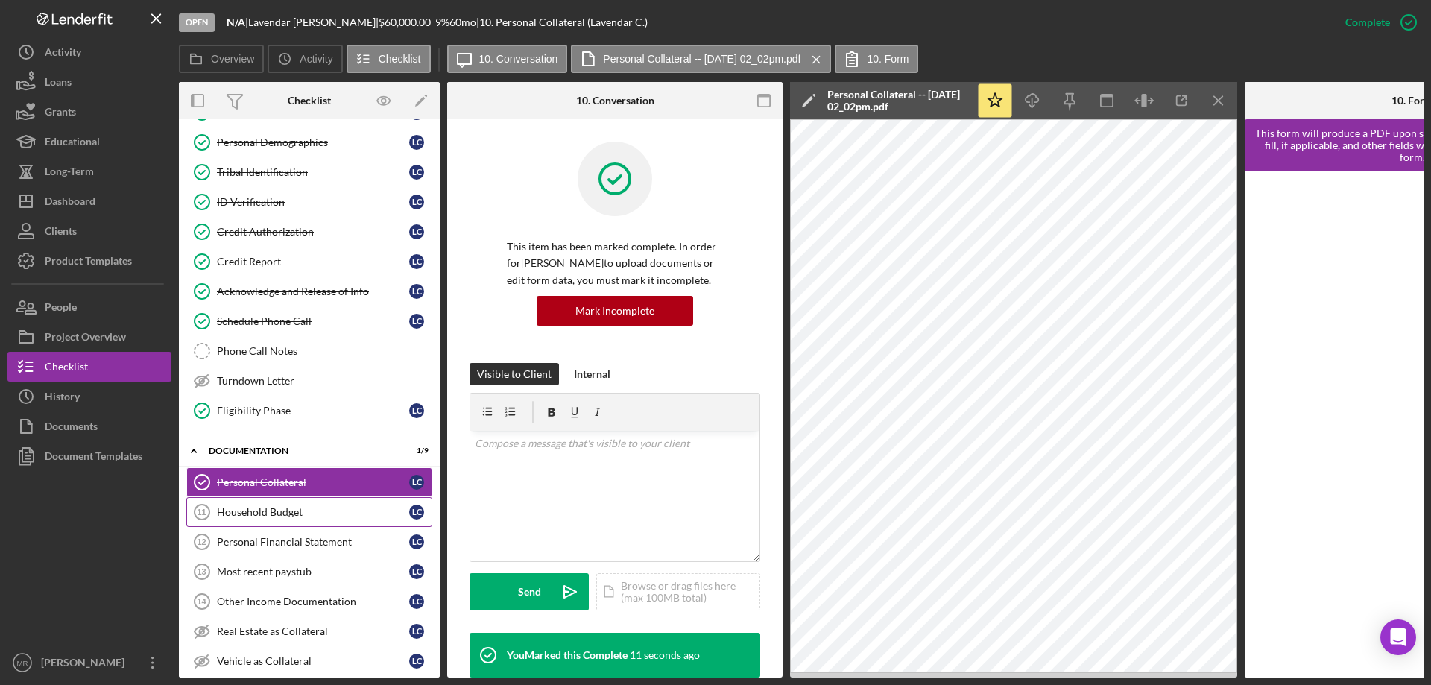
click at [241, 506] on div "Household Budget" at bounding box center [313, 512] width 192 height 12
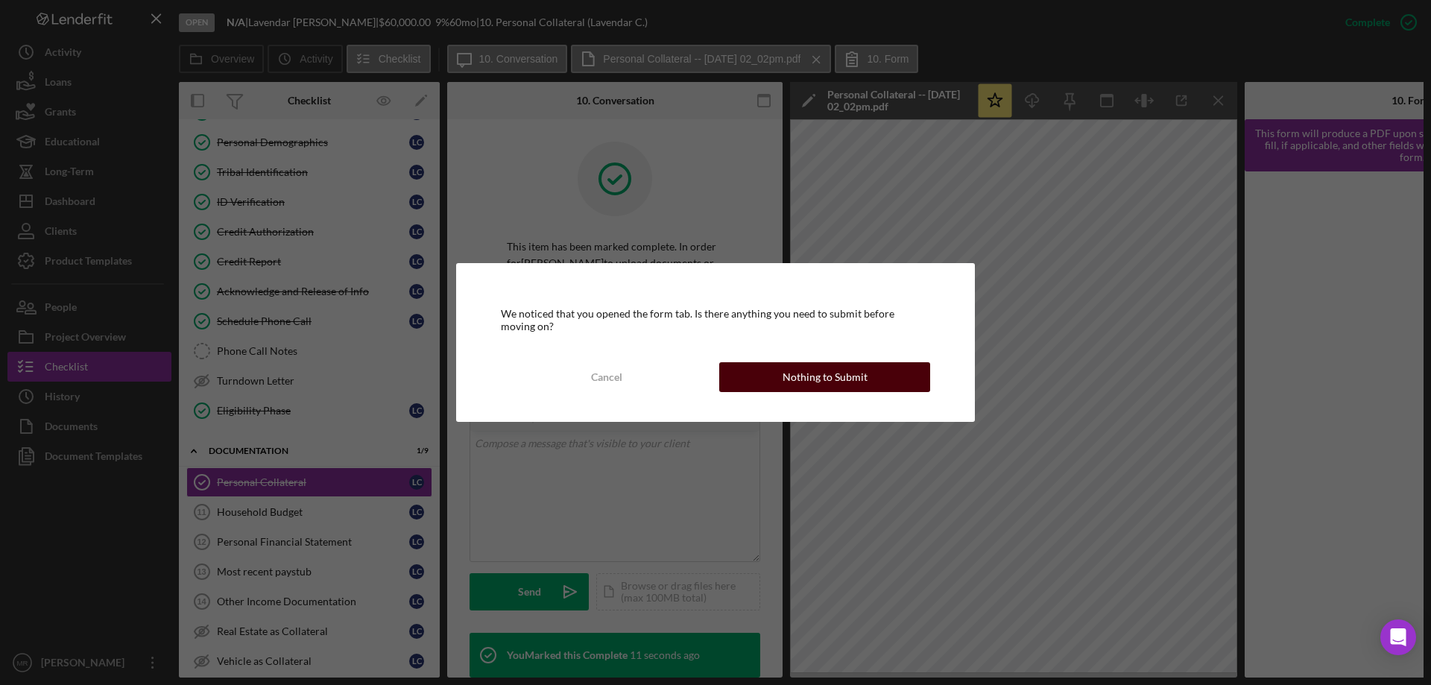
click at [783, 368] on button "Nothing to Submit" at bounding box center [824, 377] width 211 height 30
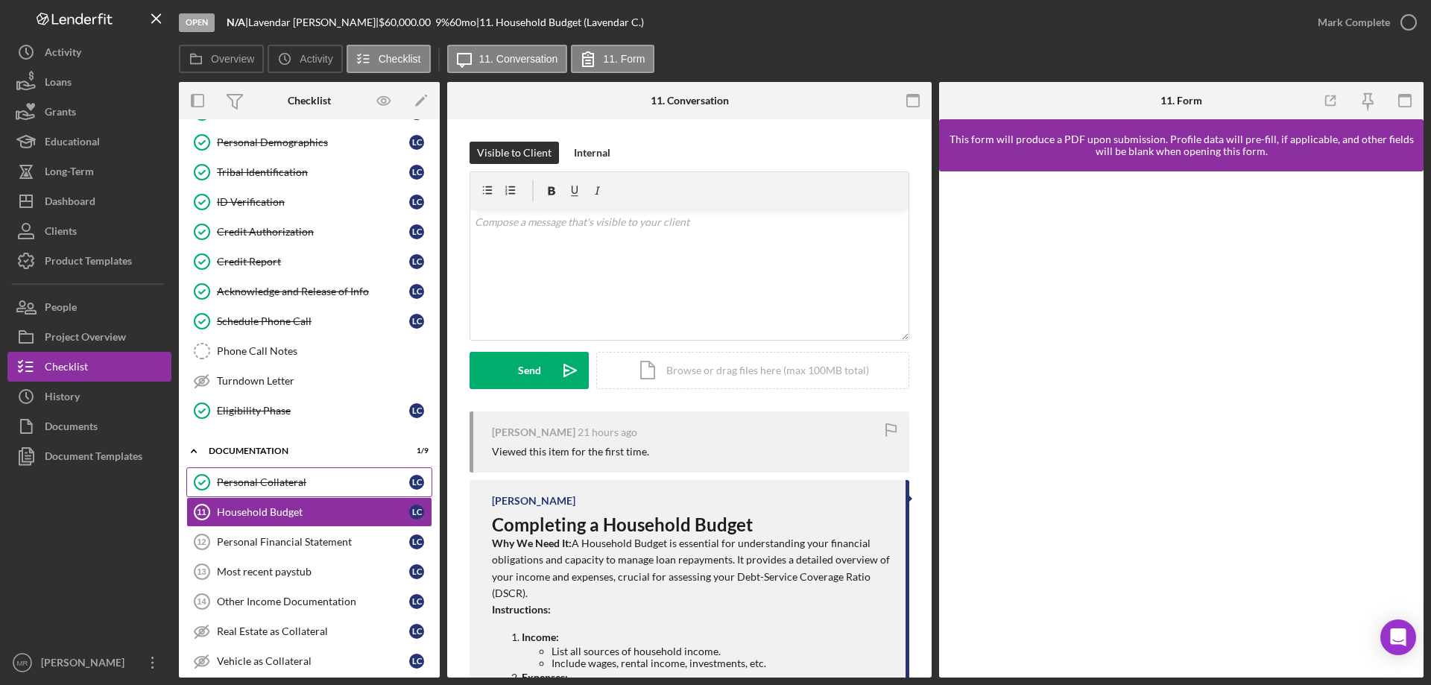
click at [255, 472] on link "Personal Collateral Personal Collateral L C" at bounding box center [309, 482] width 246 height 30
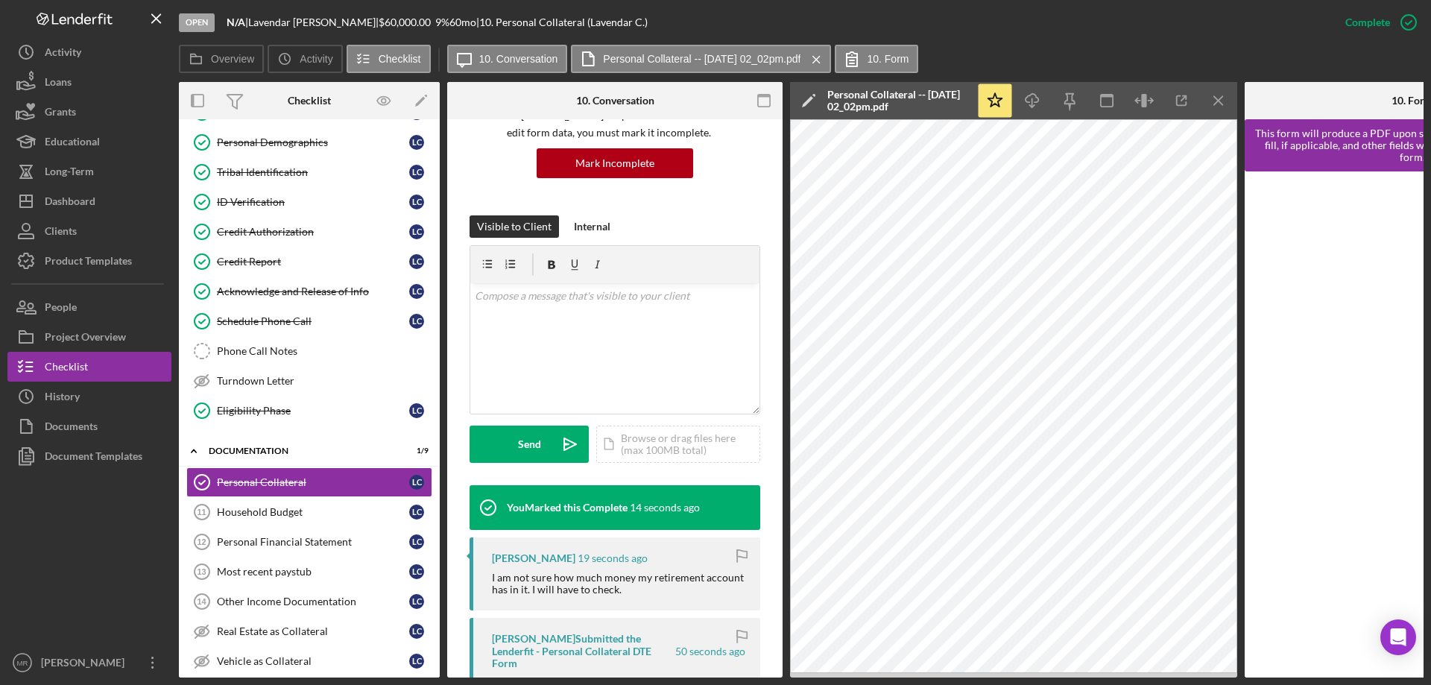
scroll to position [149, 0]
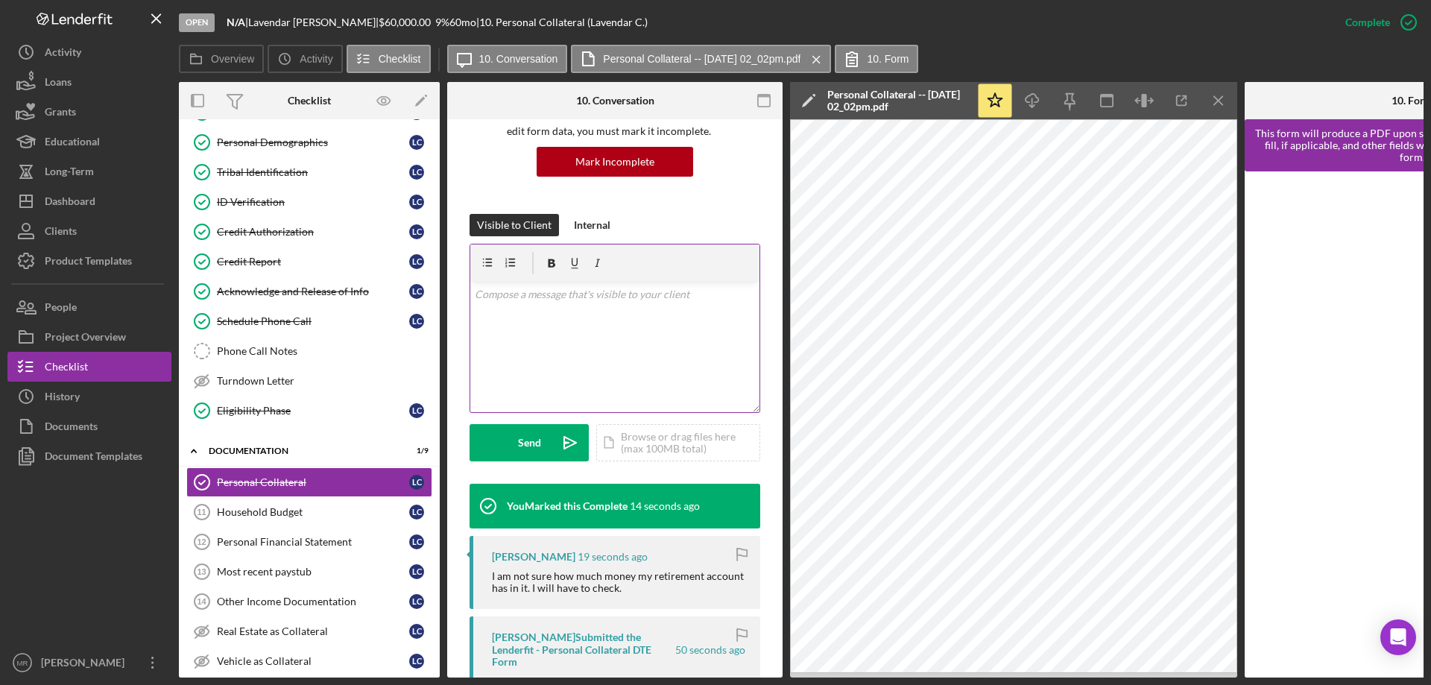
click at [560, 325] on div "v Color teal Color pink Remove color Add row above Add row below Add column bef…" at bounding box center [614, 347] width 289 height 130
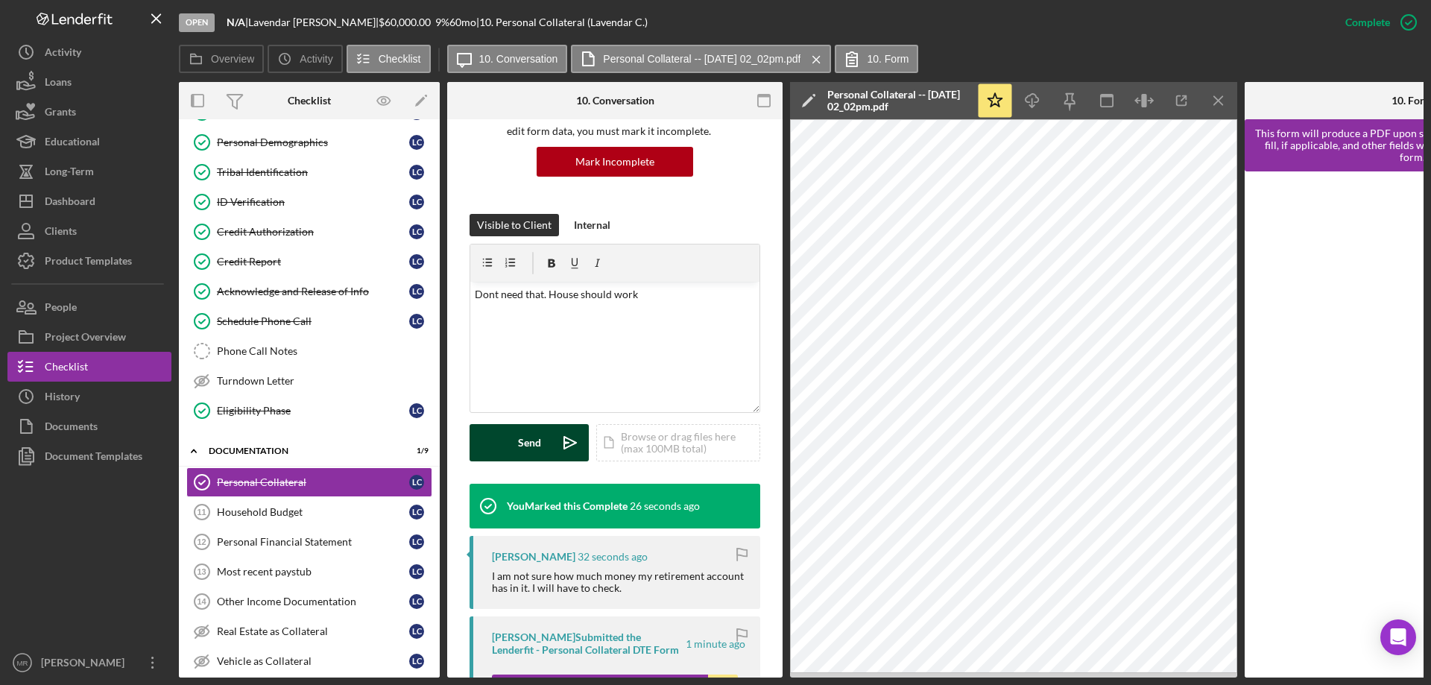
click at [554, 446] on icon "Icon/icon-invite-send" at bounding box center [570, 442] width 37 height 37
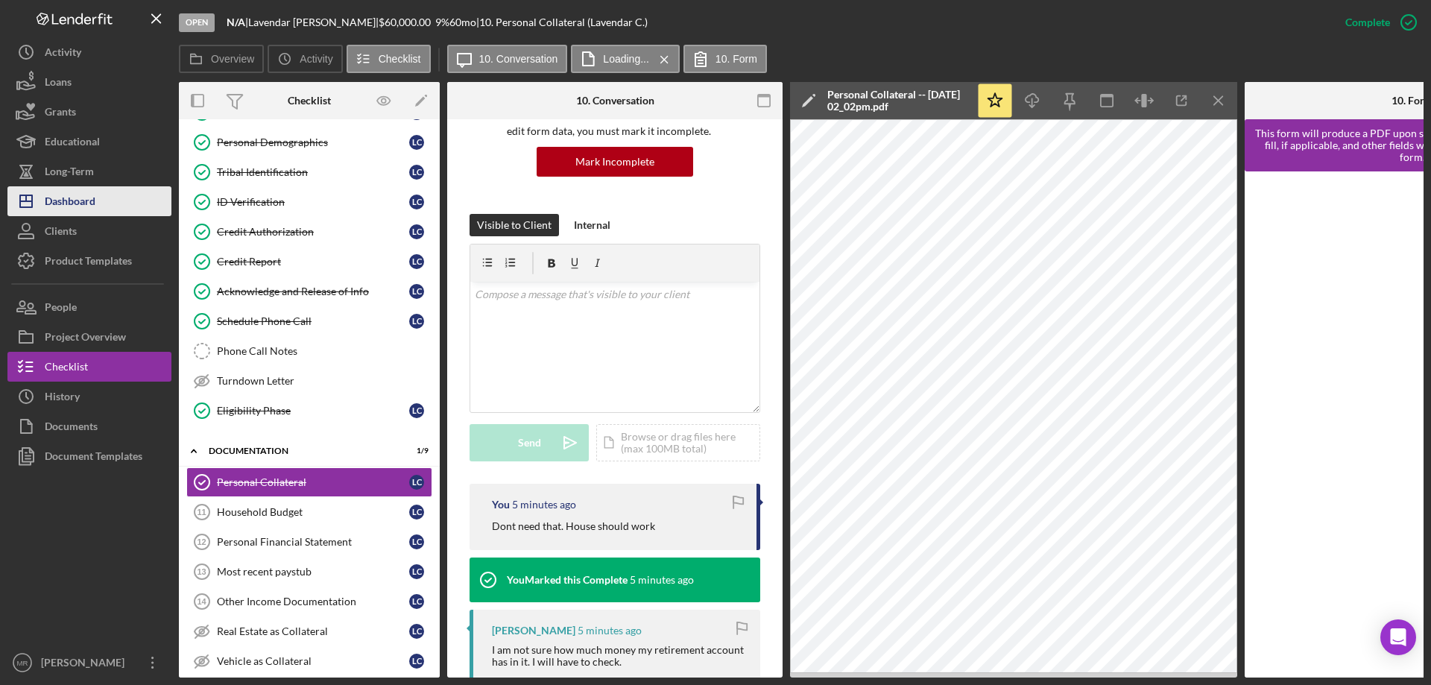
click at [86, 199] on div "Dashboard" at bounding box center [70, 203] width 51 height 34
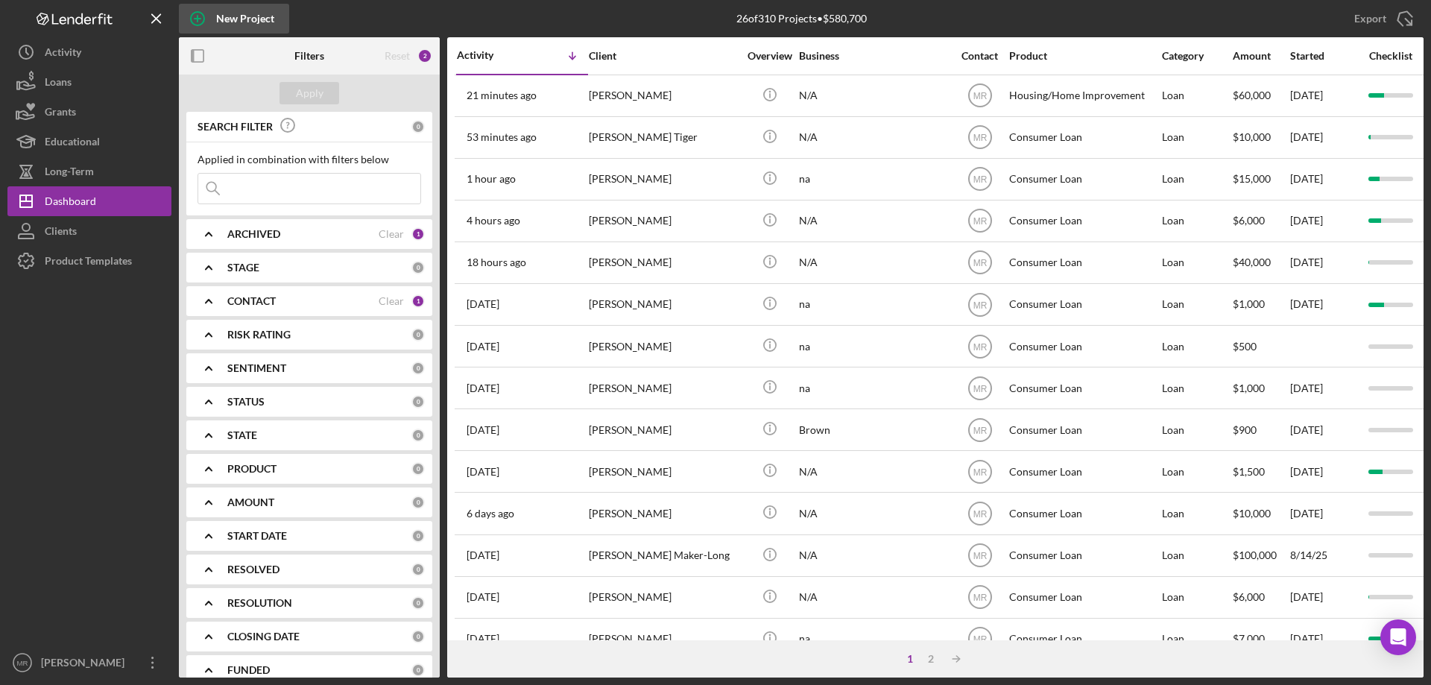
click at [234, 10] on div "New Project" at bounding box center [245, 19] width 58 height 30
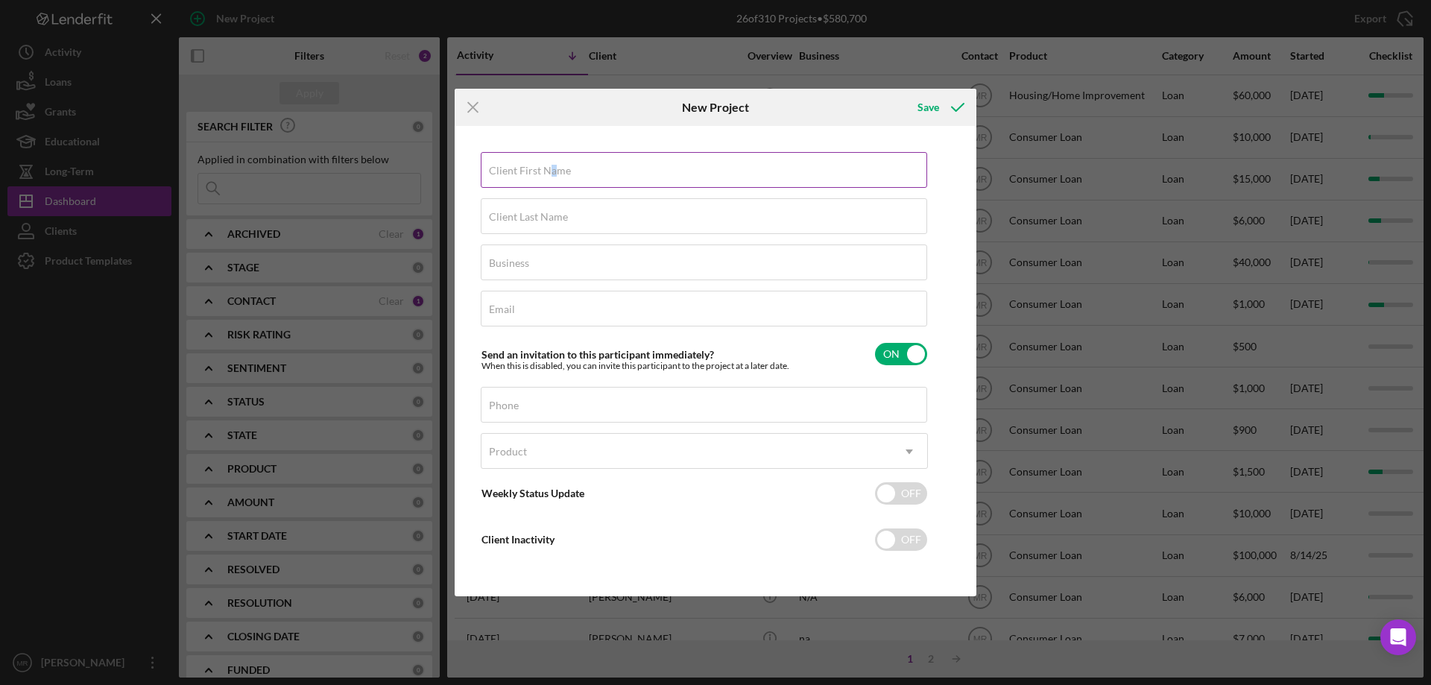
drag, startPoint x: 554, startPoint y: 174, endPoint x: 569, endPoint y: 164, distance: 18.4
click at [556, 174] on label "Client First Name" at bounding box center [530, 171] width 82 height 12
drag, startPoint x: 604, startPoint y: 178, endPoint x: 625, endPoint y: 180, distance: 20.9
click at [604, 178] on input "Client First Name" at bounding box center [704, 170] width 446 height 36
type input "[PERSON_NAME]"
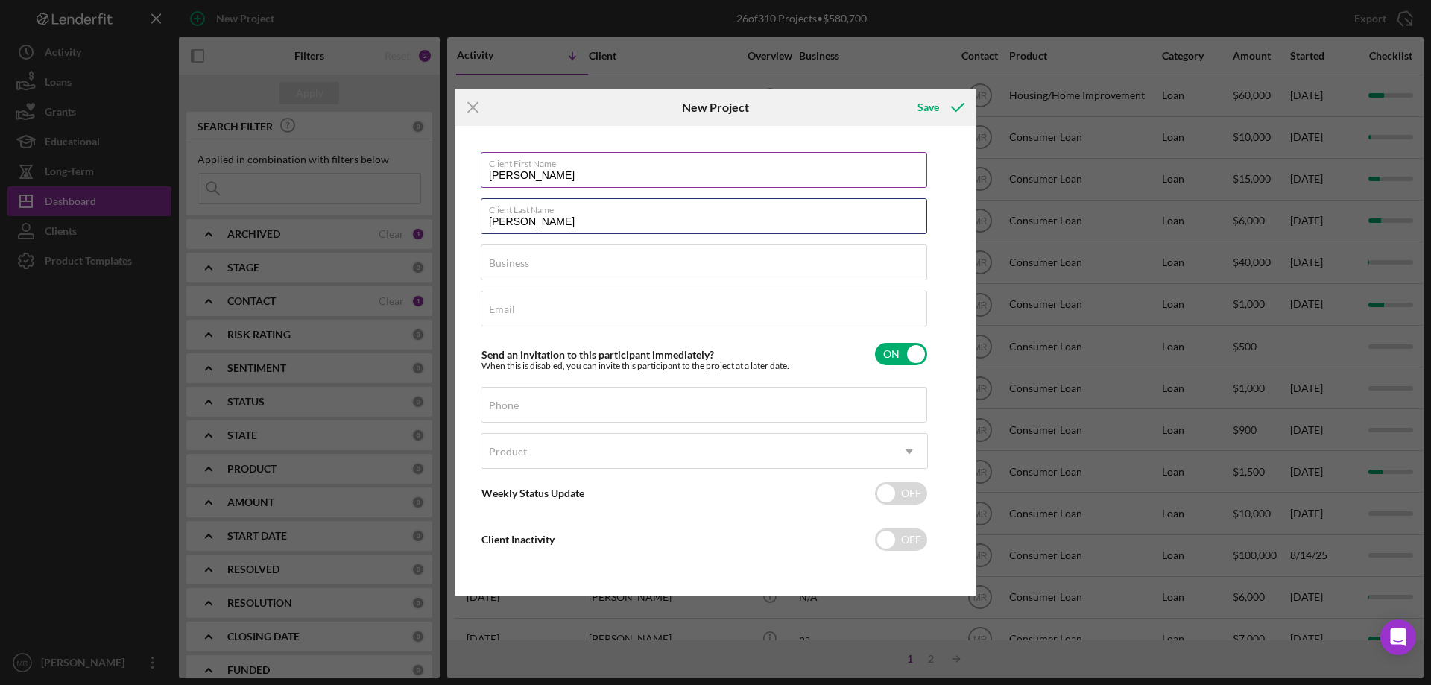
type input "[PERSON_NAME]"
type input "na"
type input "[EMAIL_ADDRESS][DOMAIN_NAME]"
type input "[PHONE_NUMBER]"
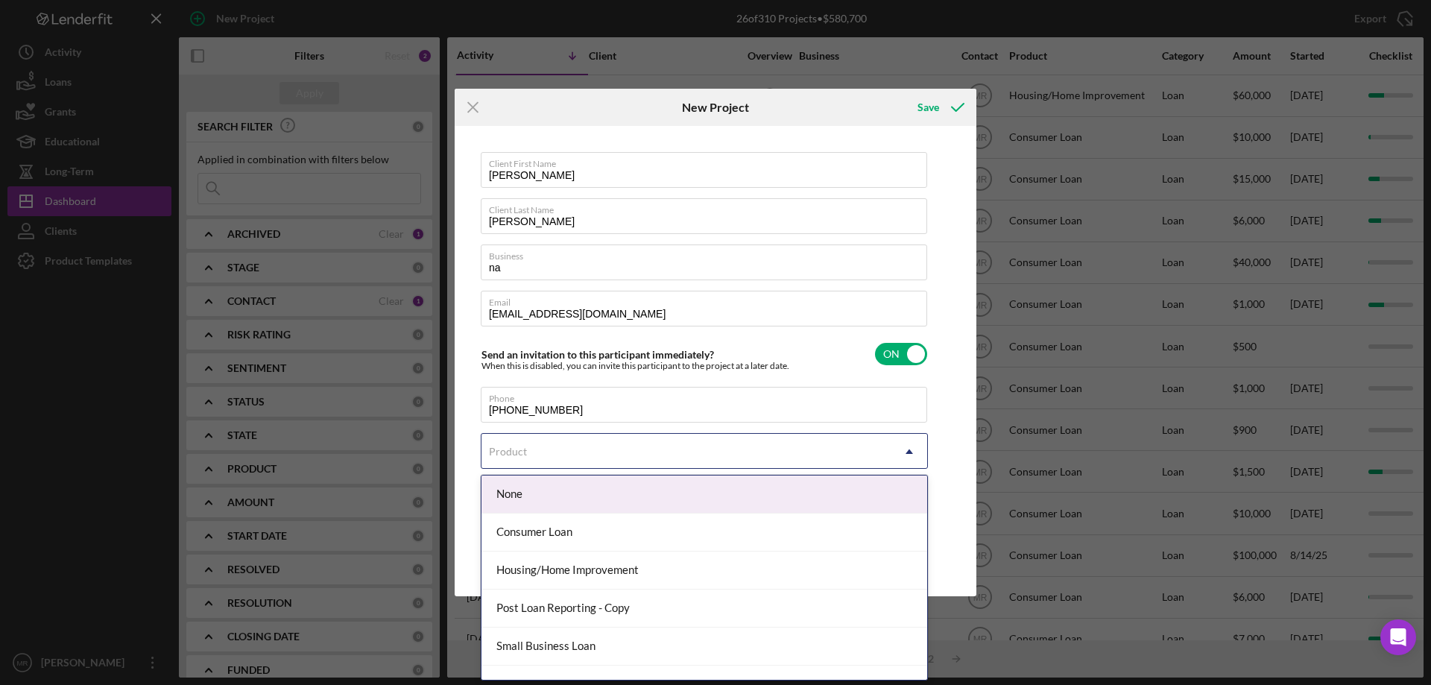
click at [894, 450] on icon "Icon/Dropdown Arrow" at bounding box center [909, 452] width 36 height 36
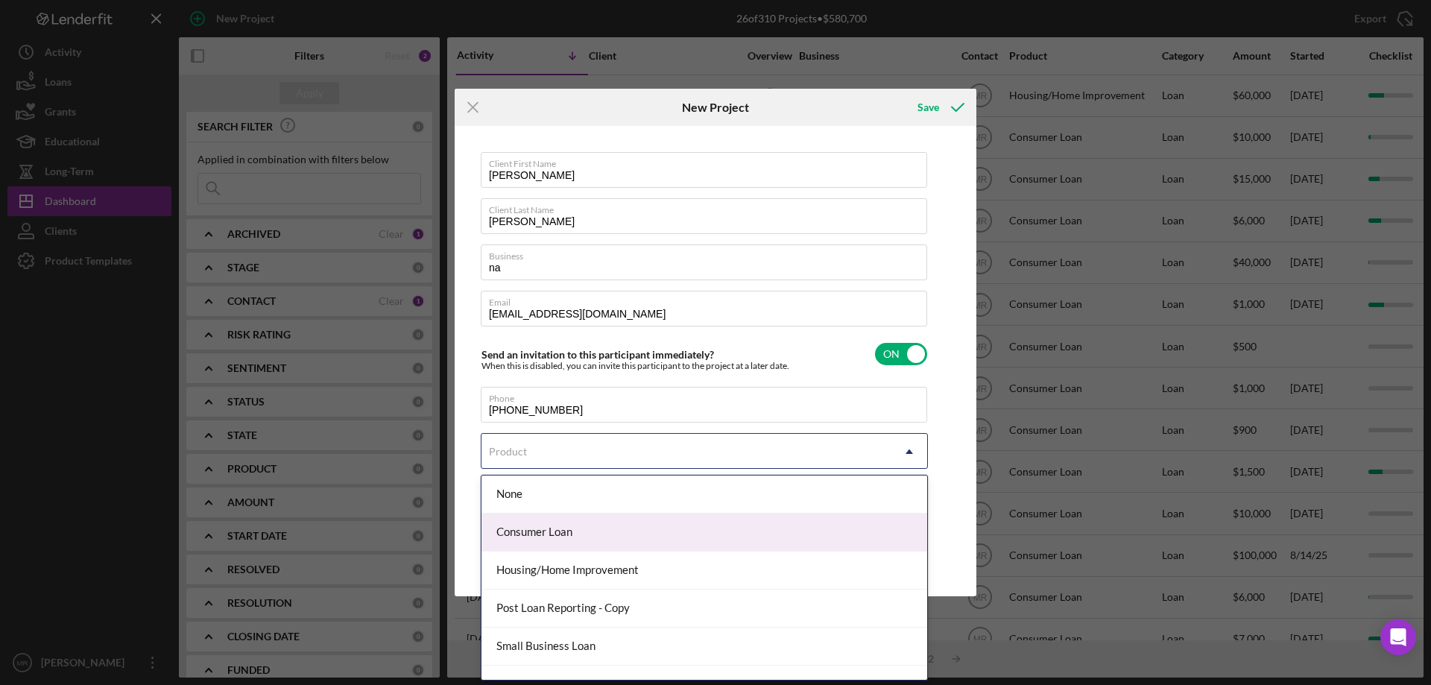
drag, startPoint x: 560, startPoint y: 533, endPoint x: 650, endPoint y: 529, distance: 89.5
click at [560, 531] on div "Consumer Loan" at bounding box center [704, 533] width 446 height 38
checkbox input "true"
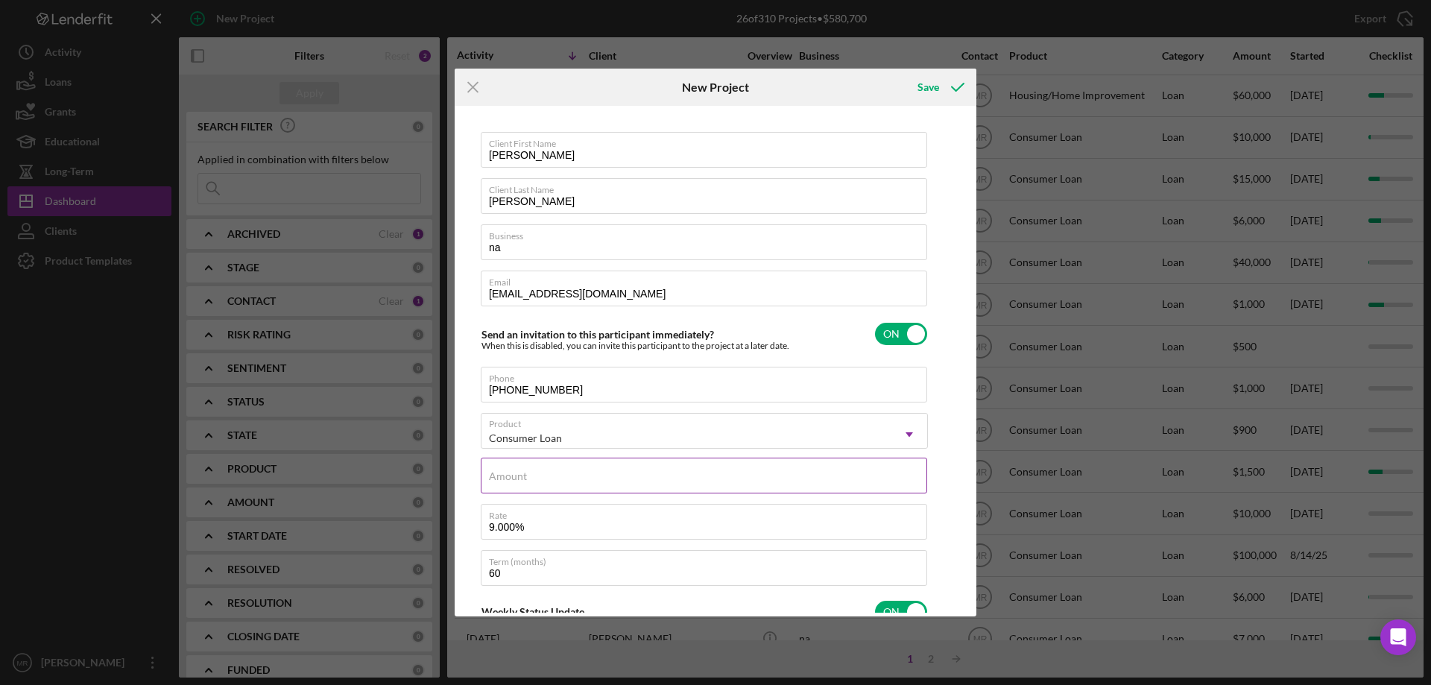
drag, startPoint x: 540, startPoint y: 476, endPoint x: 569, endPoint y: 469, distance: 30.0
click at [546, 470] on div "Amount" at bounding box center [704, 476] width 447 height 37
type input "$2"
type textarea "Here's a snapshot of information that has been fully approved, as well as the i…"
type input "$25"
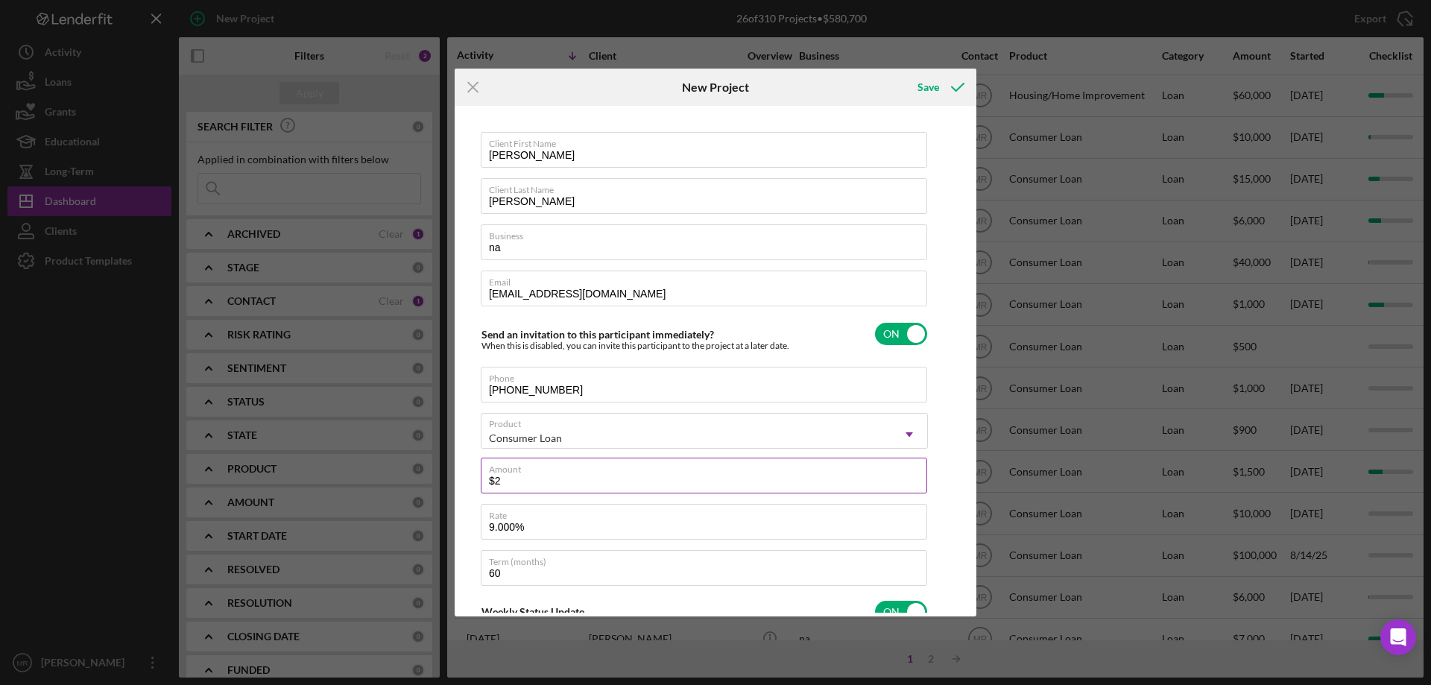
type textarea "Here's a snapshot of information that has been fully approved, as well as the i…"
type input "$250"
type textarea "Here's a snapshot of information that has been fully approved, as well as the i…"
type input "$2,500"
type textarea "Here's a snapshot of information that has been fully approved, as well as the i…"
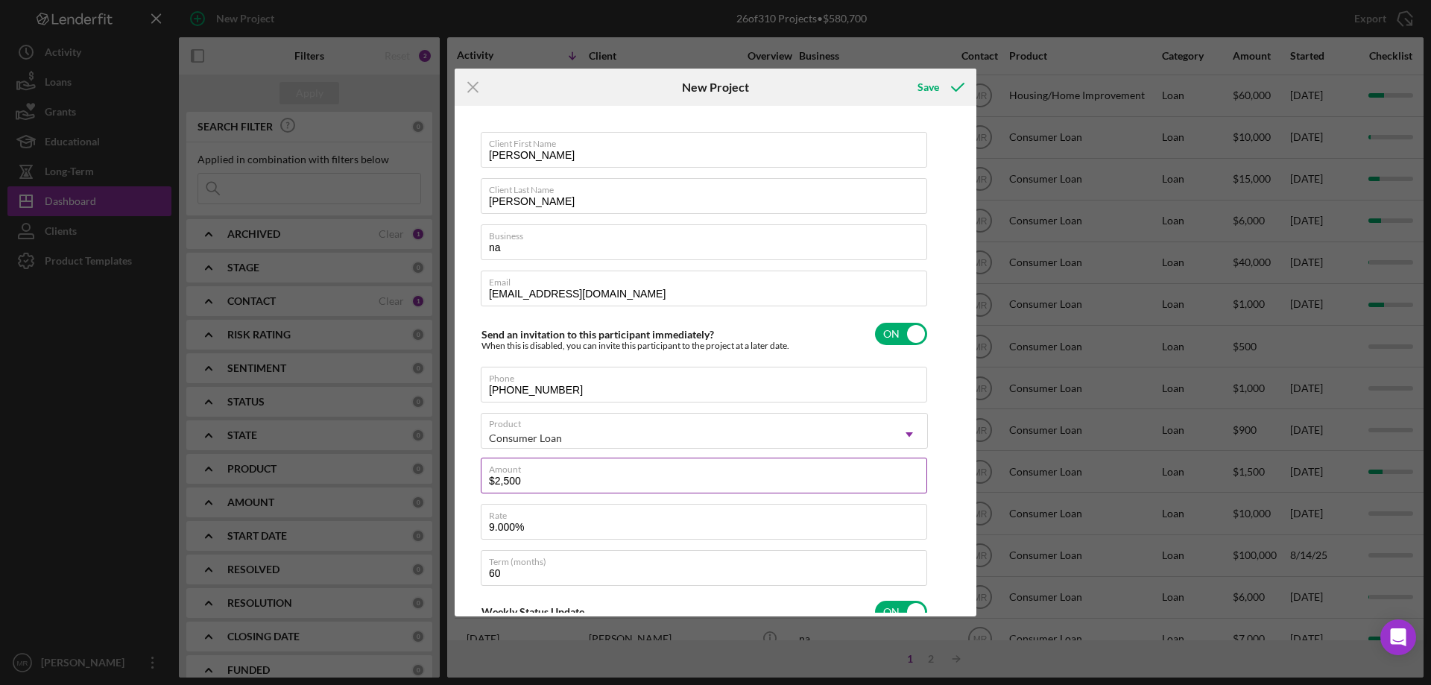
type input "$25,000"
type textarea "Here's a snapshot of information that has been fully approved, as well as the i…"
type input "$25,000"
type textarea "Here's a snapshot of information that has been fully approved, as well as the i…"
click at [527, 527] on input "9.000%" at bounding box center [704, 522] width 446 height 36
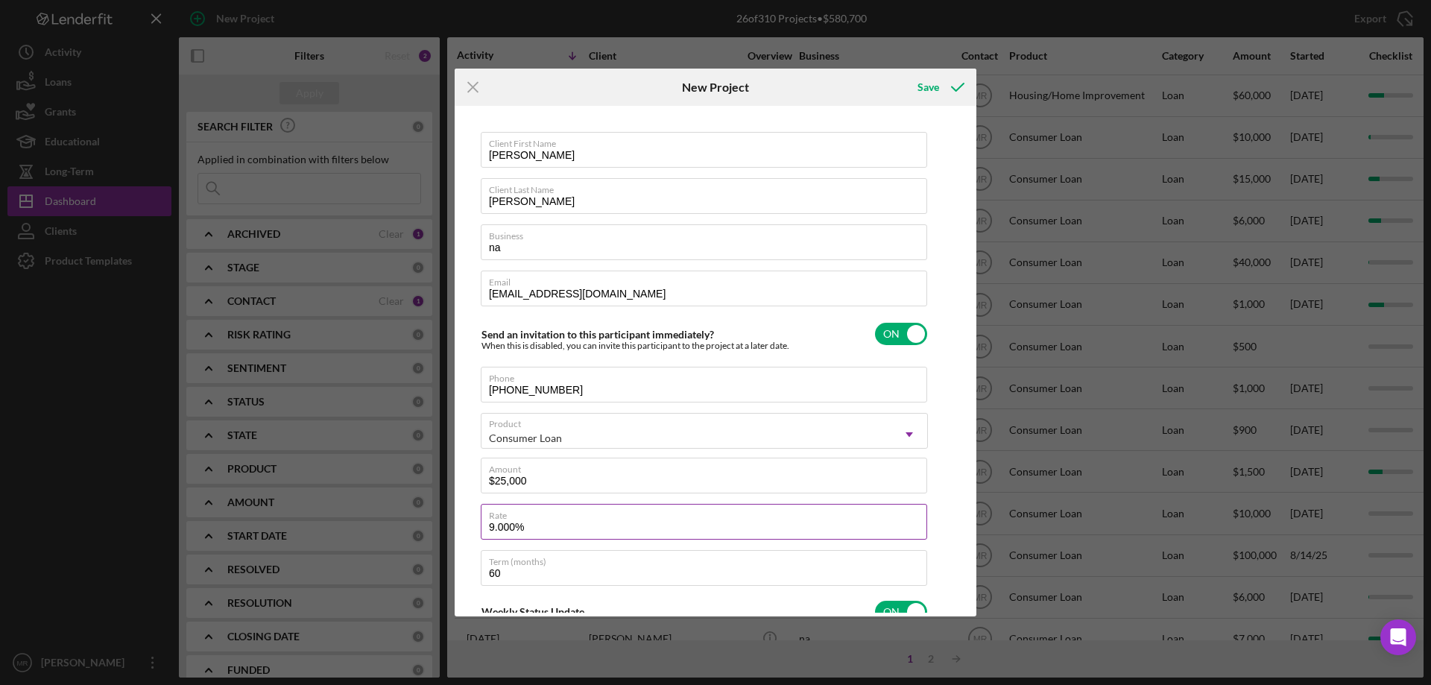
type input "9.00%"
type textarea "Here's a snapshot of information that has been fully approved, as well as the i…"
type input "9.0%"
type textarea "Here's a snapshot of information that has been fully approved, as well as the i…"
type input "9.%"
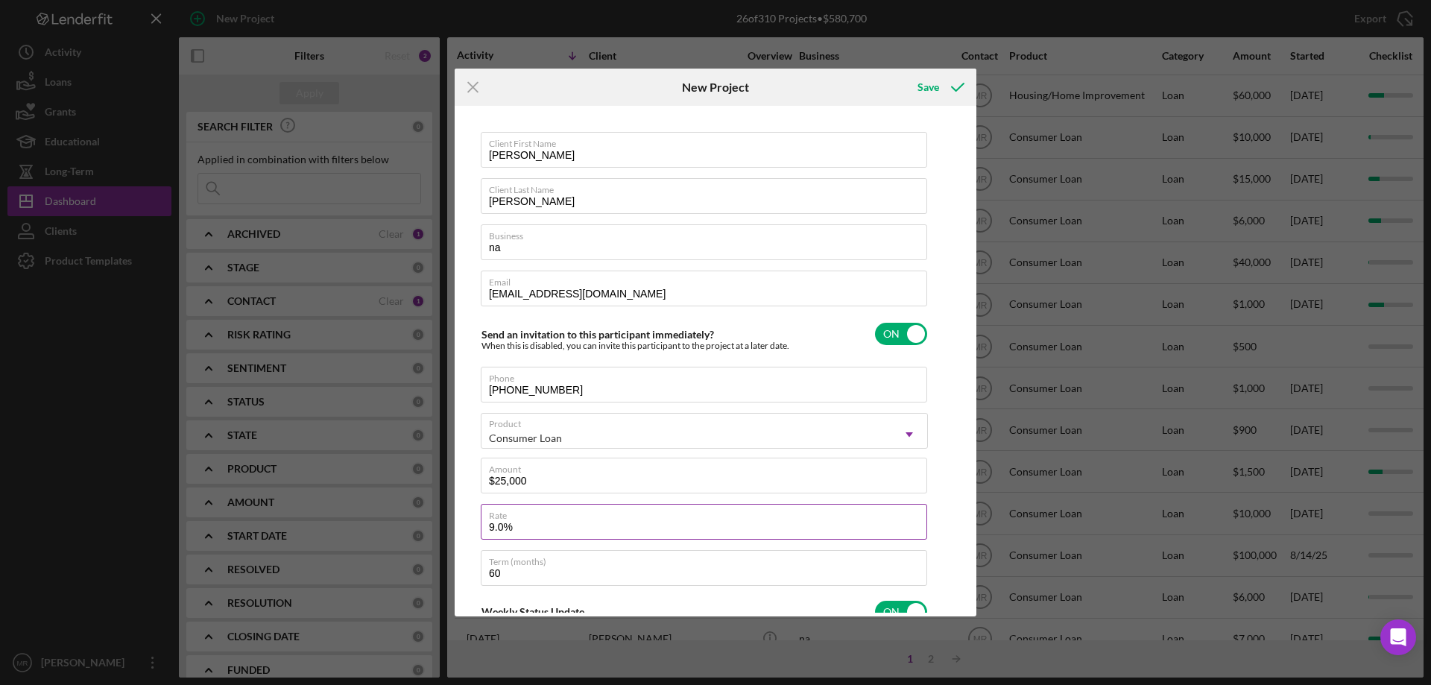
type textarea "Here's a snapshot of information that has been fully approved, as well as the i…"
type input "9%"
type textarea "Here's a snapshot of information that has been fully approved, as well as the i…"
click at [526, 528] on input "Rate" at bounding box center [704, 522] width 446 height 36
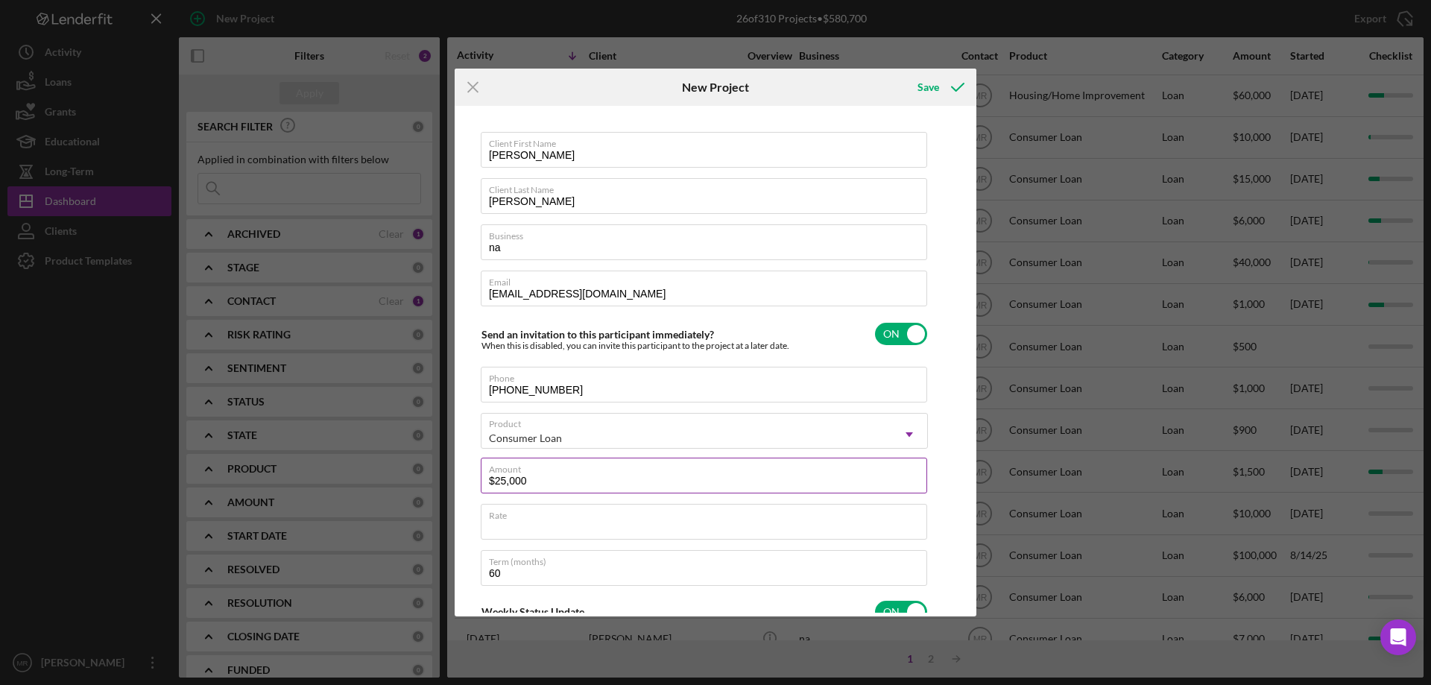
click at [749, 466] on label "Amount" at bounding box center [708, 466] width 438 height 16
click at [749, 466] on input "$25,000" at bounding box center [704, 476] width 446 height 36
type textarea "Here's a snapshot of information that has been fully approved, as well as the i…"
drag, startPoint x: 494, startPoint y: 531, endPoint x: 531, endPoint y: 538, distance: 37.9
click at [494, 531] on input "Rate" at bounding box center [704, 522] width 446 height 36
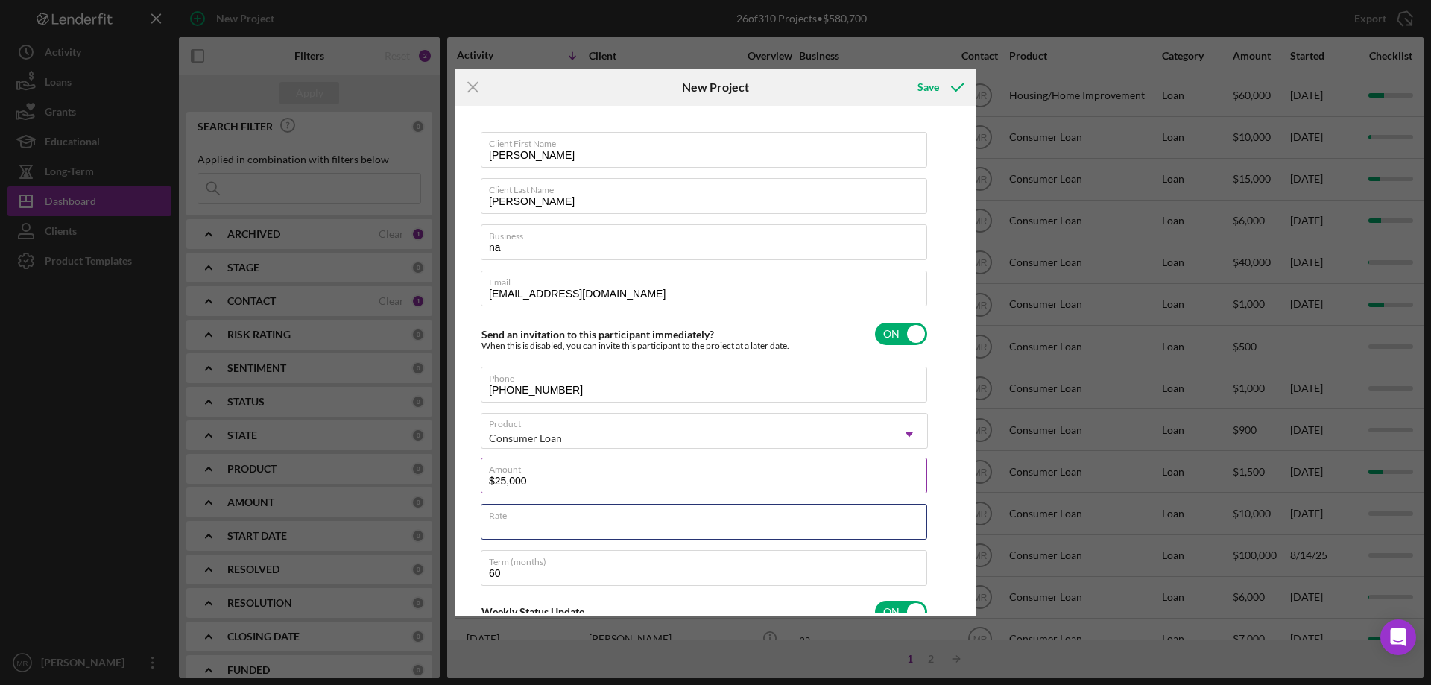
type input "0%"
type textarea "Here's a snapshot of information that has been fully approved, as well as the i…"
type input "0.000%"
type textarea "Here's a snapshot of information that has been fully approved, as well as the i…"
type input "2"
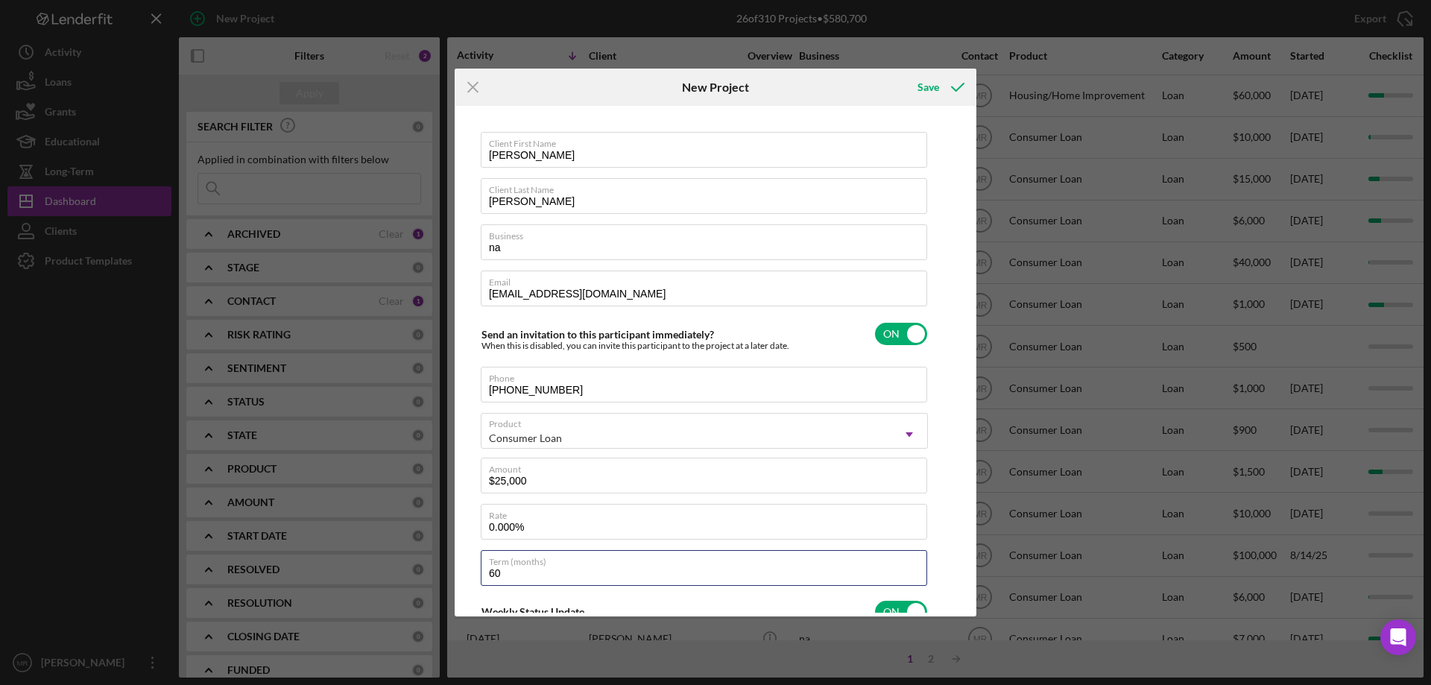
type textarea "Here's a snapshot of information that has been fully approved, as well as the i…"
type input "1"
type textarea "Here's a snapshot of information that has been fully approved, as well as the i…"
type input "10"
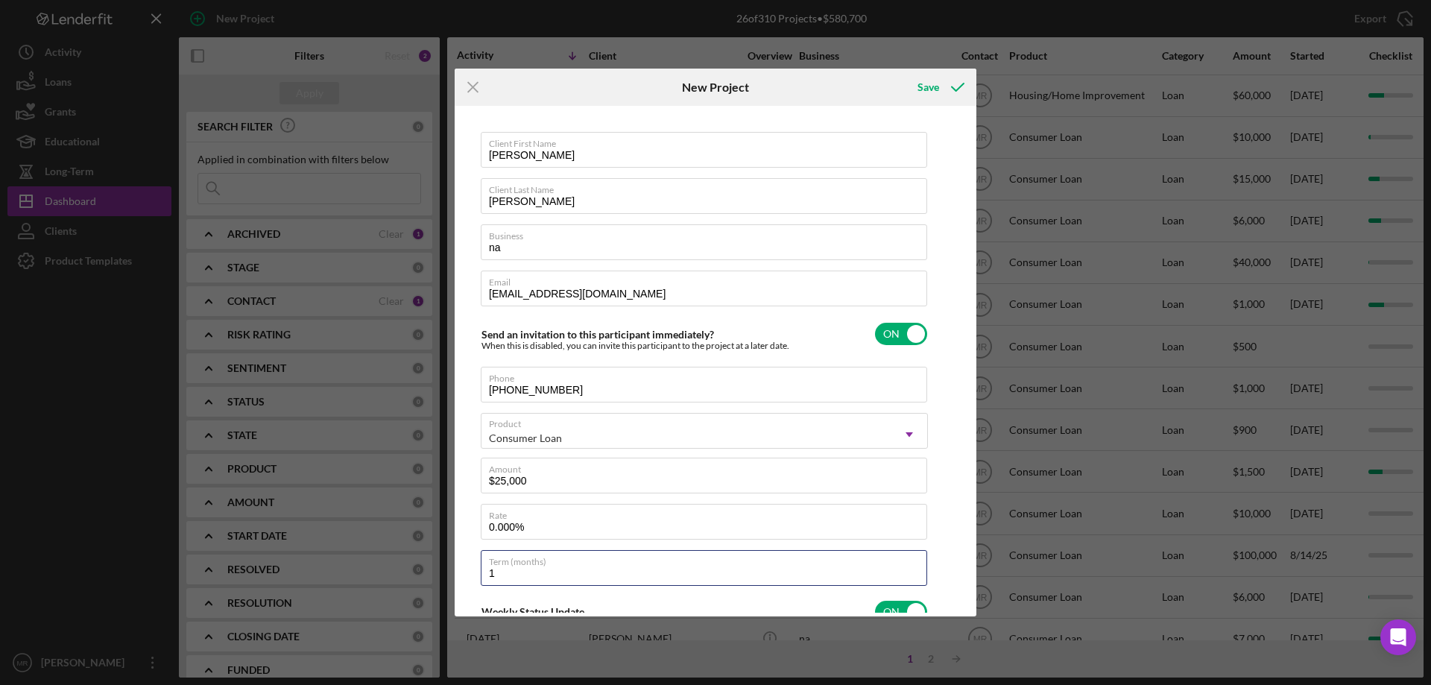
type textarea "Here's a snapshot of information that has been fully approved, as well as the i…"
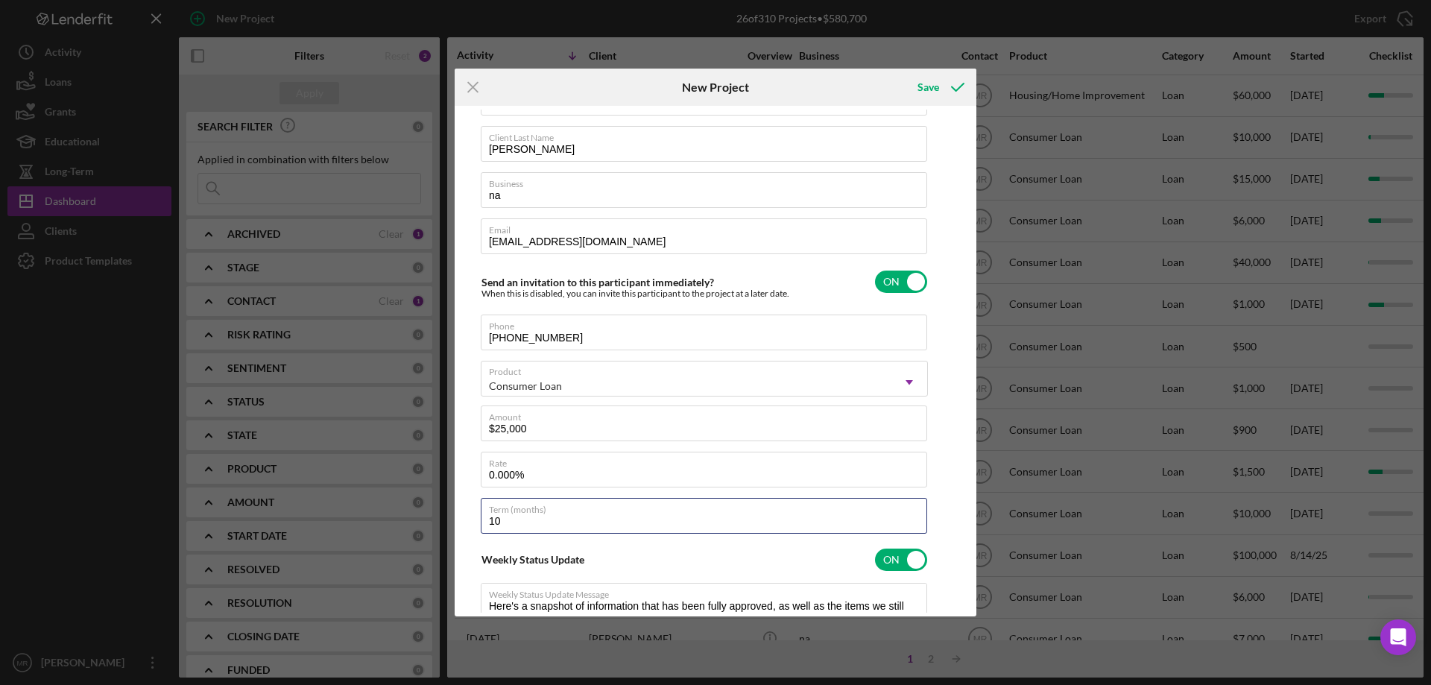
scroll to position [224, 0]
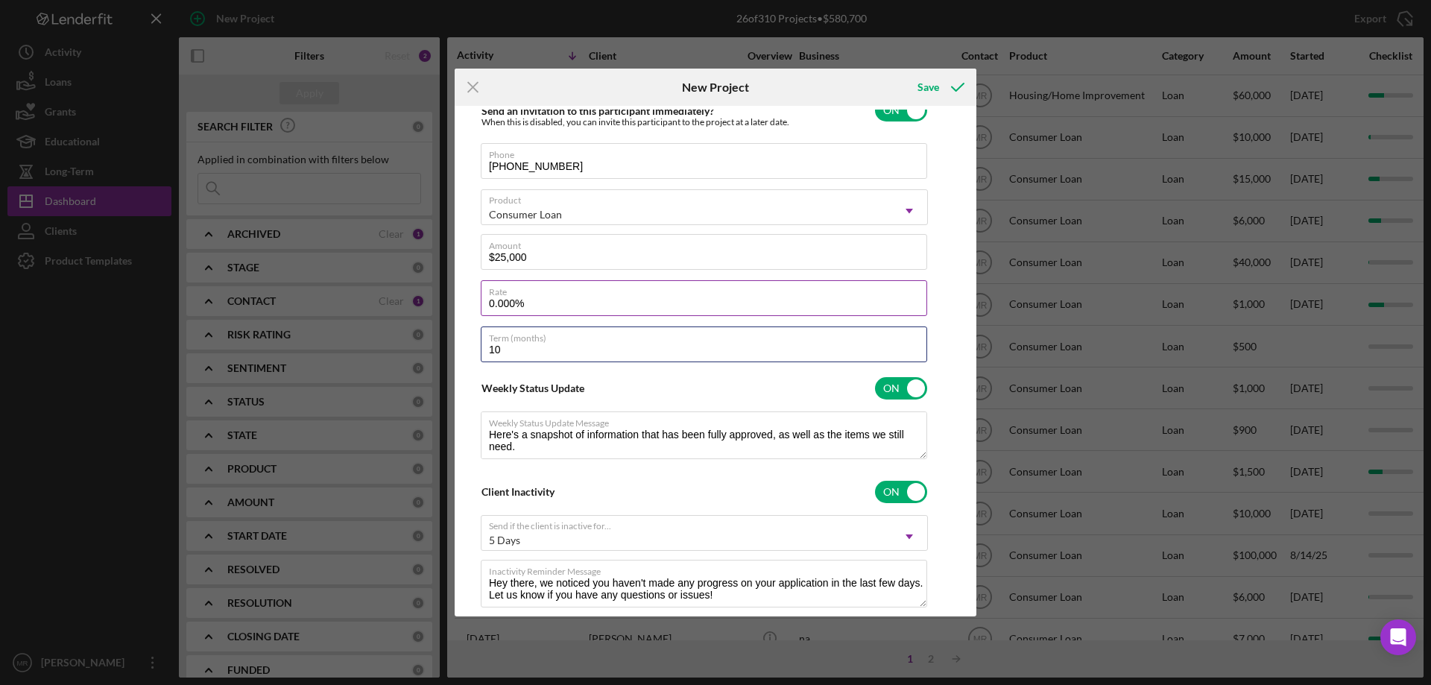
type input "10"
type textarea "Here's a snapshot of information that has been fully approved, as well as the i…"
click at [534, 303] on input "0.000%" at bounding box center [704, 298] width 446 height 36
type input "0.00%"
type textarea "Here's a snapshot of information that has been fully approved, as well as the i…"
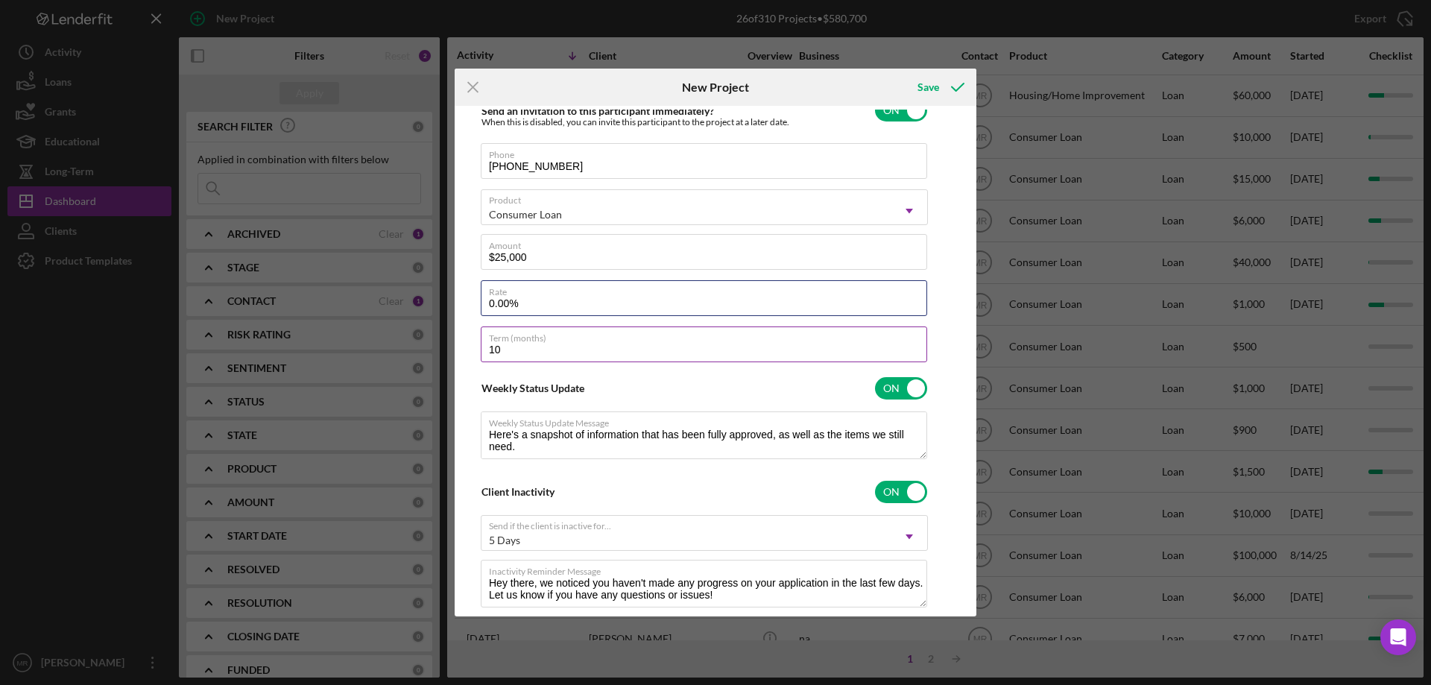
type input "0.0%"
type textarea "Here's a snapshot of information that has been fully approved, as well as the i…"
type input "0.%"
type textarea "Here's a snapshot of information that has been fully approved, as well as the i…"
type input "0%"
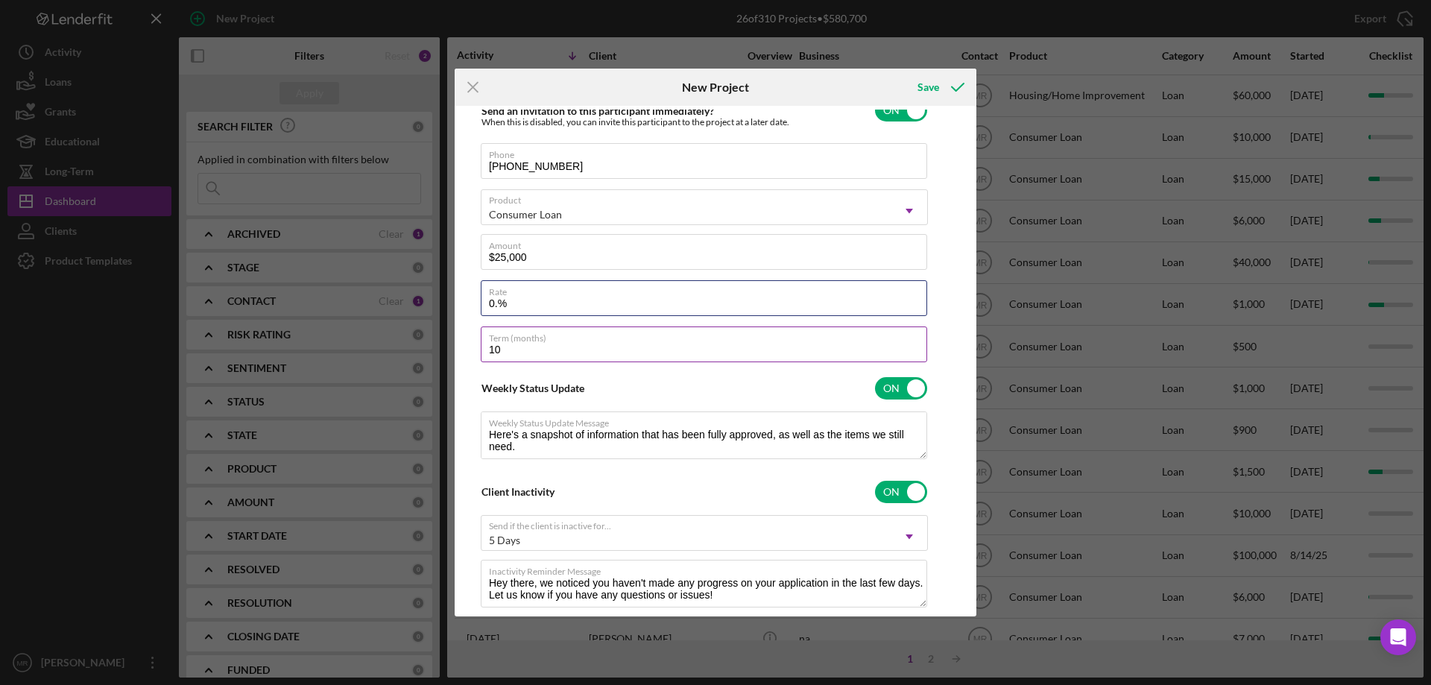
type textarea "Here's a snapshot of information that has been fully approved, as well as the i…"
type input "1%"
type textarea "Here's a snapshot of information that has been fully approved, as well as the i…"
type input "10%"
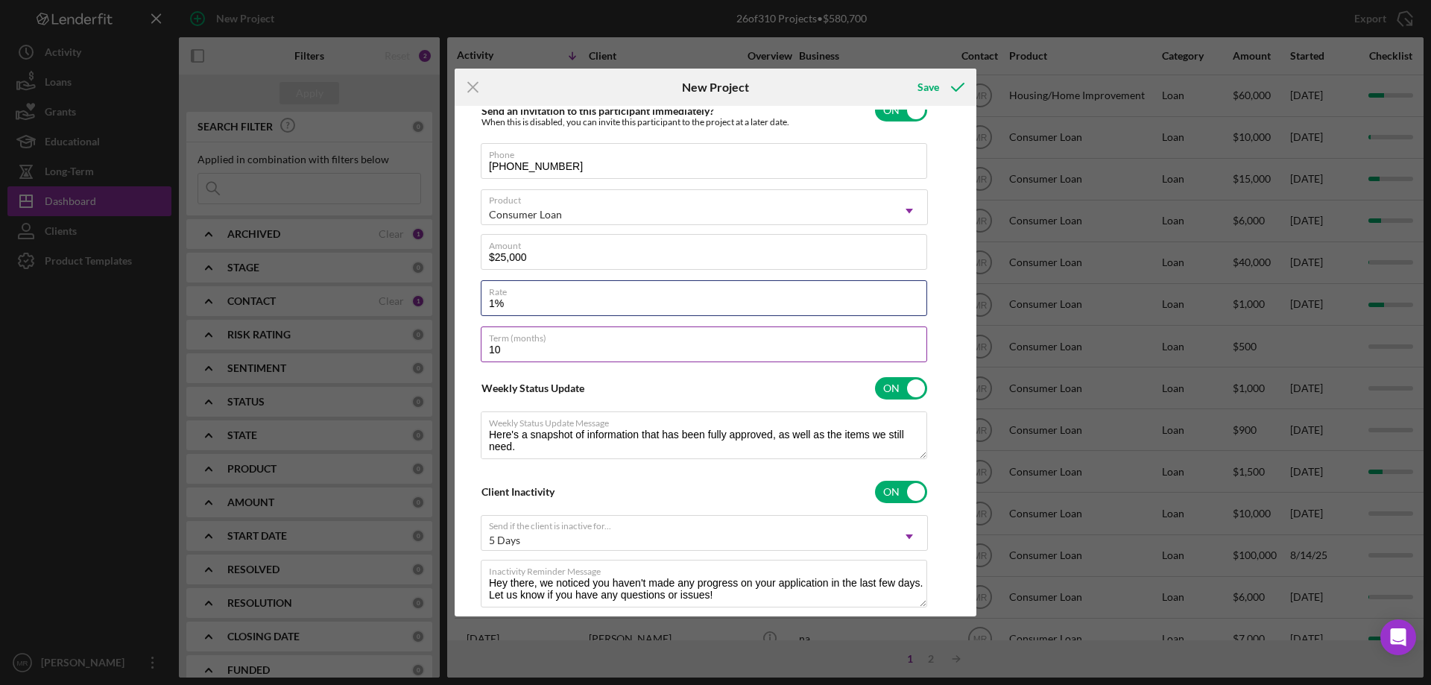
type textarea "Here's a snapshot of information that has been fully approved, as well as the i…"
type input "109%"
type textarea "Here's a snapshot of information that has been fully approved, as well as the i…"
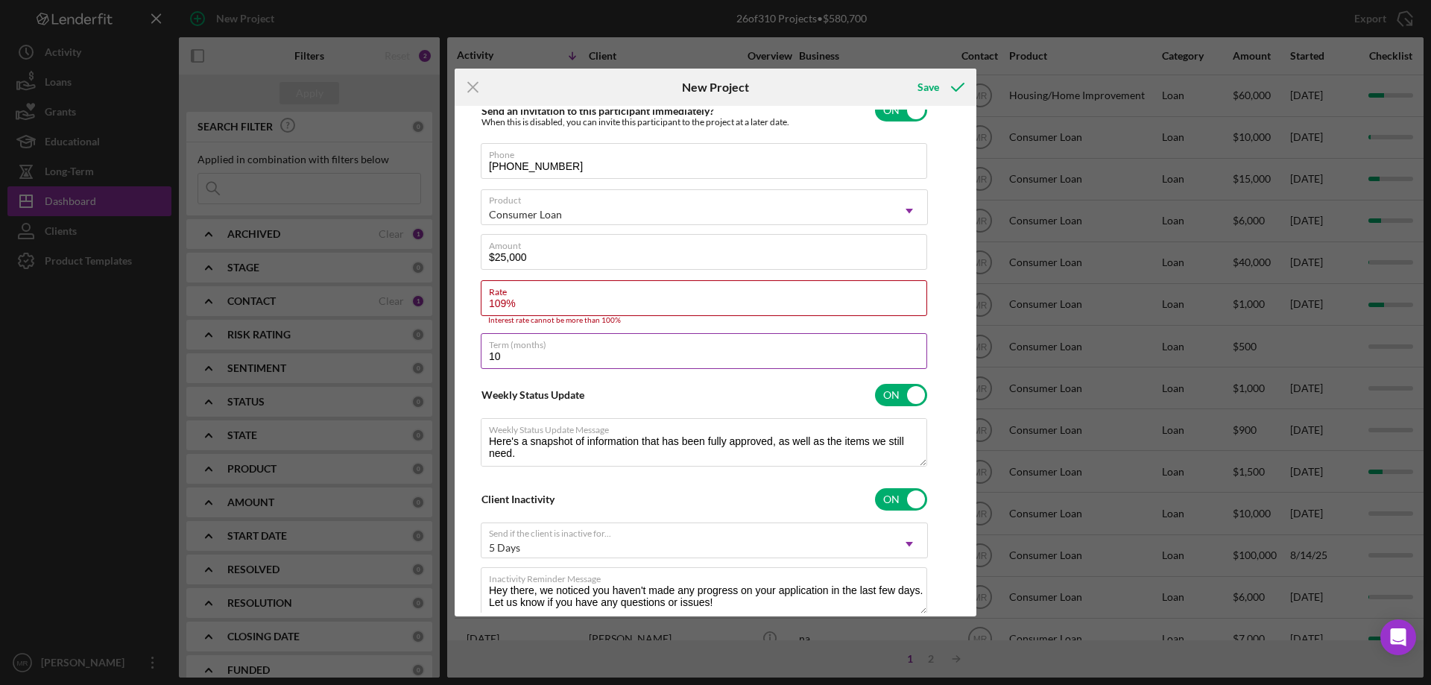
type input "10%"
type textarea "Here's a snapshot of information that has been fully approved, as well as the i…"
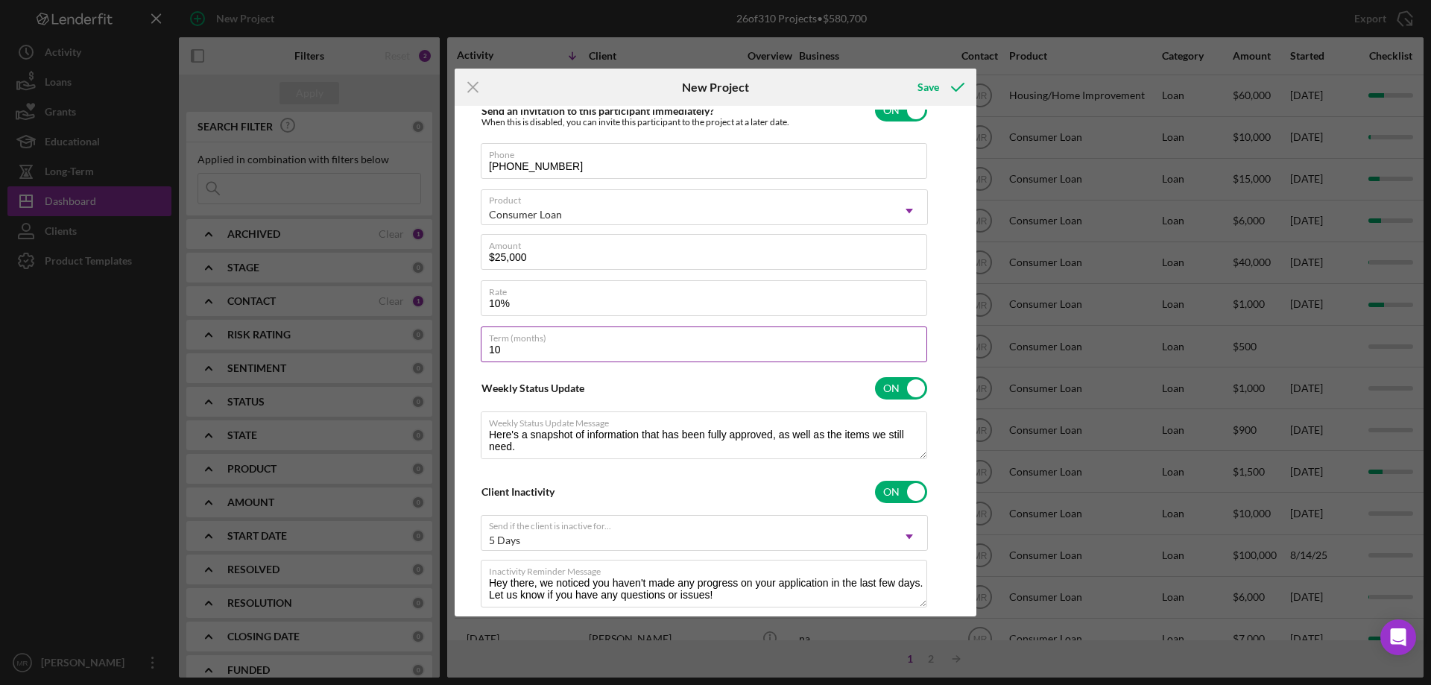
type input "10.000%"
type textarea "Here's a snapshot of information that has been fully approved, as well as the i…"
drag, startPoint x: 516, startPoint y: 356, endPoint x: 479, endPoint y: 348, distance: 37.3
click at [479, 348] on div "Client First Name [PERSON_NAME] Client Last Name [PERSON_NAME] Business na Emai…" at bounding box center [715, 361] width 514 height 503
type input "4"
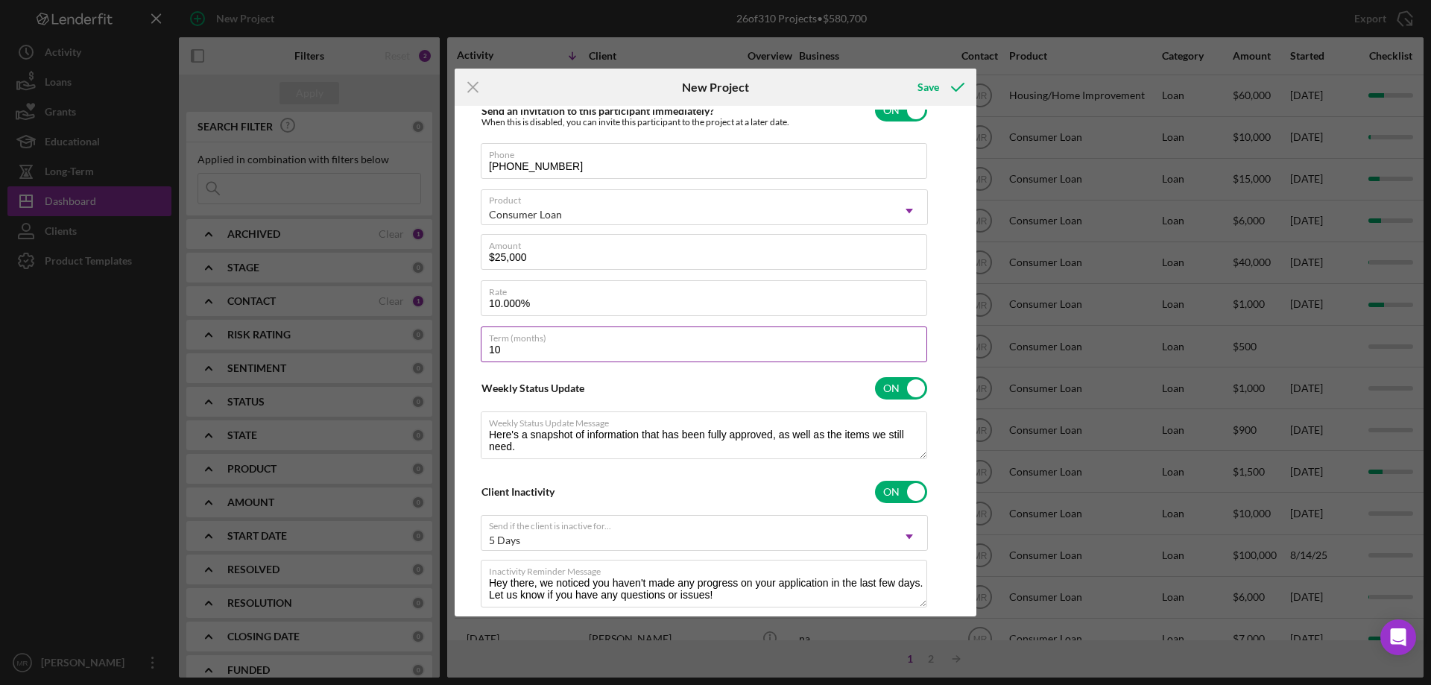
type textarea "Here's a snapshot of information that has been fully approved, as well as the i…"
type input "48"
type textarea "Here's a snapshot of information that has been fully approved, as well as the i…"
type input "48"
drag, startPoint x: 934, startPoint y: 86, endPoint x: 962, endPoint y: 104, distance: 33.1
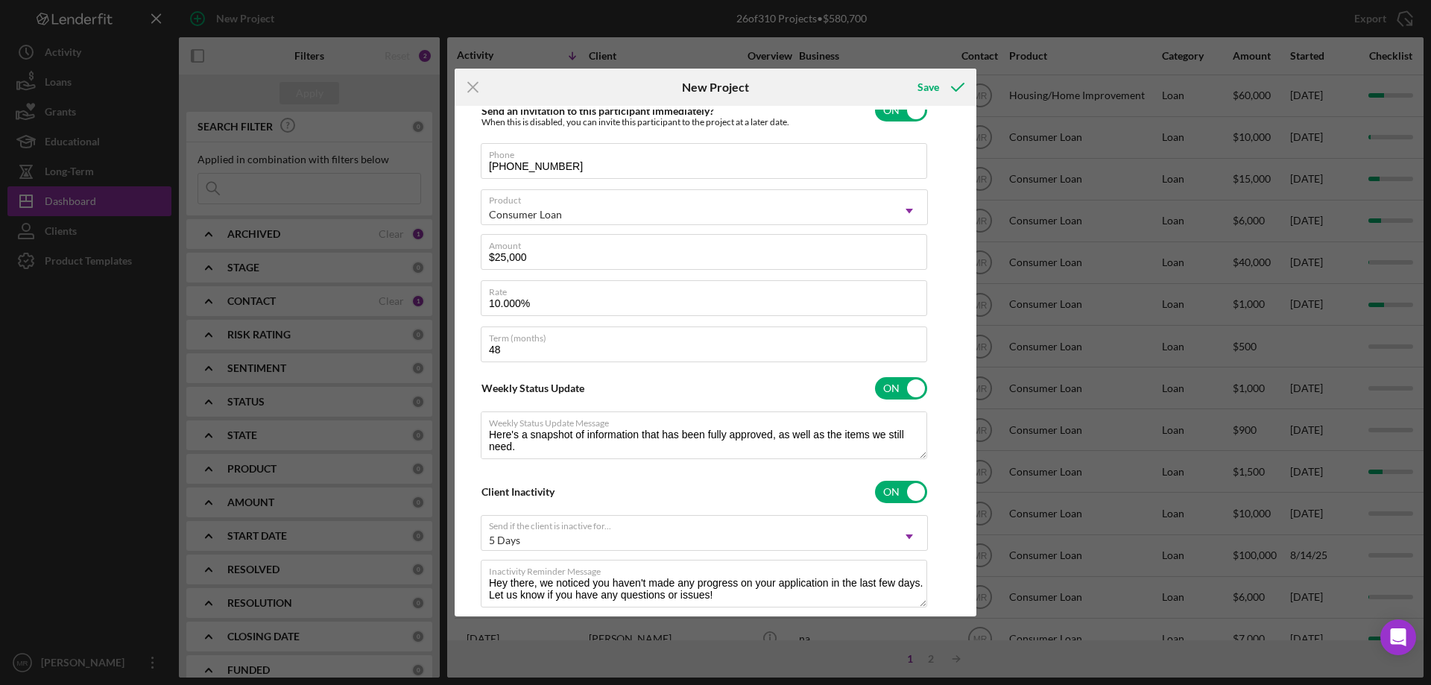
click at [934, 87] on div "Save" at bounding box center [928, 87] width 22 height 30
type textarea "Here's a snapshot of information that has been fully approved, as well as the i…"
checkbox input "false"
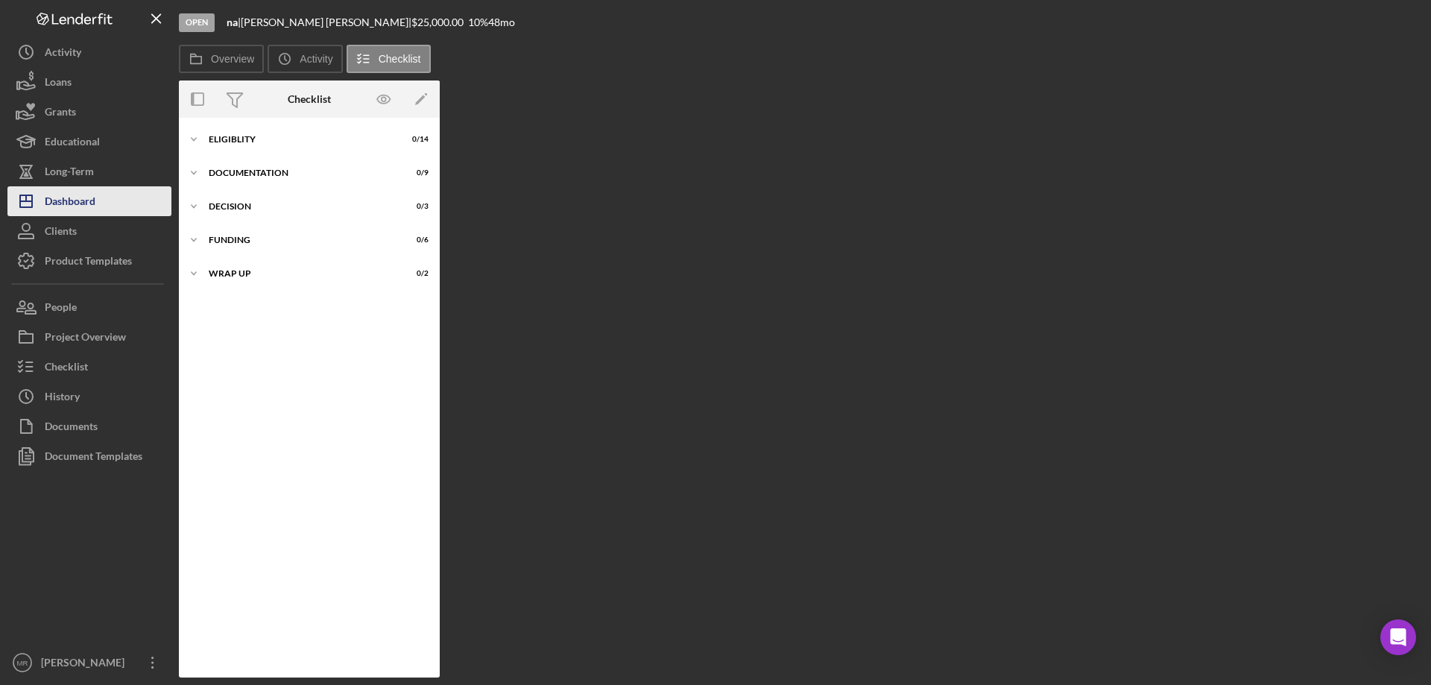
click at [76, 193] on div "Dashboard" at bounding box center [70, 203] width 51 height 34
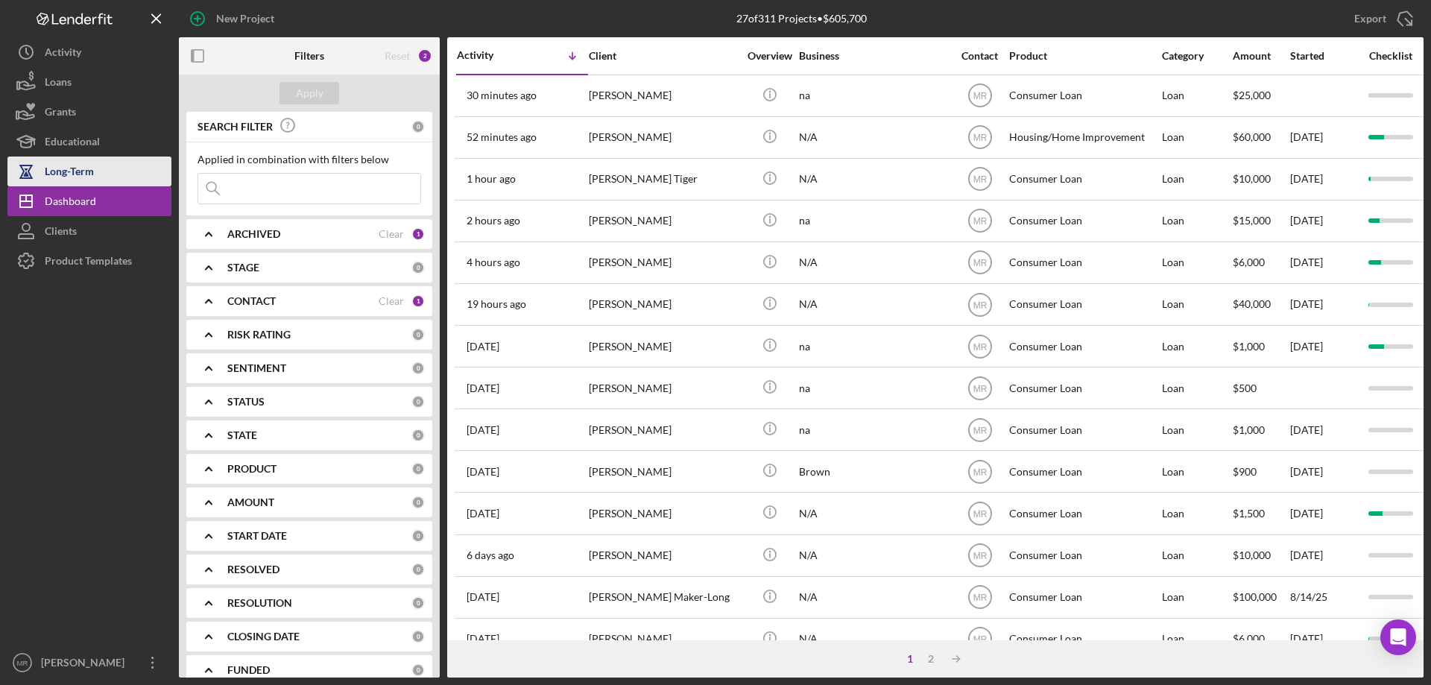
click at [75, 167] on div "Long-Term" at bounding box center [69, 174] width 49 height 34
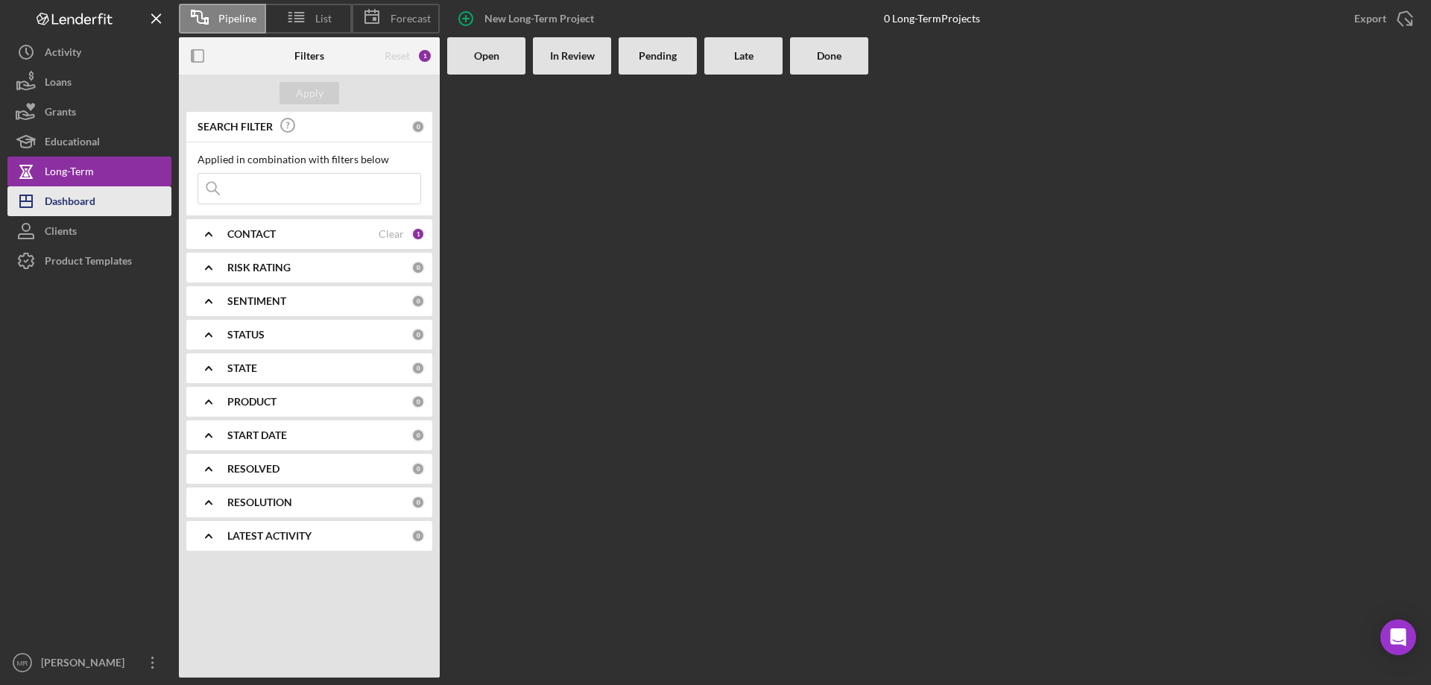
click at [22, 189] on icon "Icon/Dashboard" at bounding box center [25, 201] width 37 height 37
